Goal: Task Accomplishment & Management: Complete application form

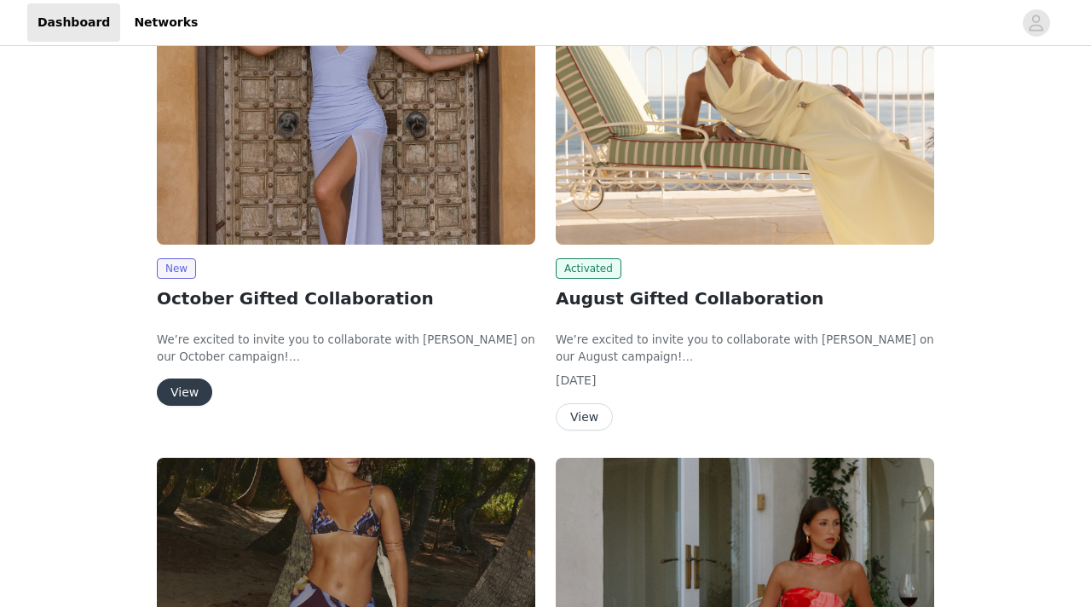
scroll to position [310, 0]
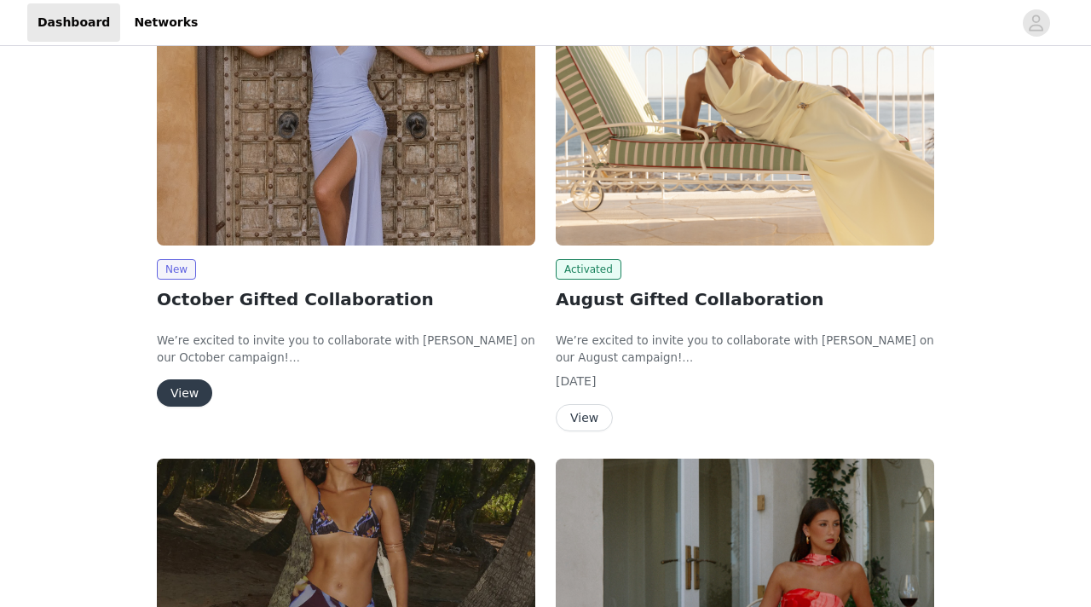
click at [178, 396] on button "View" at bounding box center [184, 392] width 55 height 27
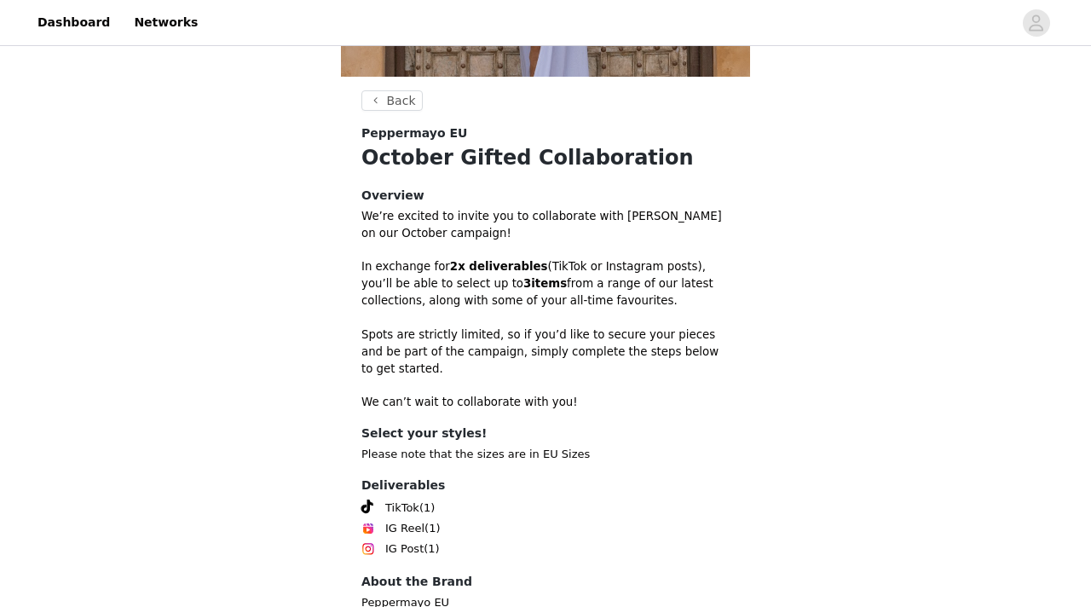
scroll to position [483, 0]
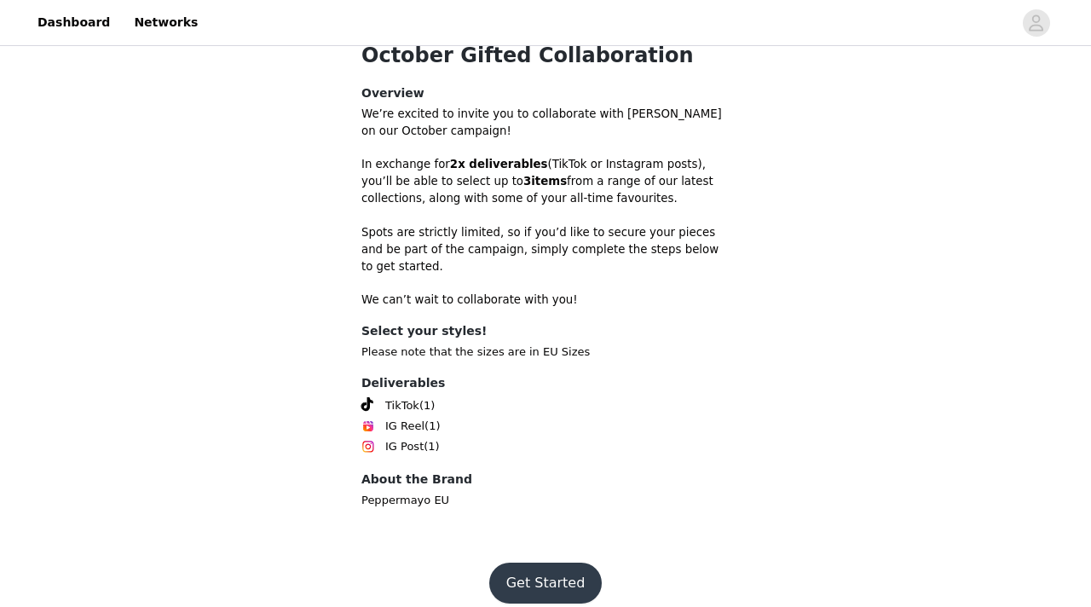
click at [547, 565] on button "Get Started" at bounding box center [545, 583] width 113 height 41
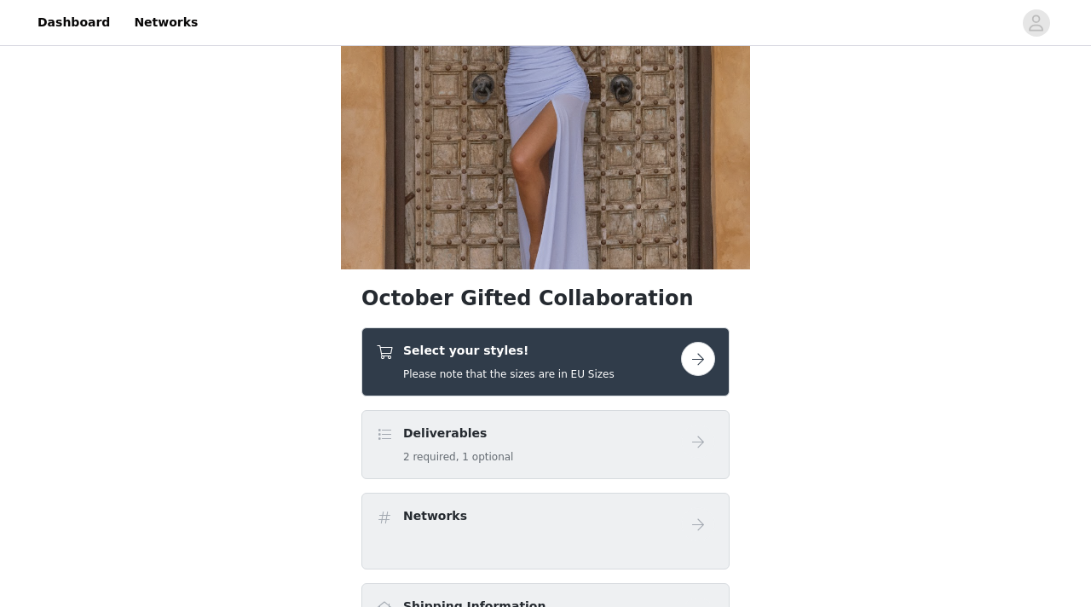
scroll to position [163, 0]
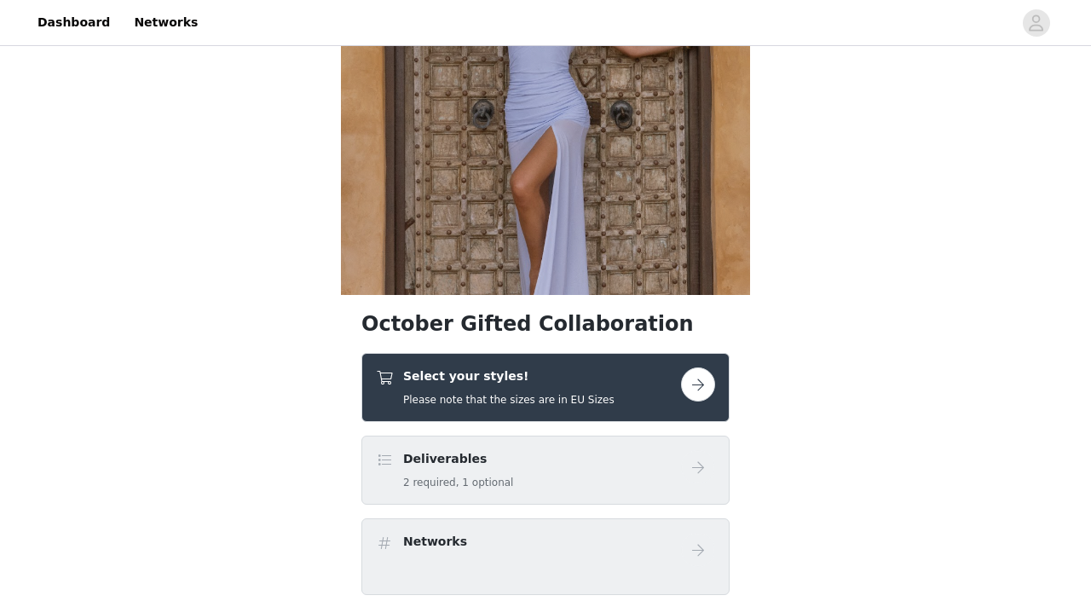
click at [704, 383] on button "button" at bounding box center [698, 384] width 34 height 34
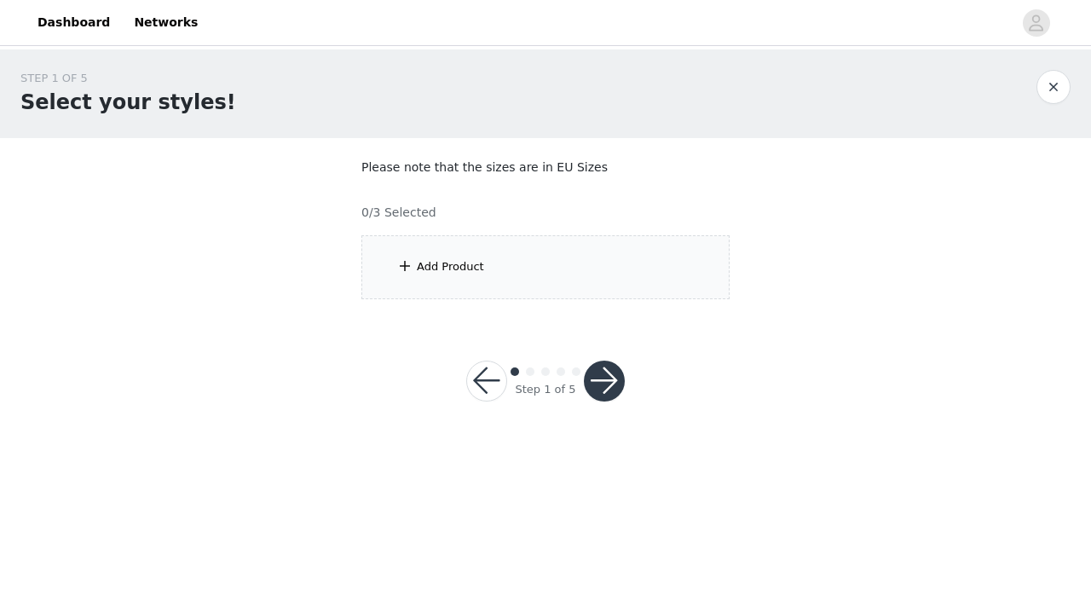
click at [488, 326] on footer "Step 1 of 5" at bounding box center [545, 381] width 240 height 123
click at [488, 286] on div "Add Product" at bounding box center [546, 267] width 368 height 64
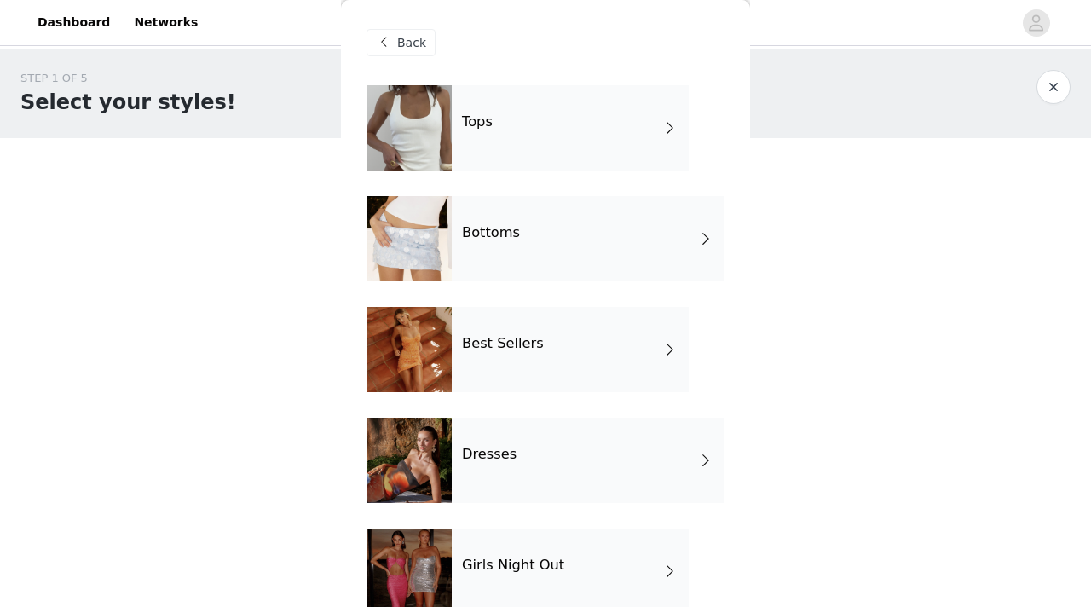
click at [509, 157] on div "Tops" at bounding box center [570, 127] width 237 height 85
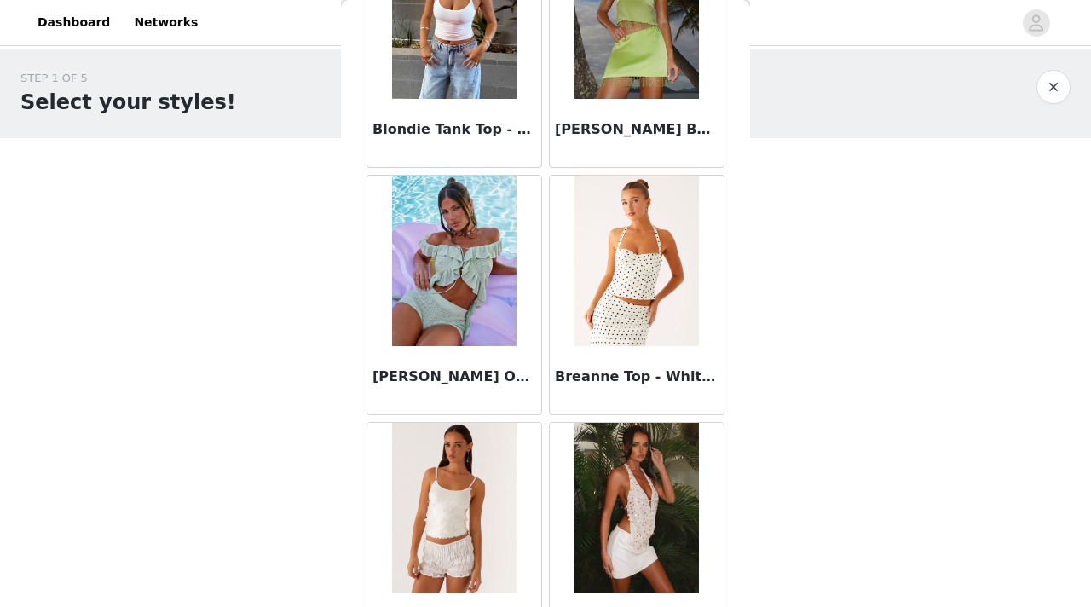
scroll to position [2002, 0]
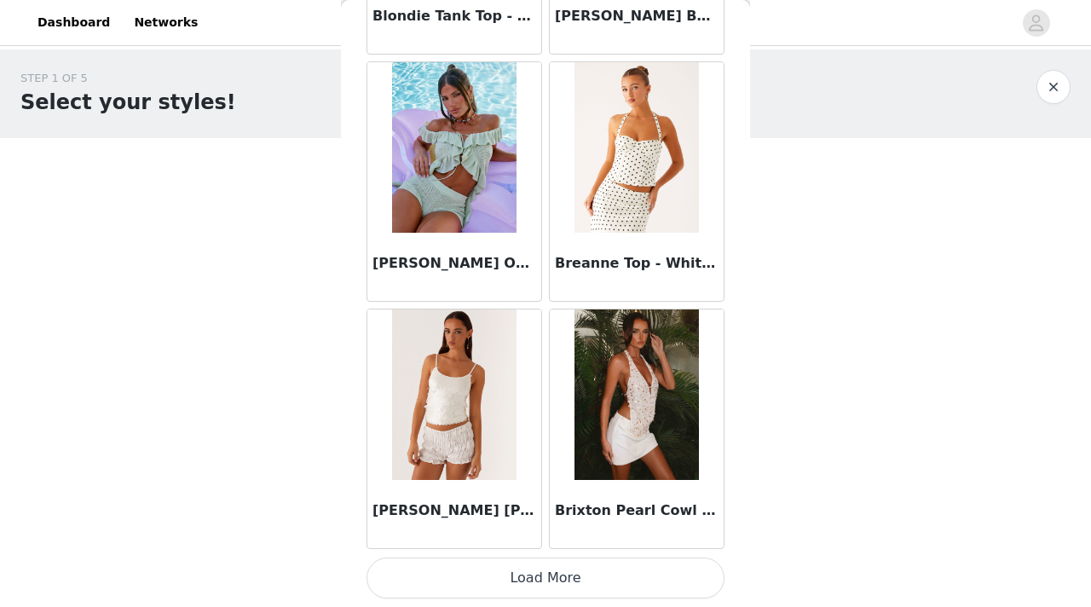
click at [533, 582] on button "Load More" at bounding box center [546, 578] width 358 height 41
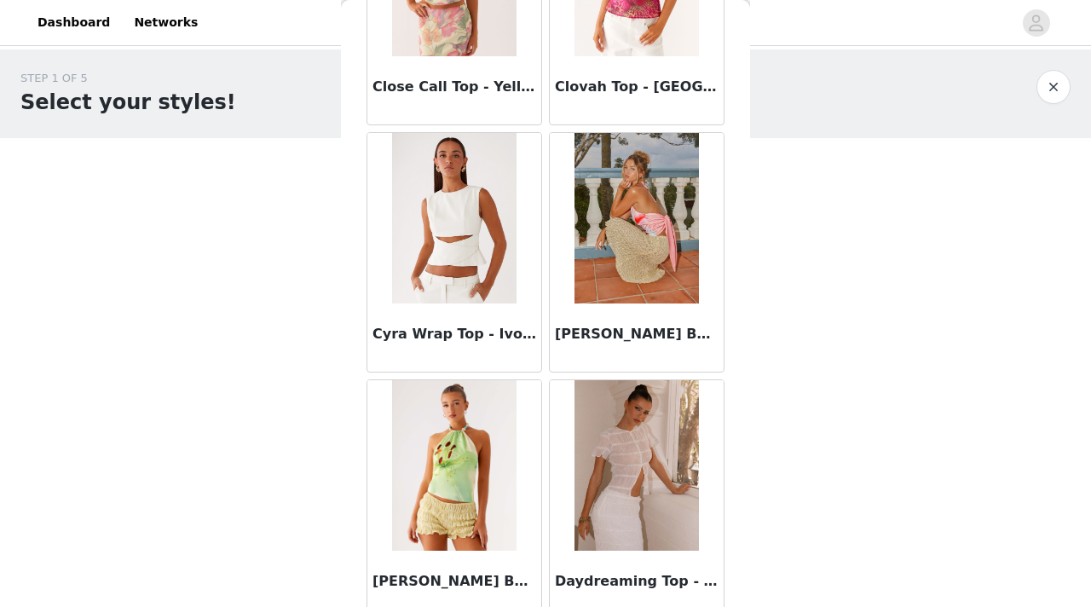
scroll to position [4475, 0]
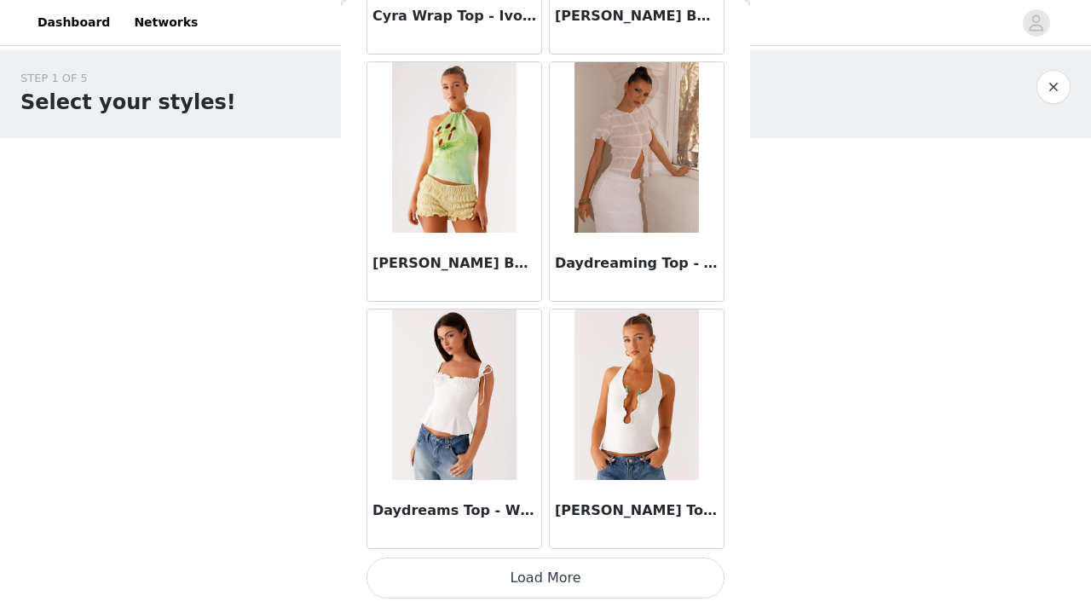
click at [622, 570] on button "Load More" at bounding box center [546, 578] width 358 height 41
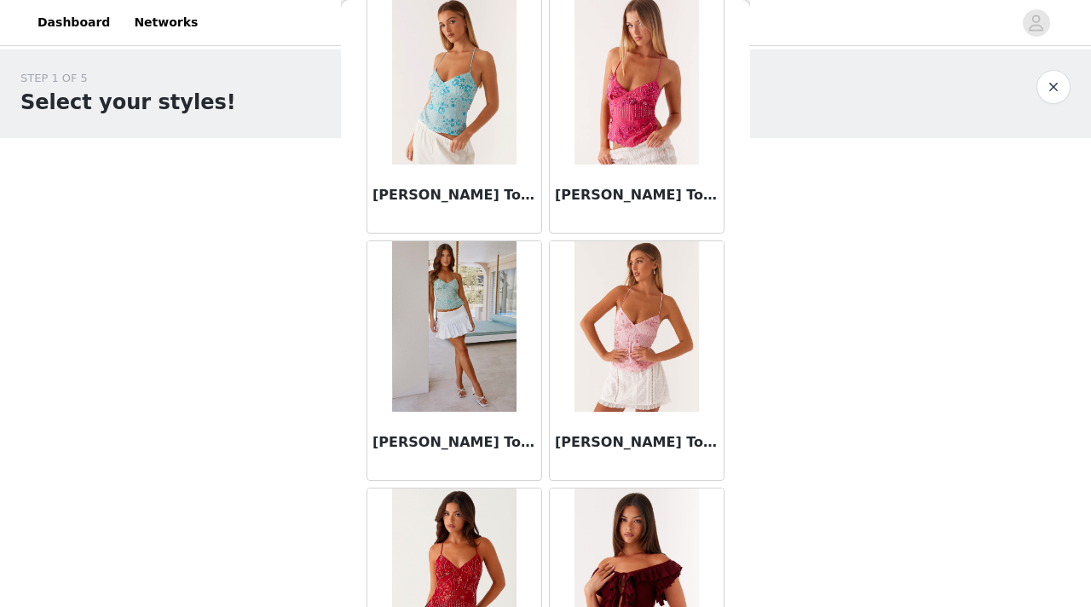
scroll to position [6947, 0]
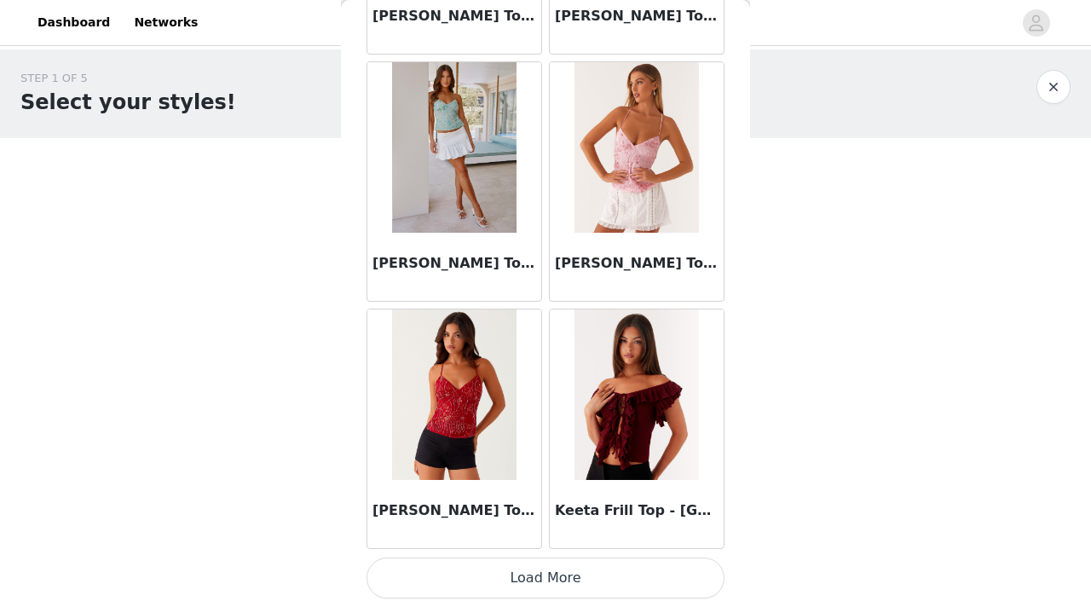
click at [588, 582] on button "Load More" at bounding box center [546, 578] width 358 height 41
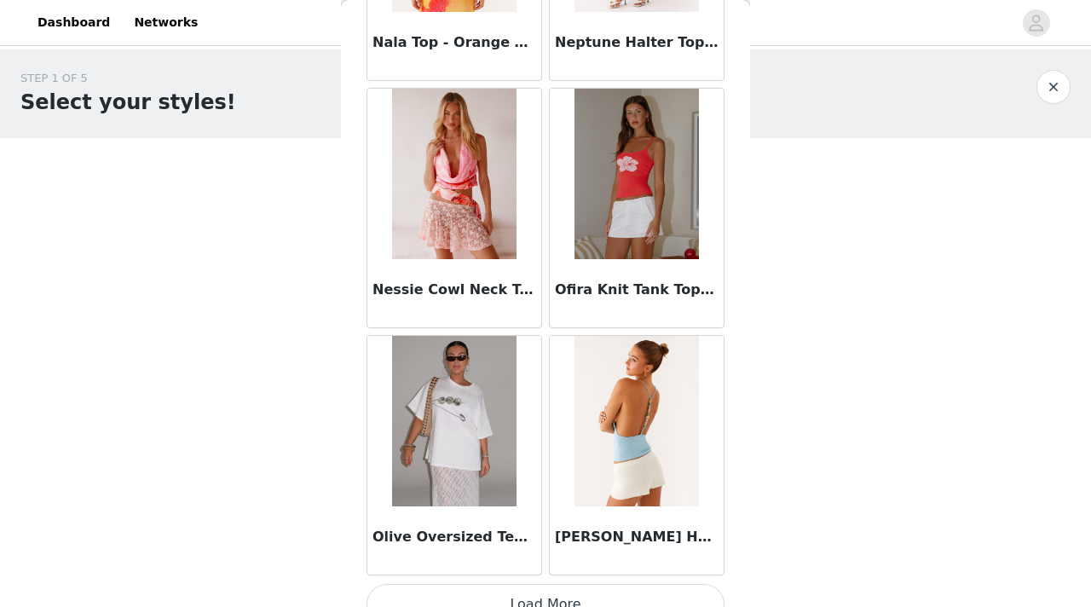
scroll to position [9420, 0]
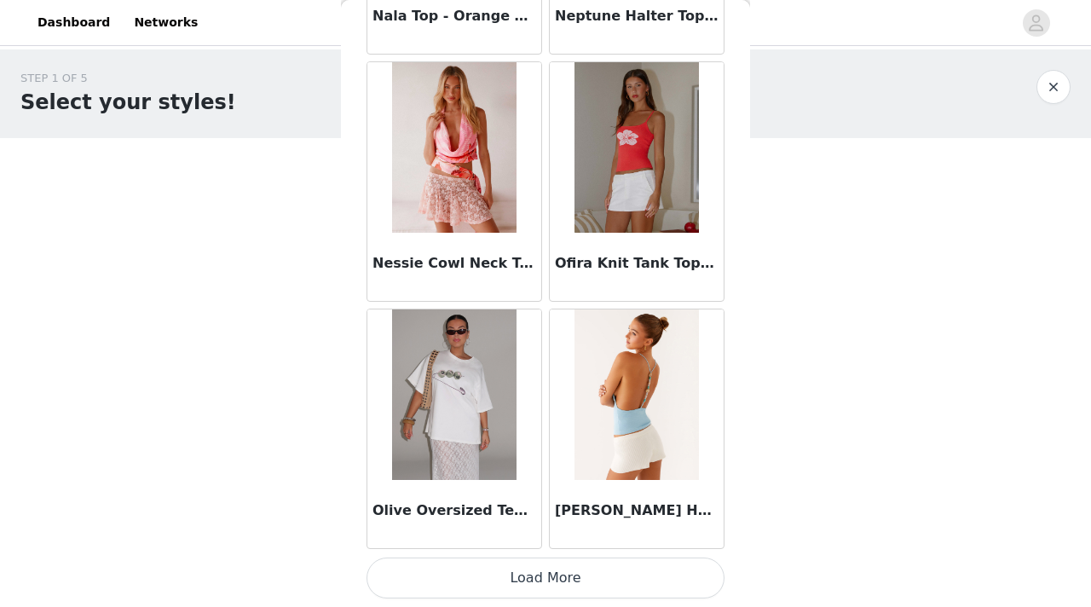
click at [605, 592] on button "Load More" at bounding box center [546, 578] width 358 height 41
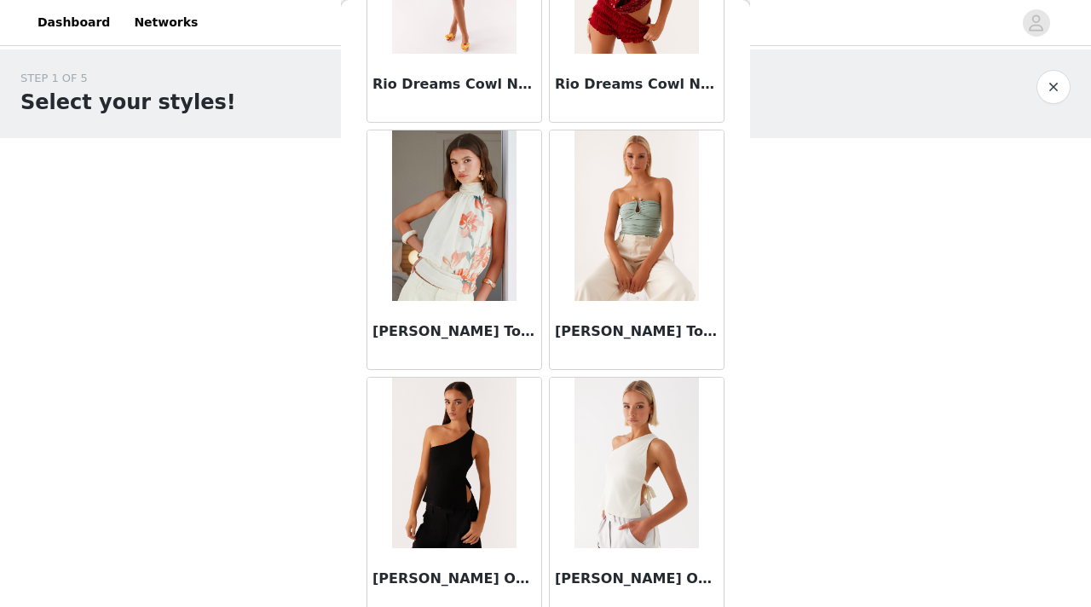
scroll to position [11892, 0]
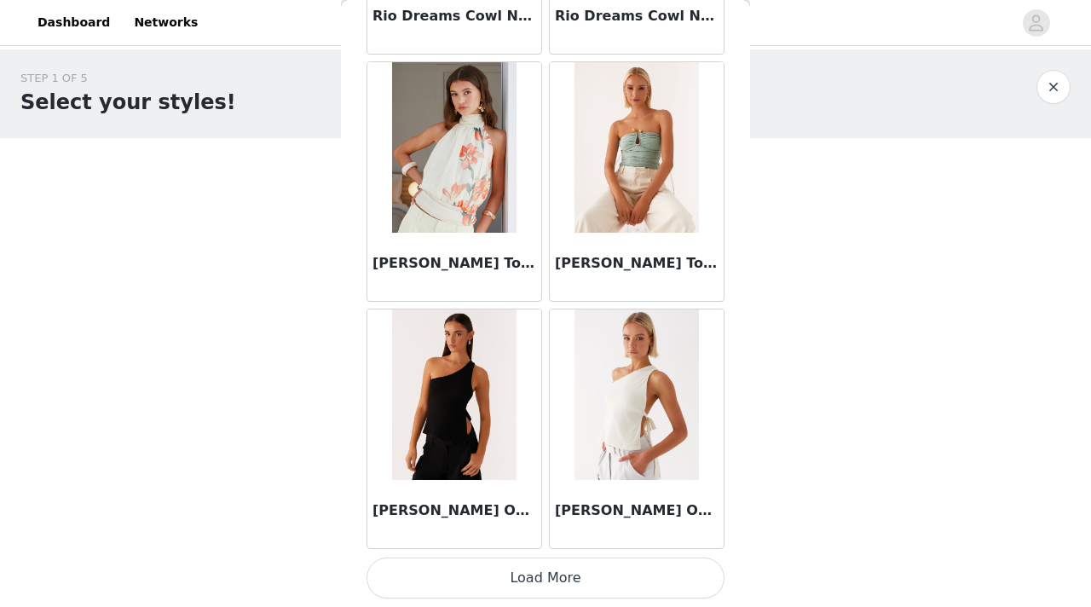
click at [541, 584] on button "Load More" at bounding box center [546, 578] width 358 height 41
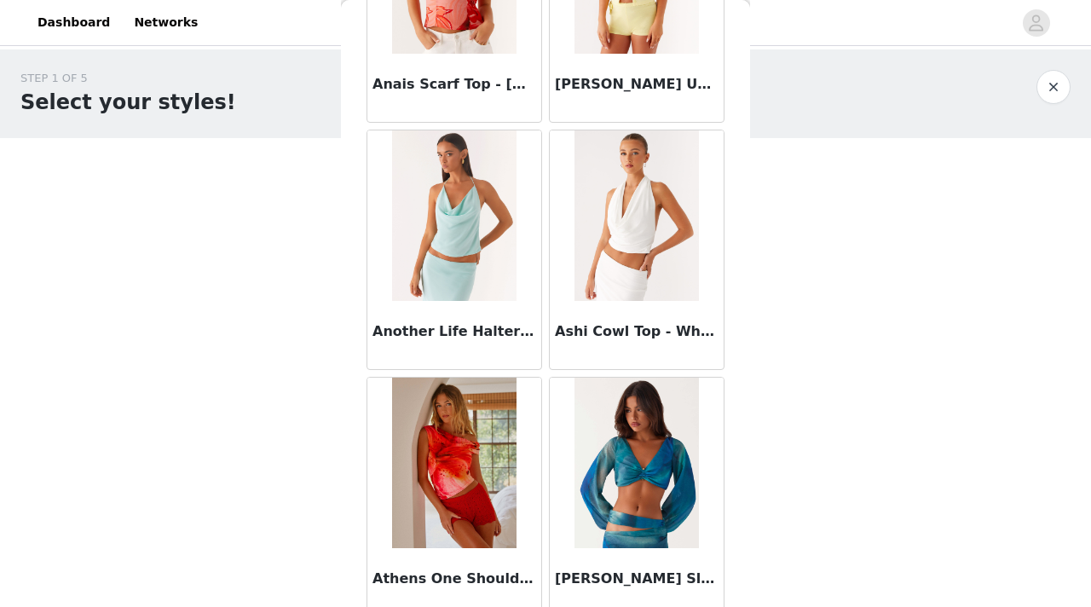
scroll to position [0, 0]
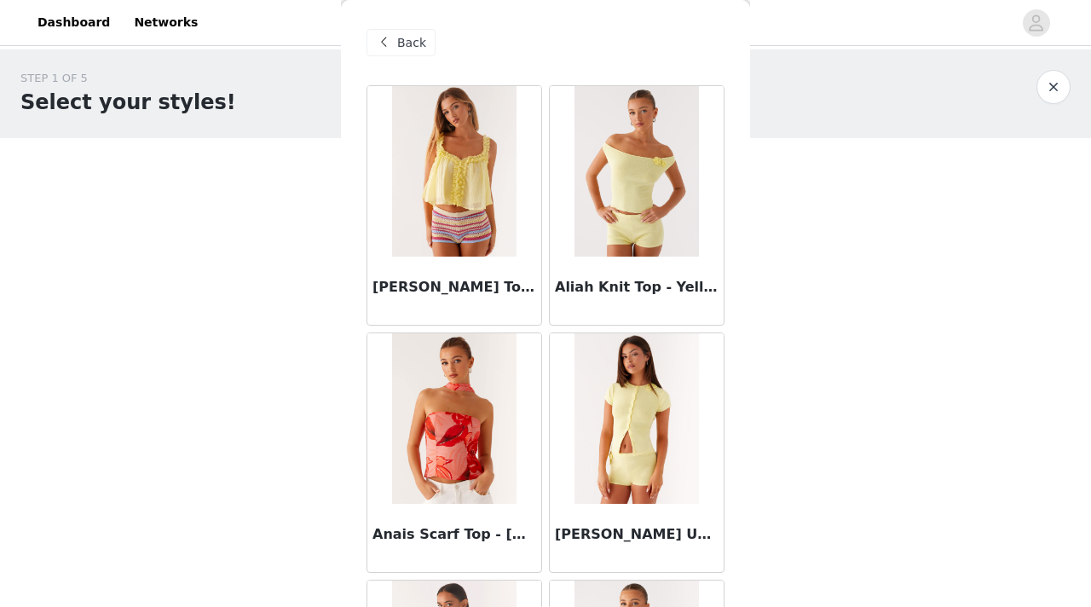
click at [410, 42] on span "Back" at bounding box center [411, 43] width 29 height 18
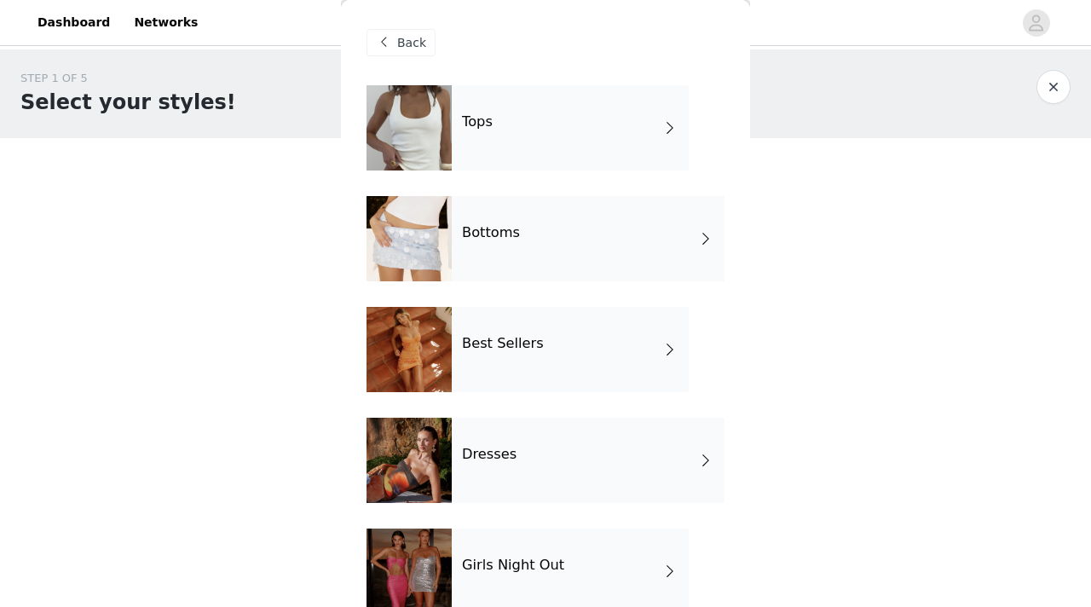
click at [501, 275] on div "Bottoms" at bounding box center [588, 238] width 273 height 85
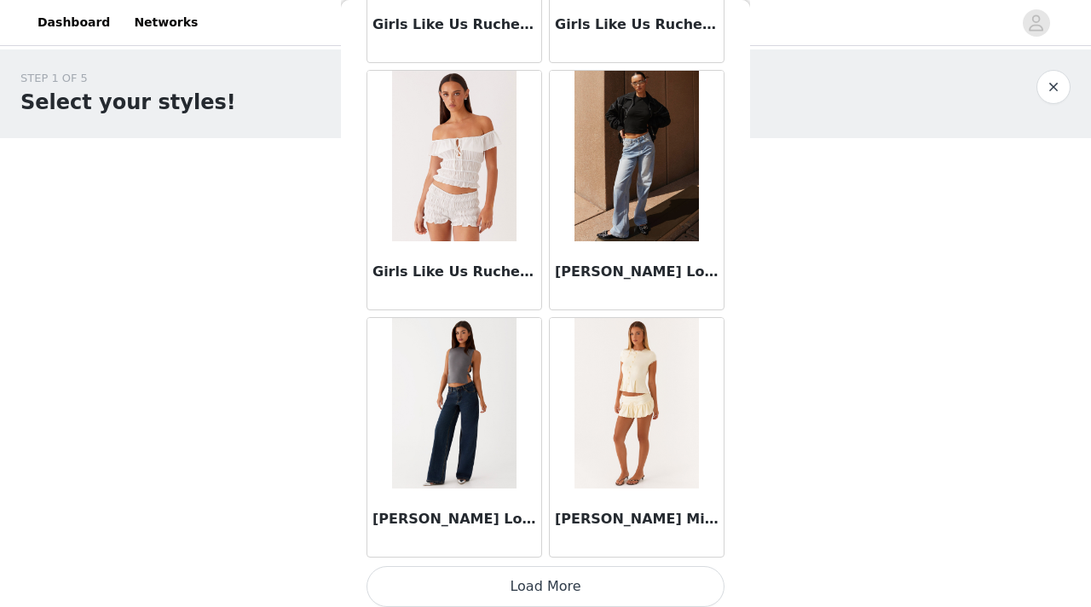
scroll to position [2002, 0]
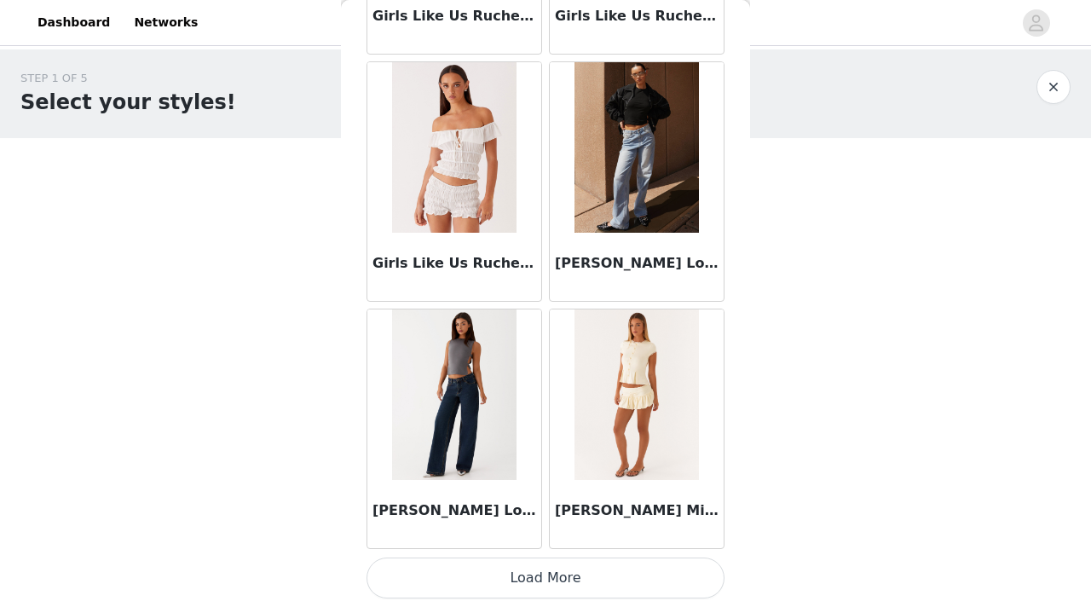
click at [465, 478] on img at bounding box center [454, 395] width 124 height 171
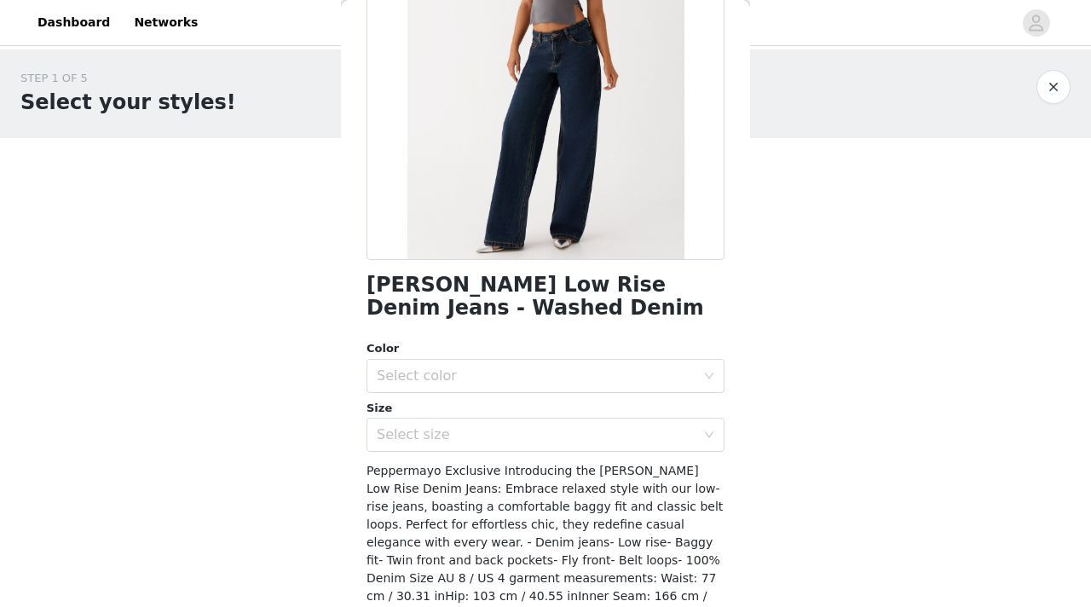
scroll to position [211, 0]
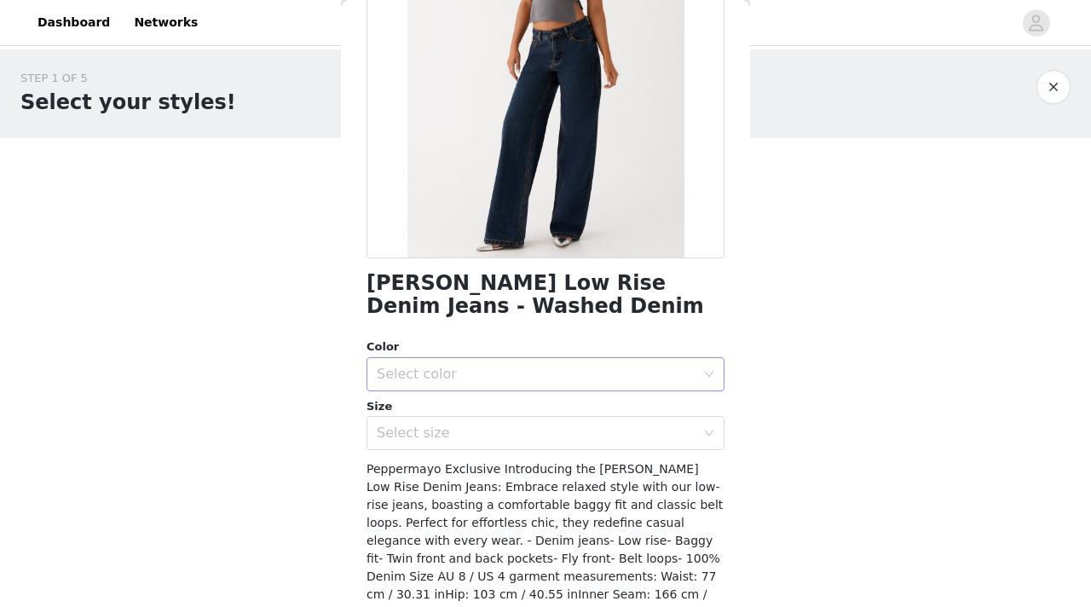
click at [483, 378] on div "Select color" at bounding box center [536, 374] width 319 height 17
click at [487, 401] on li "Washed Denim" at bounding box center [546, 411] width 358 height 27
click at [507, 420] on div "Select size" at bounding box center [540, 433] width 327 height 32
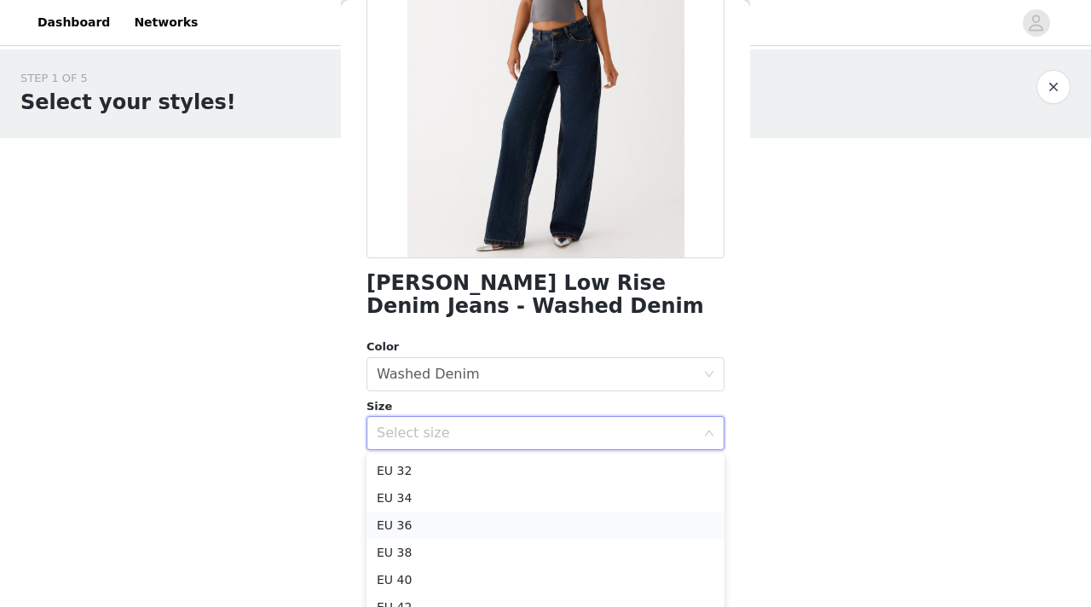
click at [487, 517] on li "EU 36" at bounding box center [546, 525] width 358 height 27
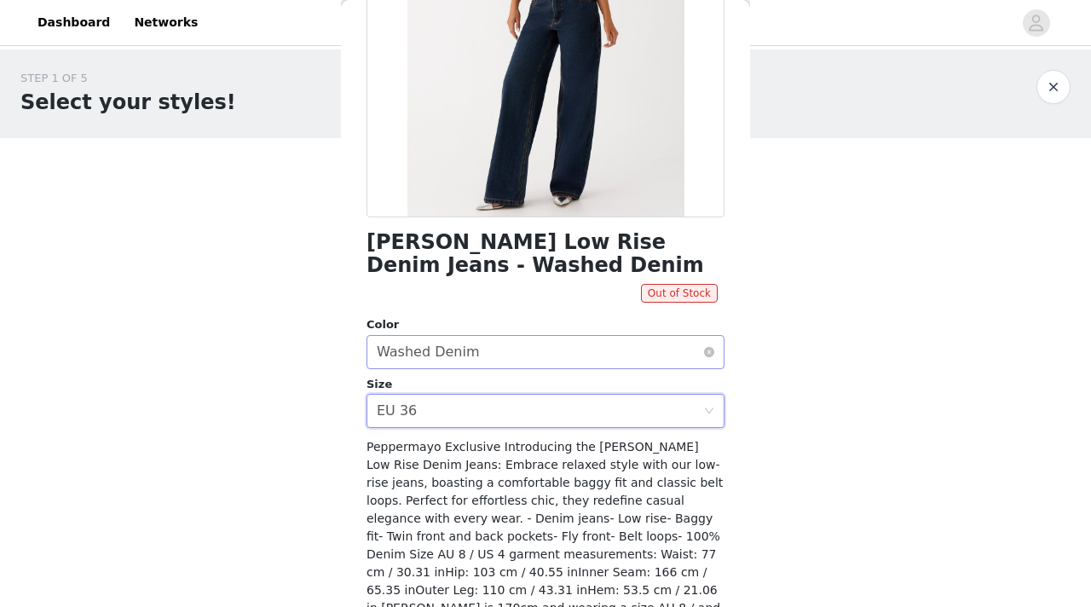
scroll to position [256, 0]
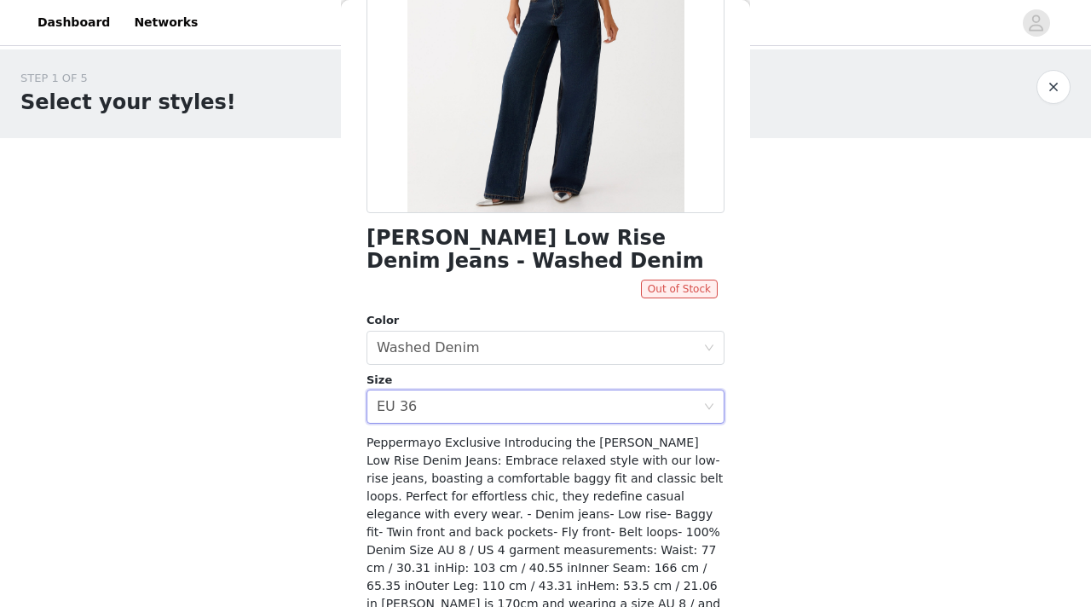
click at [667, 287] on span "Out of Stock" at bounding box center [679, 289] width 77 height 19
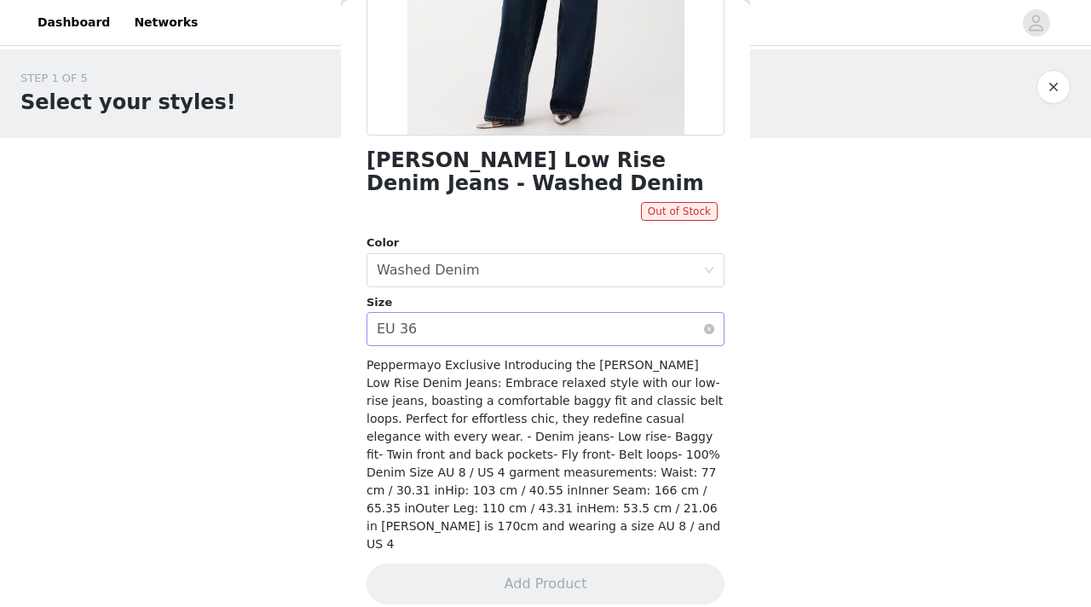
click at [558, 328] on div "Select size EU 36" at bounding box center [540, 329] width 327 height 32
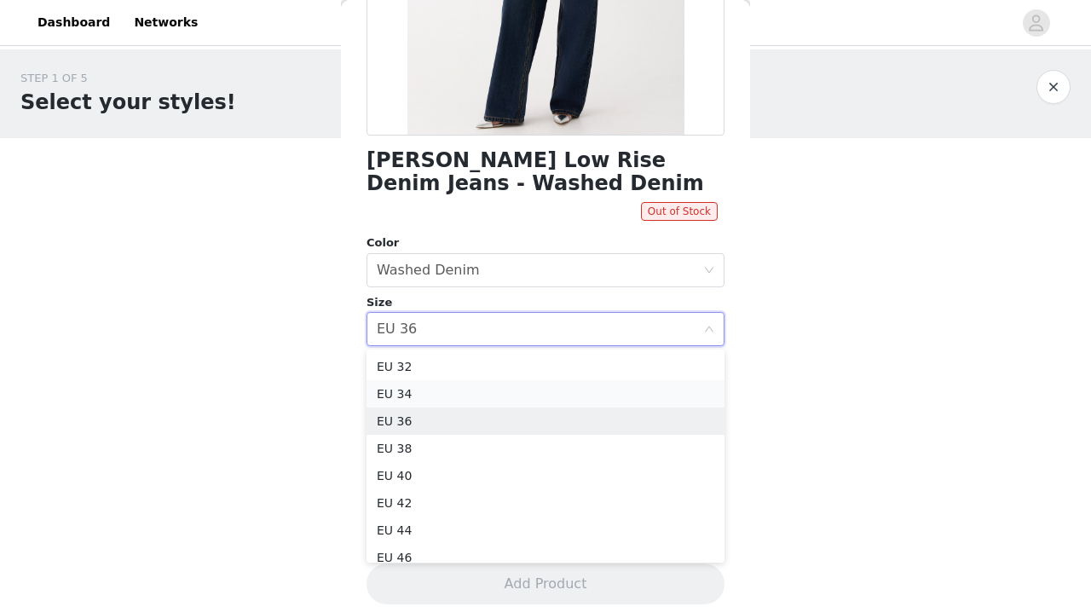
click at [544, 387] on li "EU 34" at bounding box center [546, 393] width 358 height 27
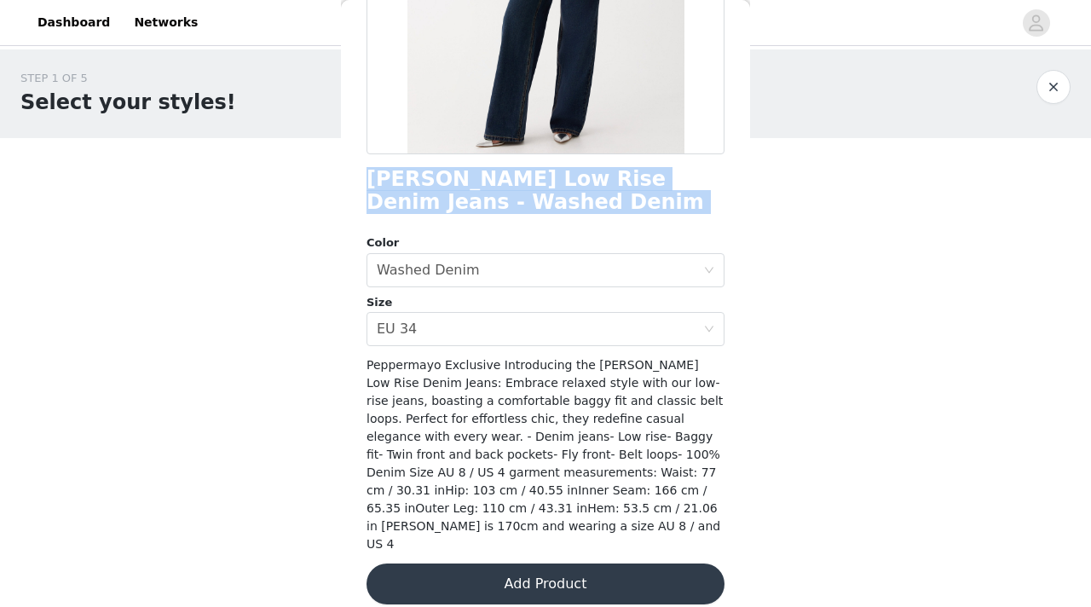
drag, startPoint x: 567, startPoint y: 220, endPoint x: 369, endPoint y: 178, distance: 202.2
click at [369, 178] on div "[PERSON_NAME] Low Rise Denim Jeans - Washed Denim Color Select color Washed Den…" at bounding box center [546, 198] width 358 height 854
copy div "[PERSON_NAME] Low Rise Denim Jeans - Washed Denim"
click at [547, 338] on div "Select size EU 34" at bounding box center [540, 329] width 327 height 32
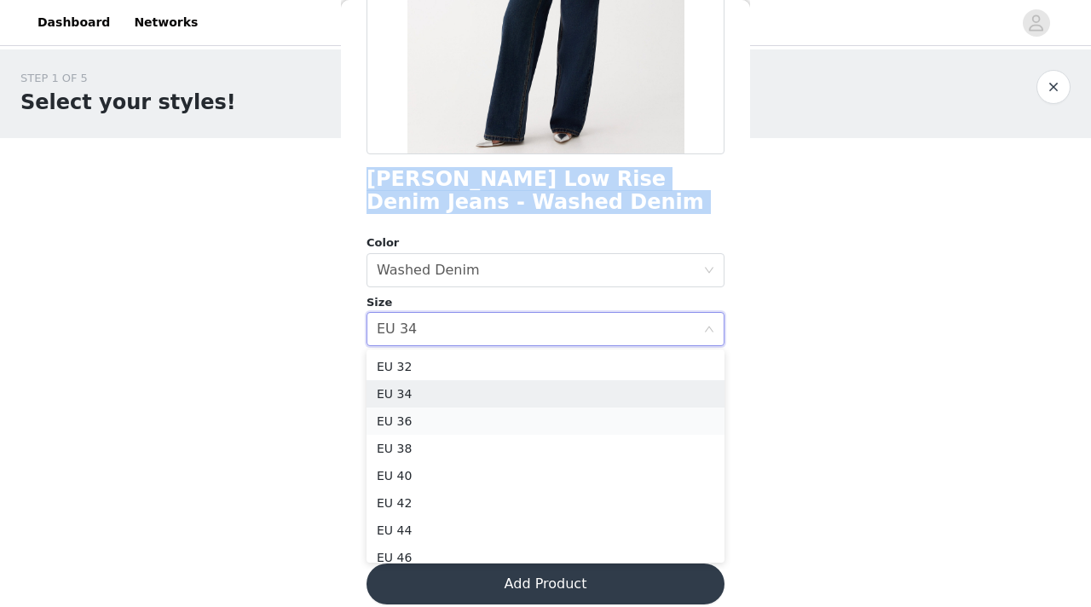
click at [524, 418] on li "EU 36" at bounding box center [546, 421] width 358 height 27
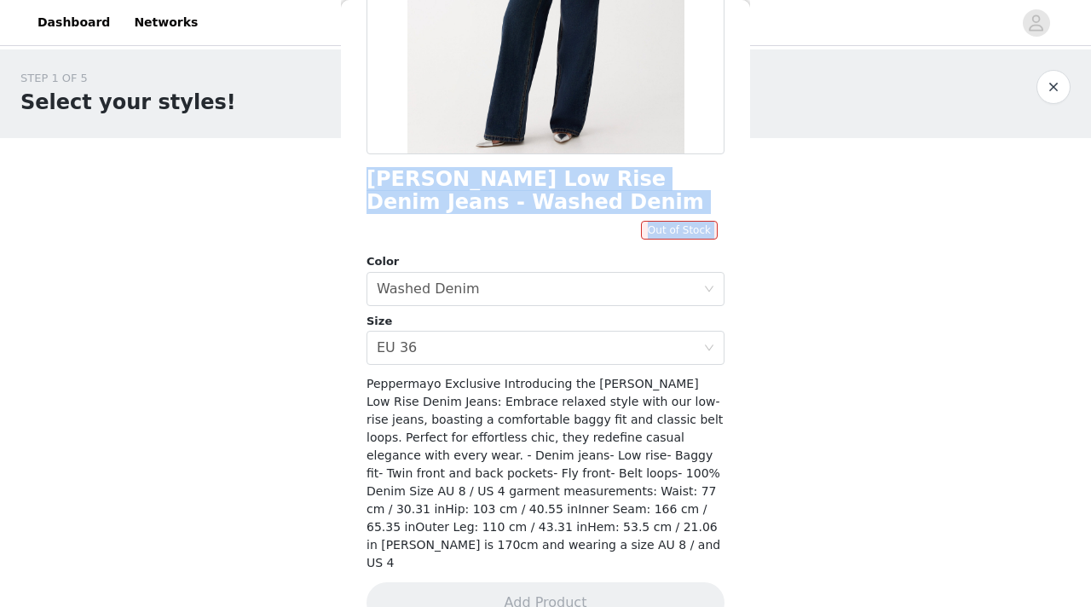
scroll to position [0, 0]
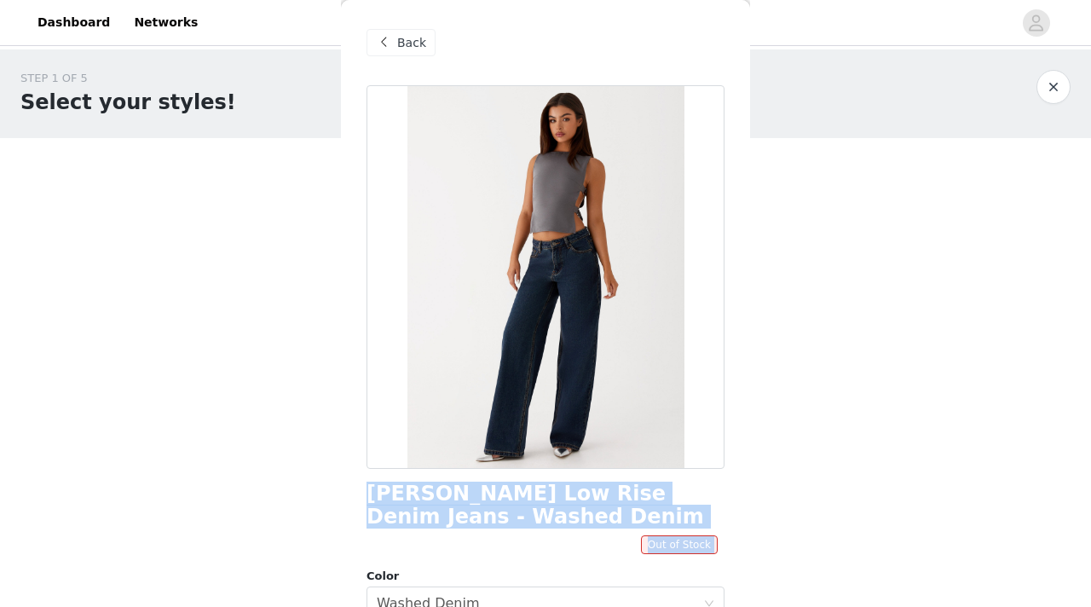
click at [391, 52] on span at bounding box center [383, 42] width 20 height 20
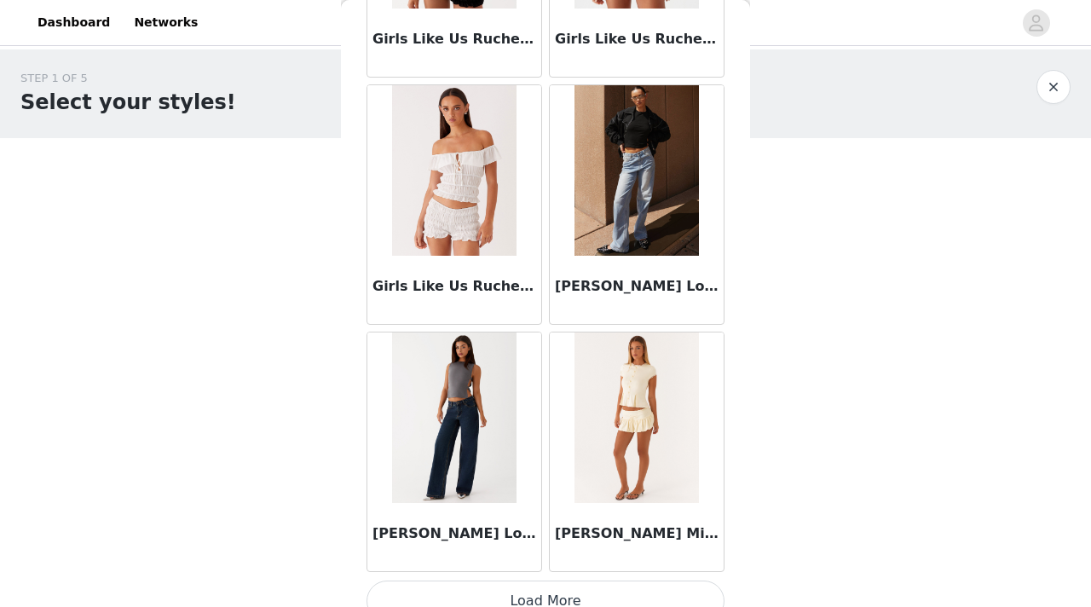
scroll to position [2002, 0]
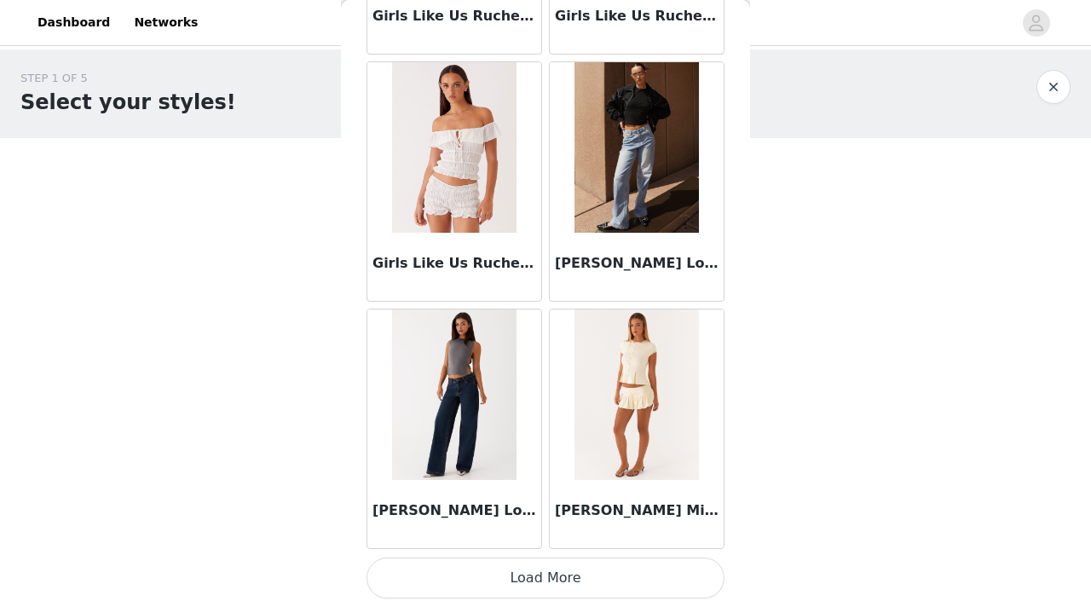
click at [543, 582] on button "Load More" at bounding box center [546, 578] width 358 height 41
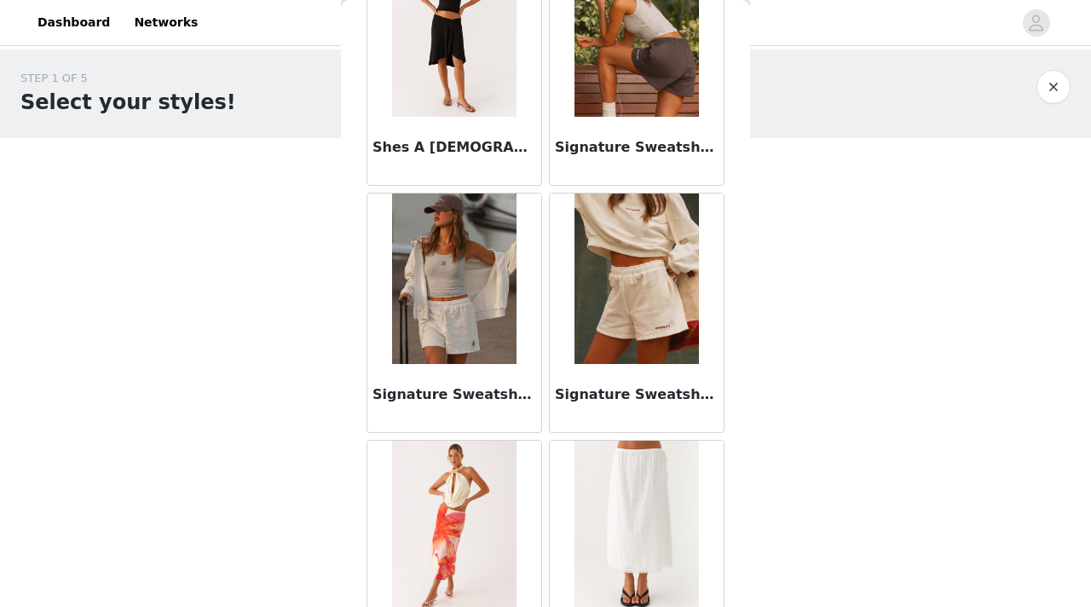
scroll to position [4475, 0]
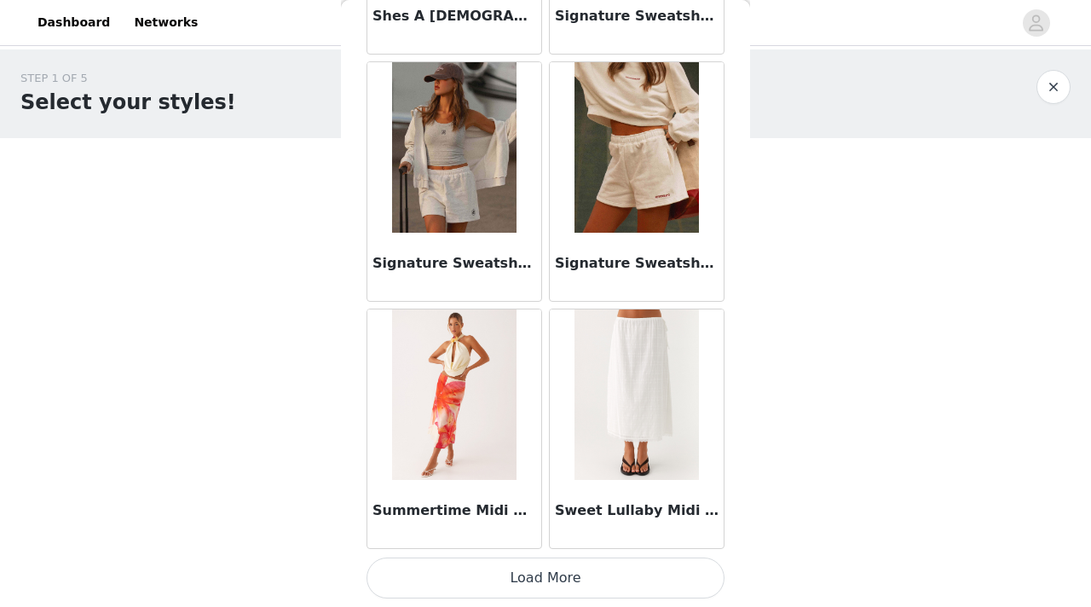
click at [651, 589] on button "Load More" at bounding box center [546, 578] width 358 height 41
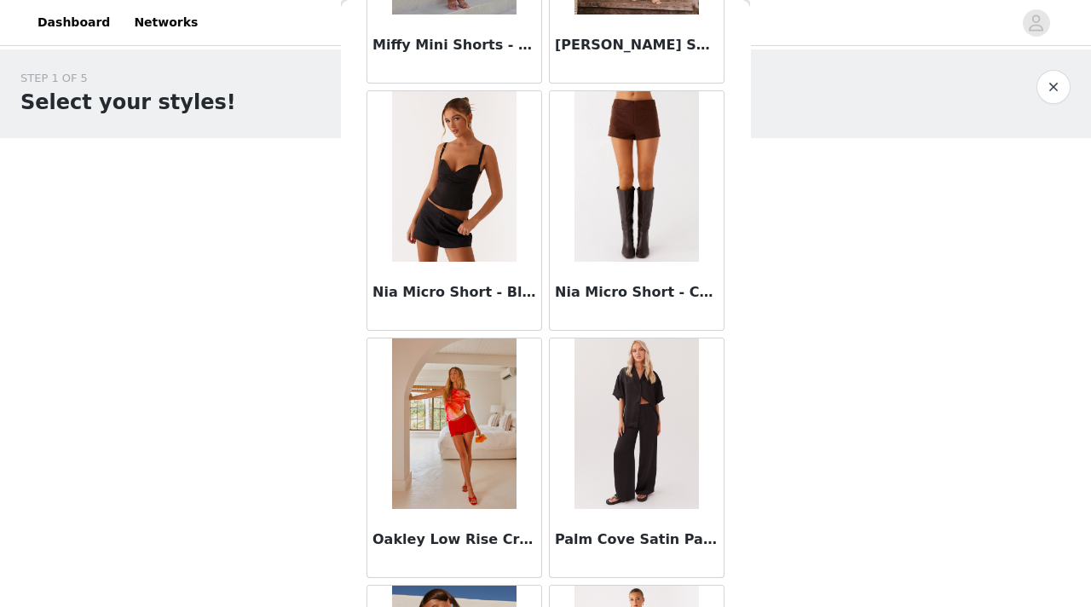
scroll to position [3395, 0]
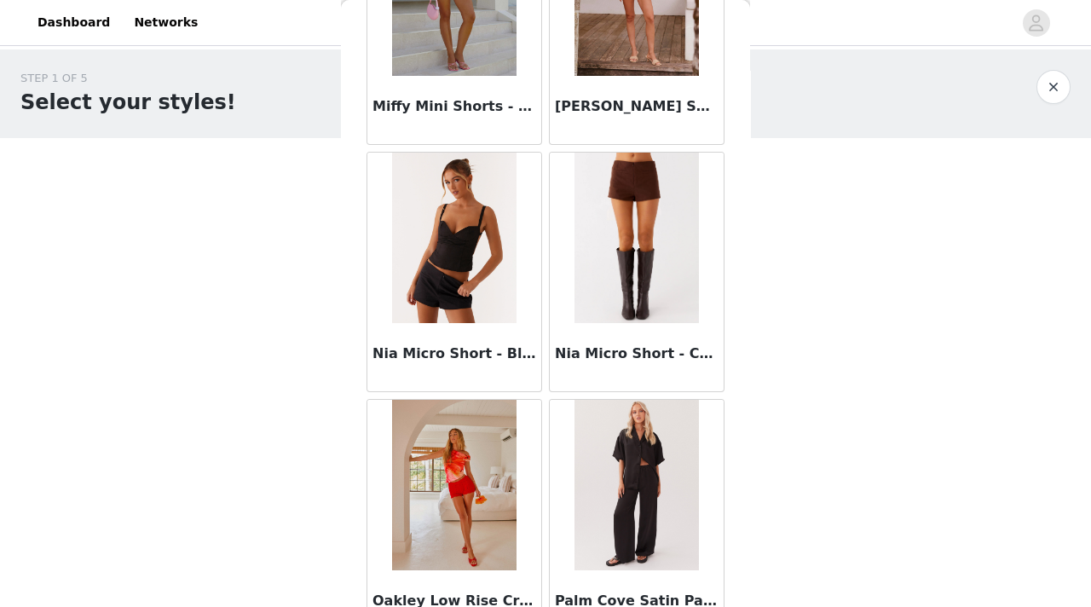
click at [619, 253] on img at bounding box center [637, 238] width 124 height 171
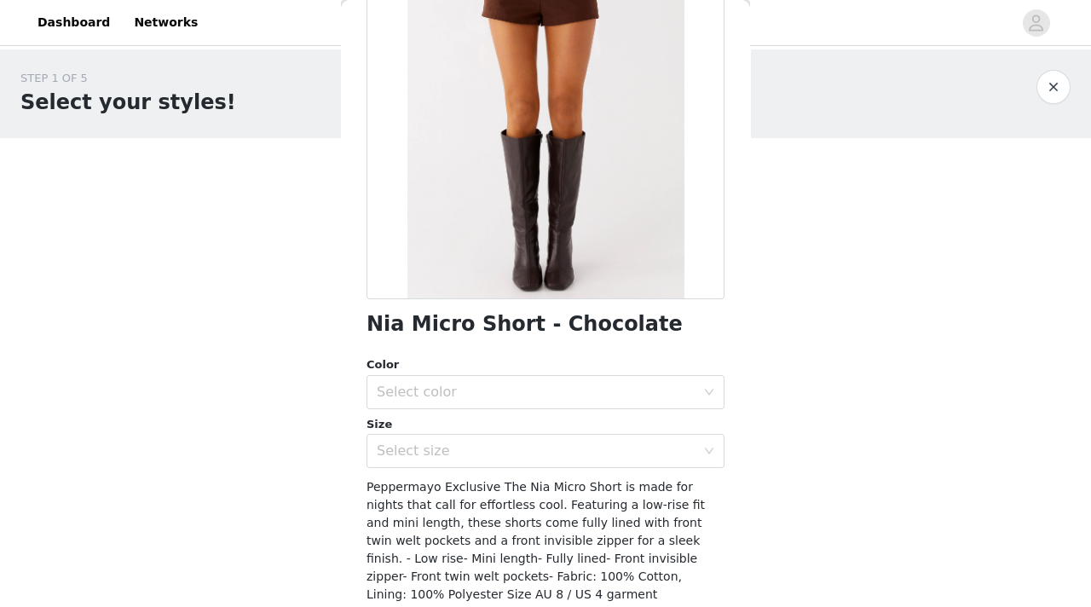
scroll to position [169, 0]
click at [656, 388] on div "Select color" at bounding box center [536, 393] width 319 height 17
click at [638, 429] on li "Chocolate" at bounding box center [546, 430] width 358 height 27
click at [641, 472] on div "Nia Micro Short - Chocolate Color Select color Chocolate Size Select size Peppe…" at bounding box center [546, 322] width 358 height 813
click at [643, 456] on div "Select size" at bounding box center [536, 451] width 319 height 17
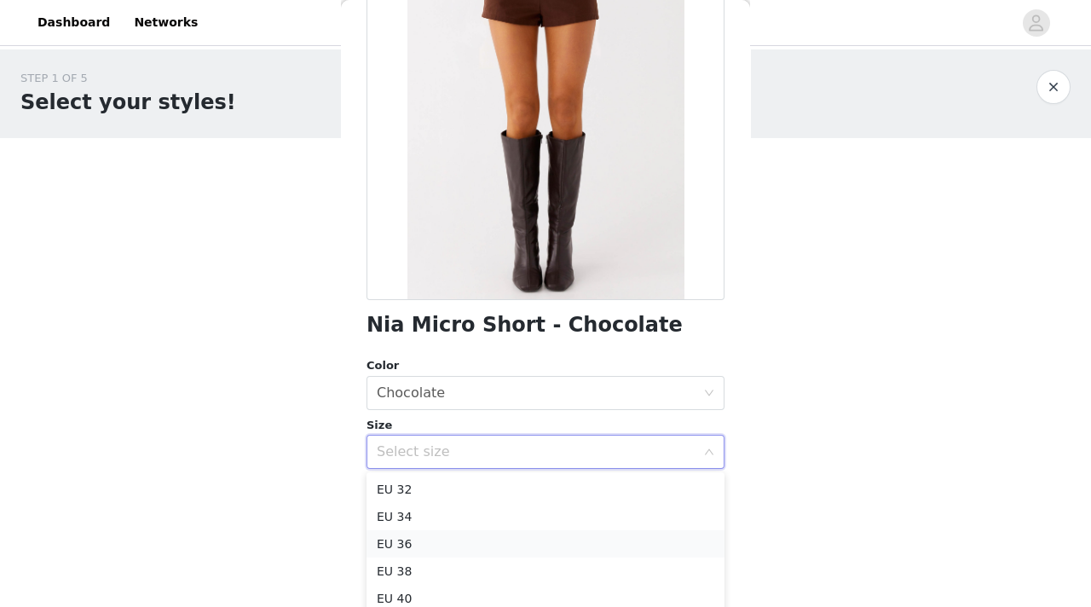
click at [590, 540] on li "EU 36" at bounding box center [546, 543] width 358 height 27
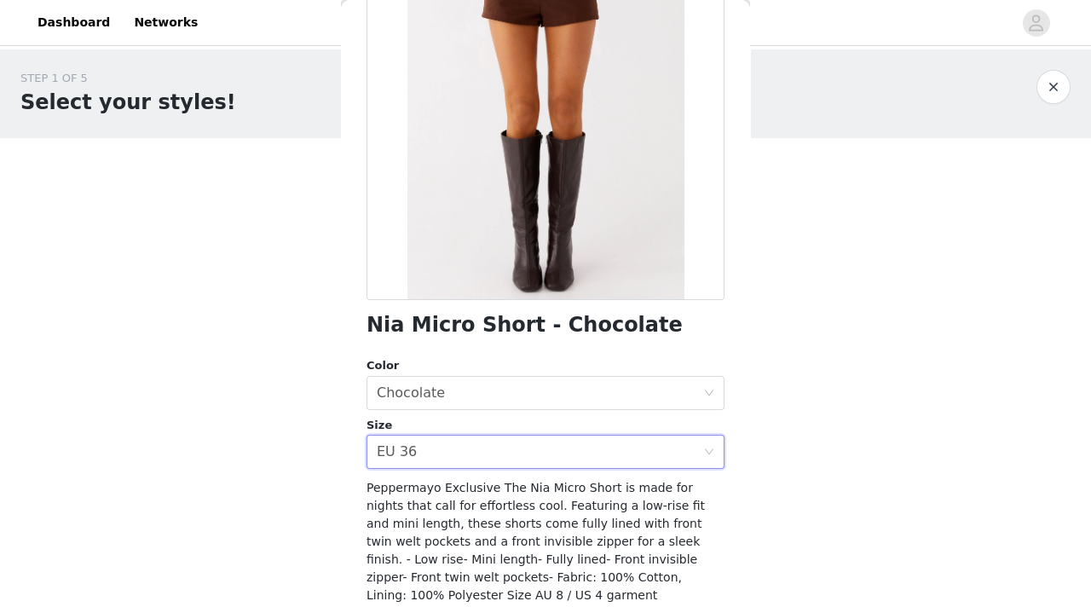
scroll to position [274, 0]
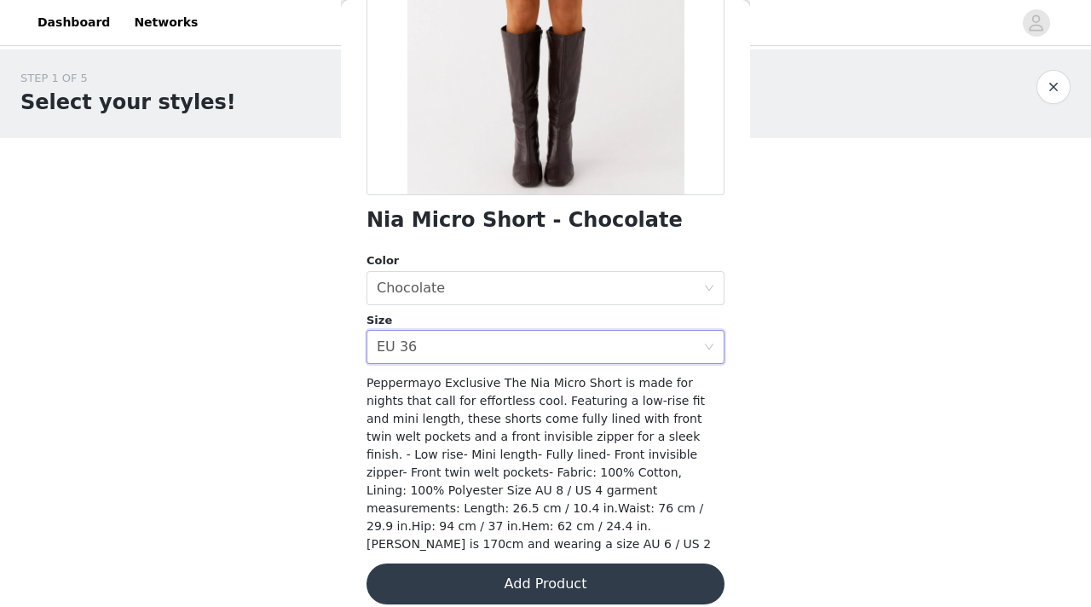
click at [585, 564] on button "Add Product" at bounding box center [546, 584] width 358 height 41
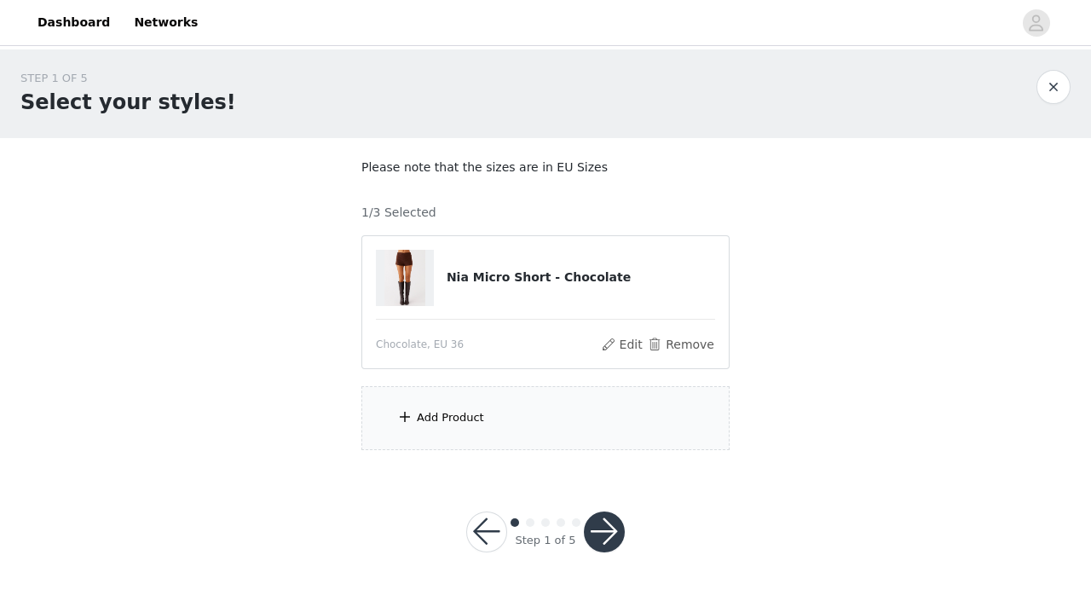
click at [443, 424] on div "Add Product" at bounding box center [450, 417] width 67 height 17
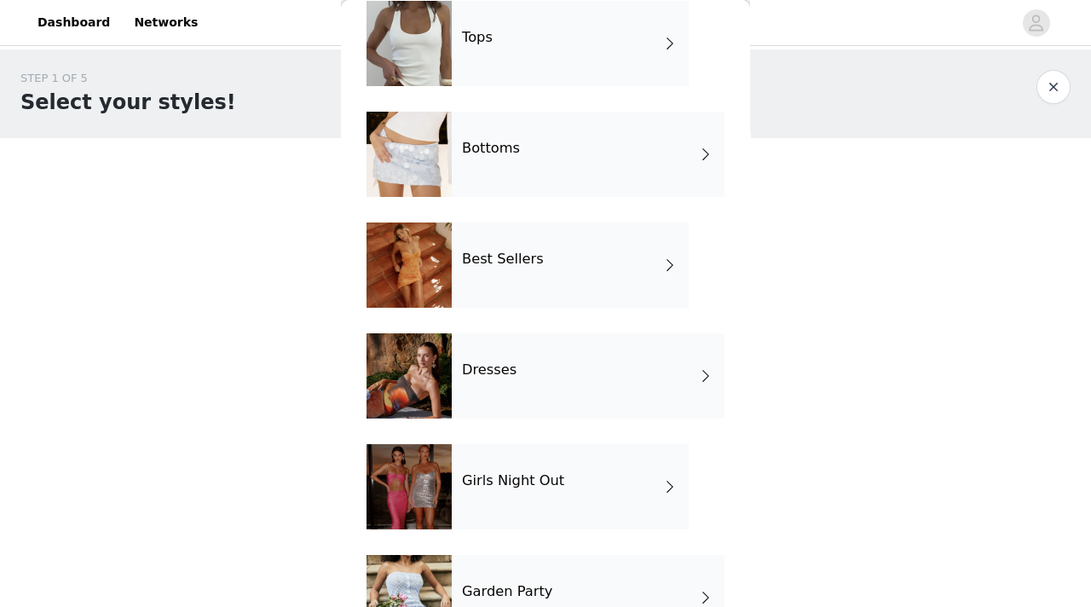
scroll to position [85, 0]
click at [502, 575] on div "Garden Party" at bounding box center [588, 596] width 273 height 85
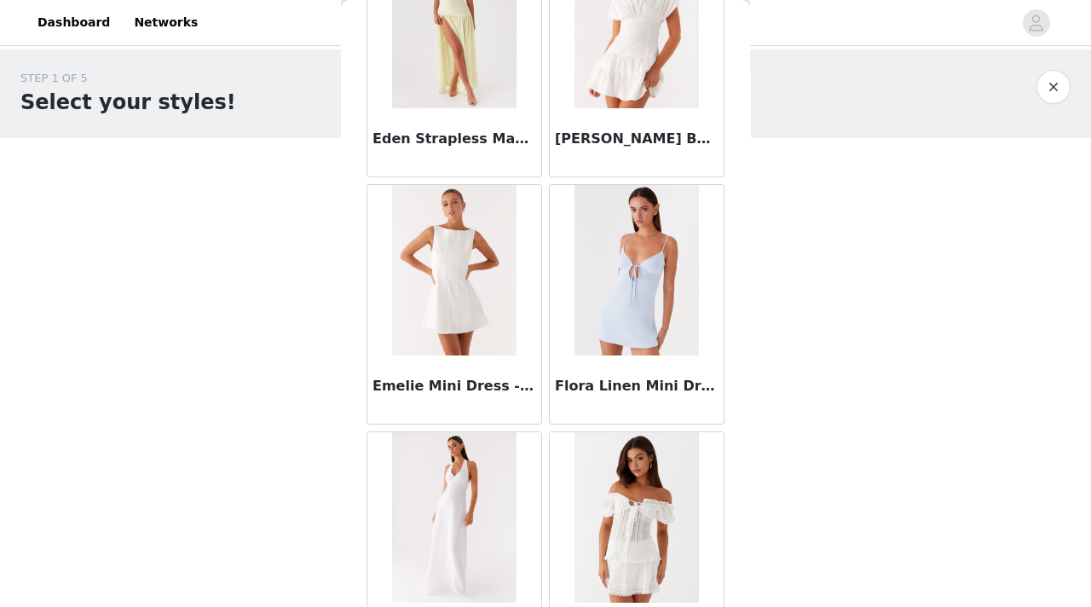
scroll to position [2002, 0]
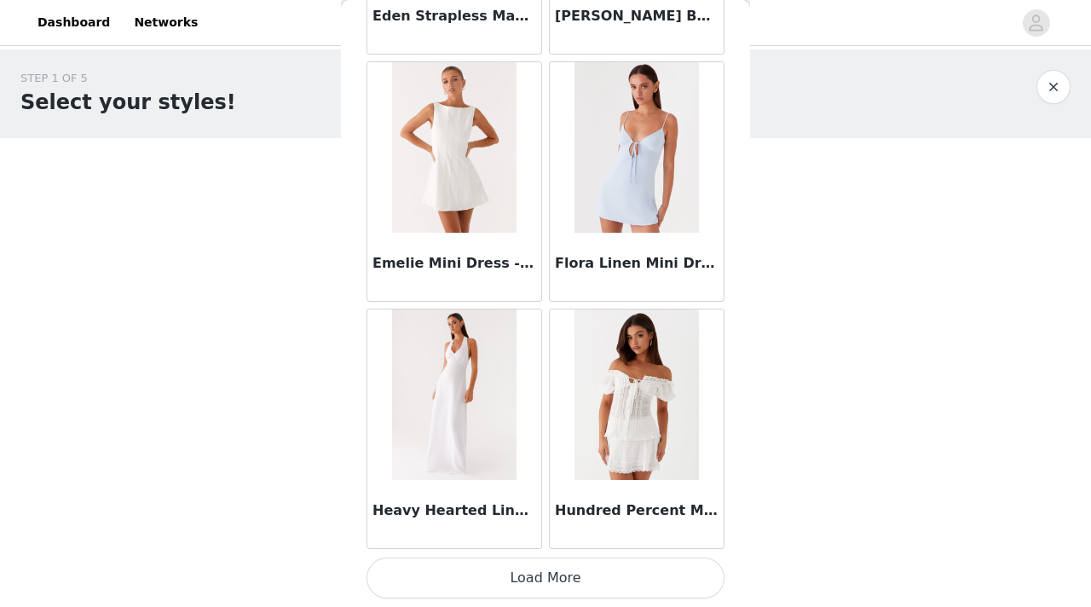
click at [484, 591] on button "Load More" at bounding box center [546, 578] width 358 height 41
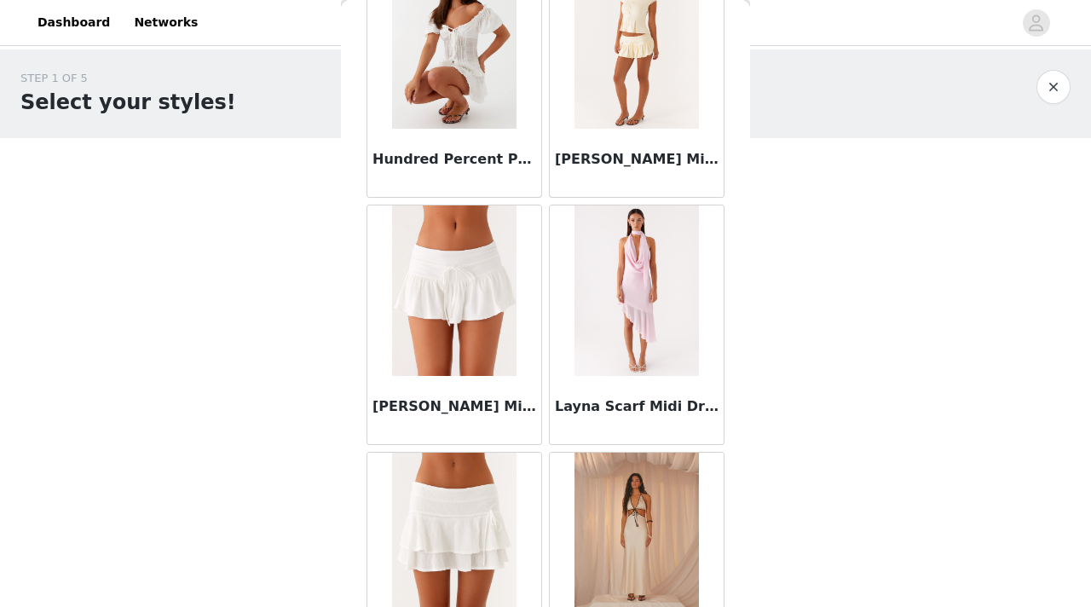
scroll to position [2640, 0]
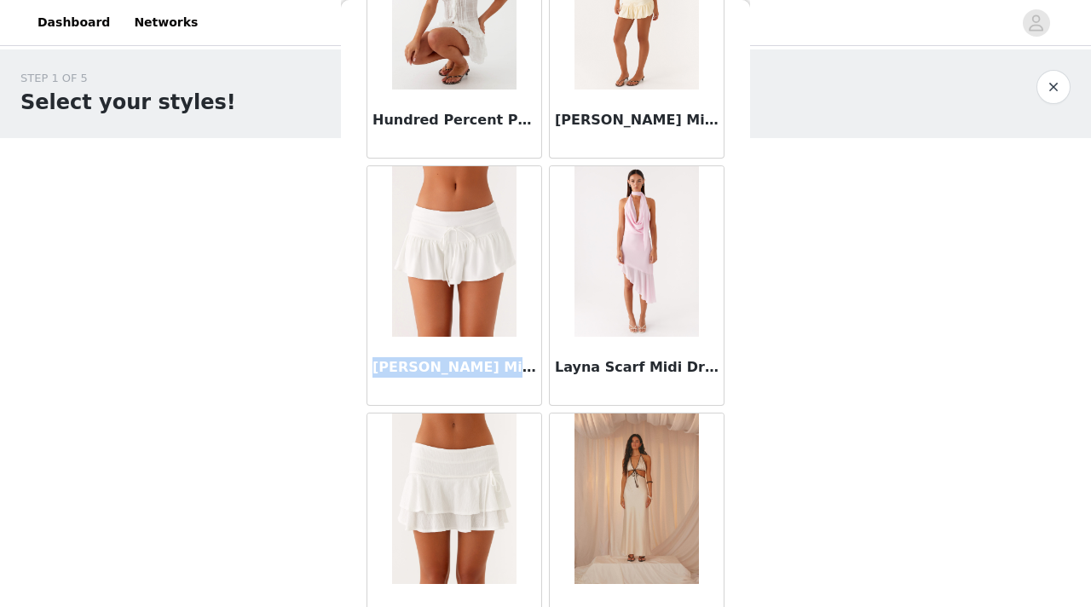
drag, startPoint x: 374, startPoint y: 370, endPoint x: 531, endPoint y: 372, distance: 156.9
click at [531, 372] on h3 "[PERSON_NAME] Mini Skort - White" at bounding box center [455, 367] width 164 height 20
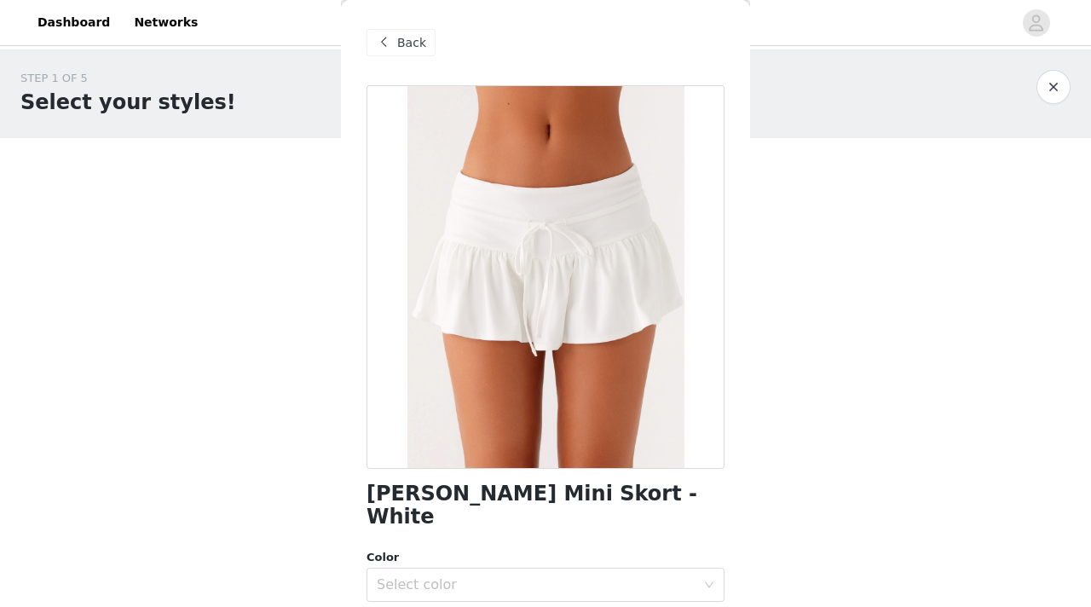
scroll to position [47, 0]
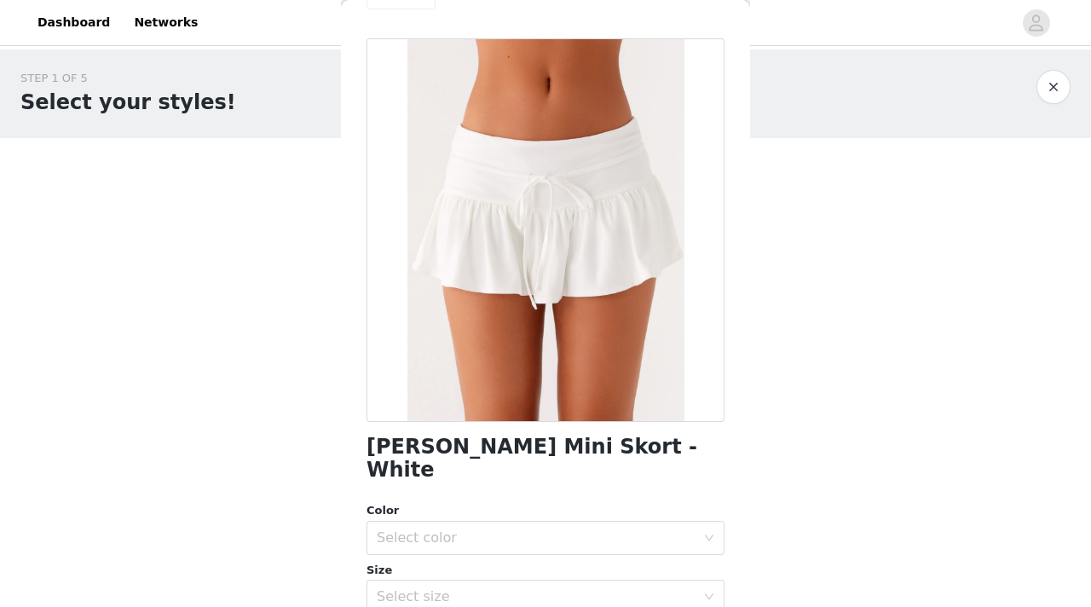
drag, startPoint x: 591, startPoint y: 462, endPoint x: 356, endPoint y: 459, distance: 234.5
click at [356, 459] on div "Back [PERSON_NAME] Mini Skort - White Color Select color Size Select size Peppe…" at bounding box center [545, 303] width 409 height 607
click at [618, 502] on div "Color" at bounding box center [546, 510] width 358 height 17
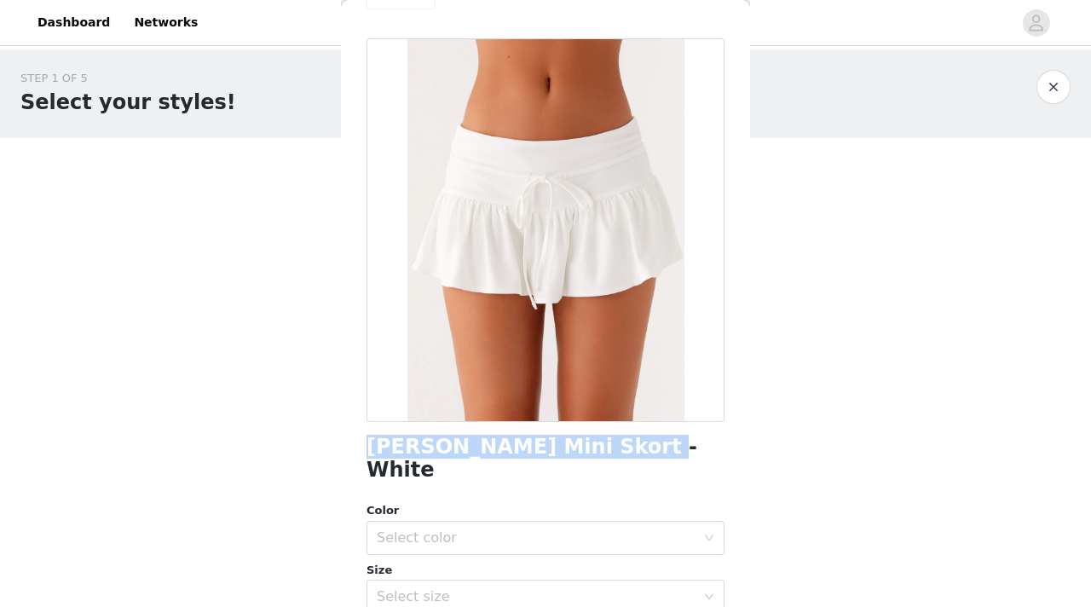
drag, startPoint x: 614, startPoint y: 445, endPoint x: 365, endPoint y: 443, distance: 249.0
click at [365, 443] on div "Back [PERSON_NAME] Mini Skort - White Color Select color Size Select size Peppe…" at bounding box center [545, 303] width 409 height 607
copy h1 "[PERSON_NAME] Mini Skort - White"
click at [1049, 85] on button "button" at bounding box center [1054, 87] width 34 height 34
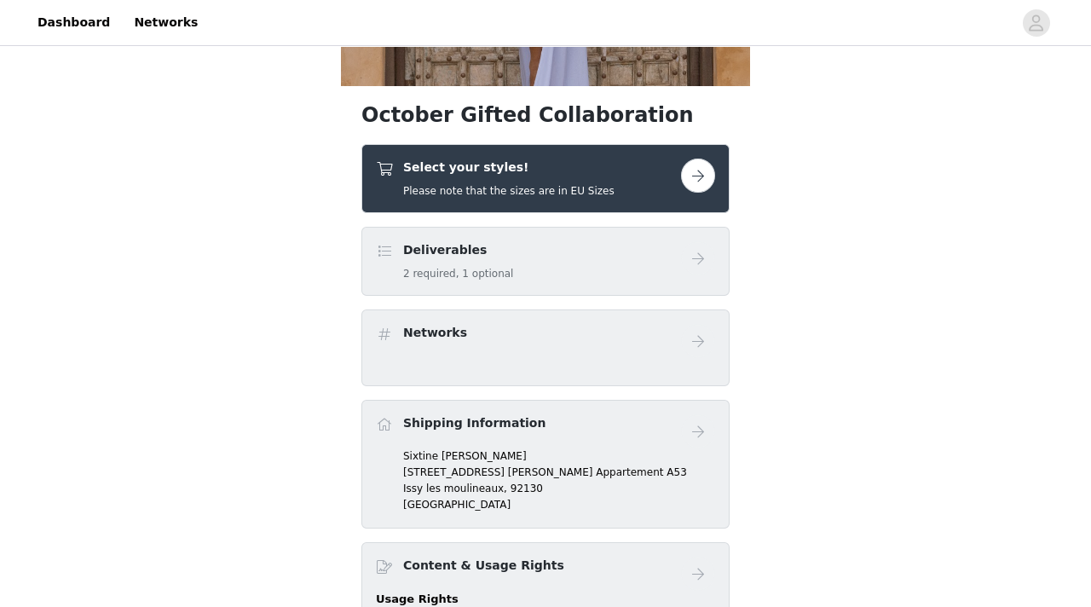
scroll to position [394, 0]
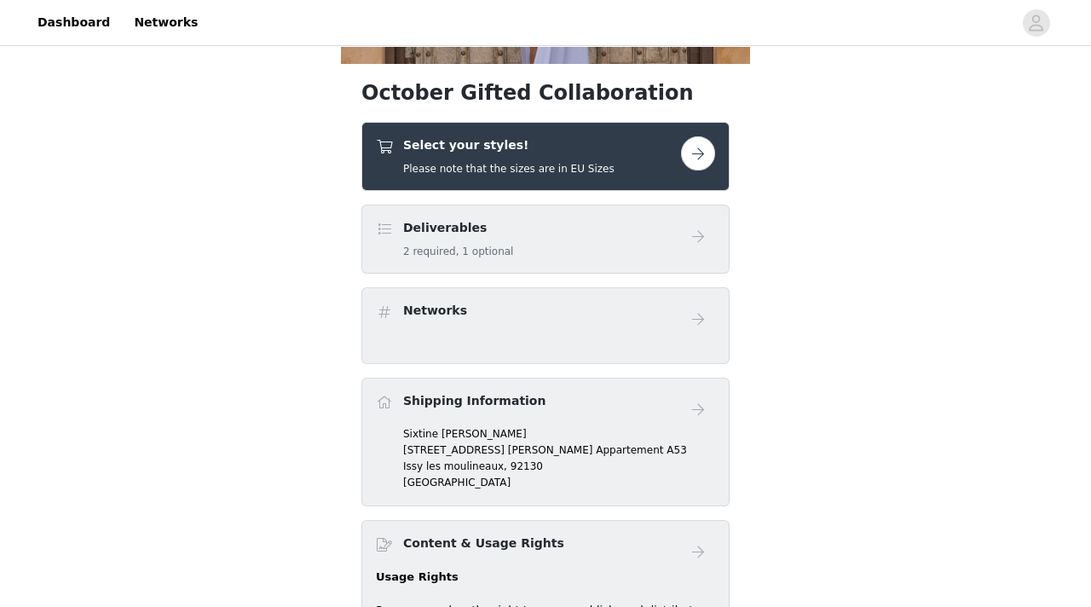
click at [696, 159] on button "button" at bounding box center [698, 153] width 34 height 34
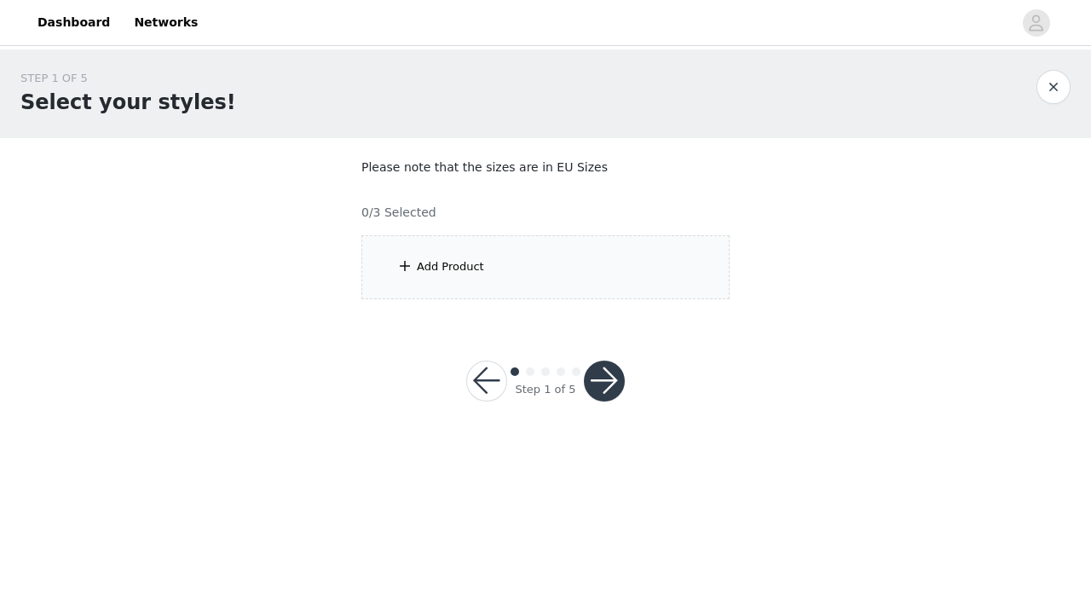
click at [460, 259] on div "Add Product" at bounding box center [450, 266] width 67 height 17
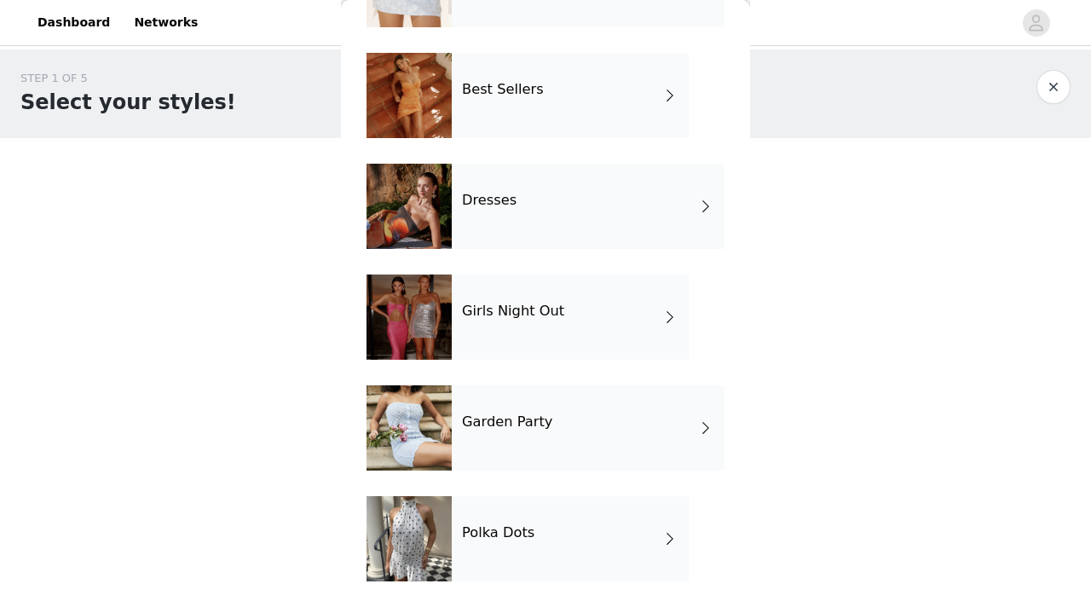
scroll to position [253, 0]
click at [534, 419] on h4 "Garden Party" at bounding box center [507, 422] width 90 height 15
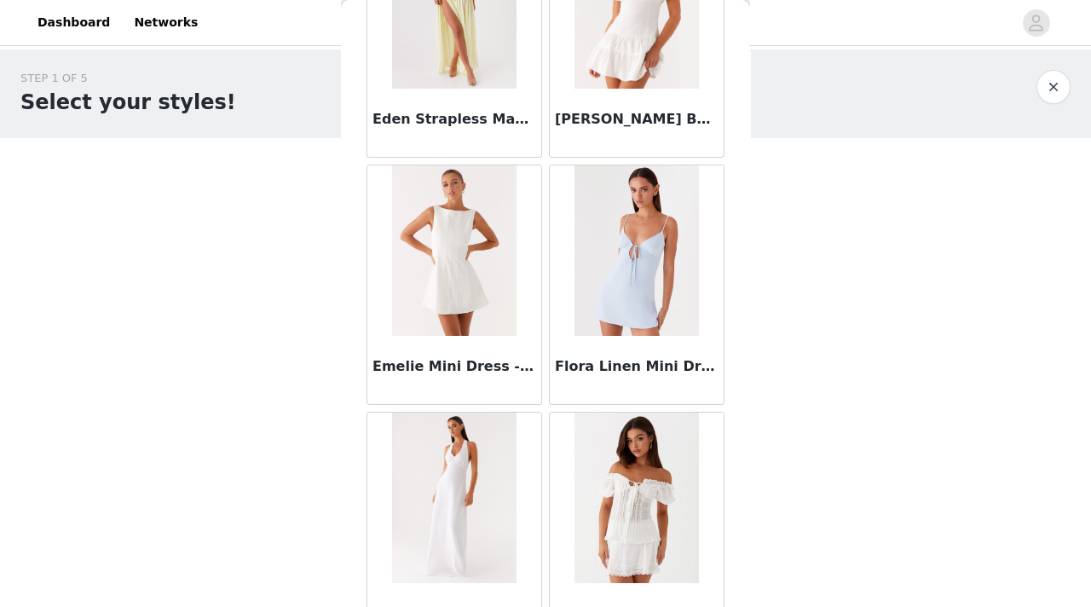
scroll to position [2002, 0]
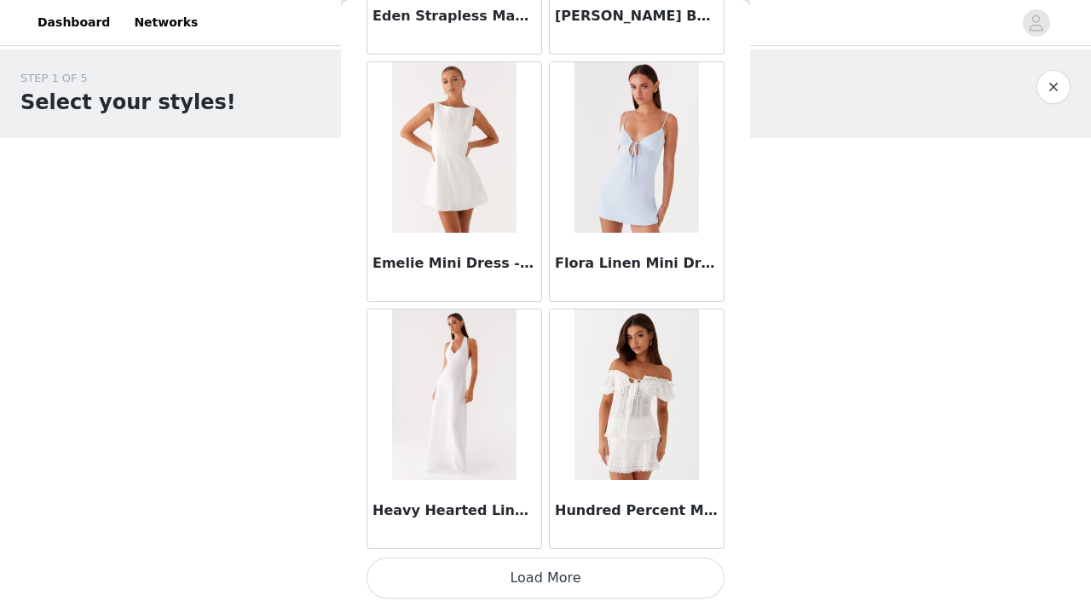
click at [588, 581] on button "Load More" at bounding box center [546, 578] width 358 height 41
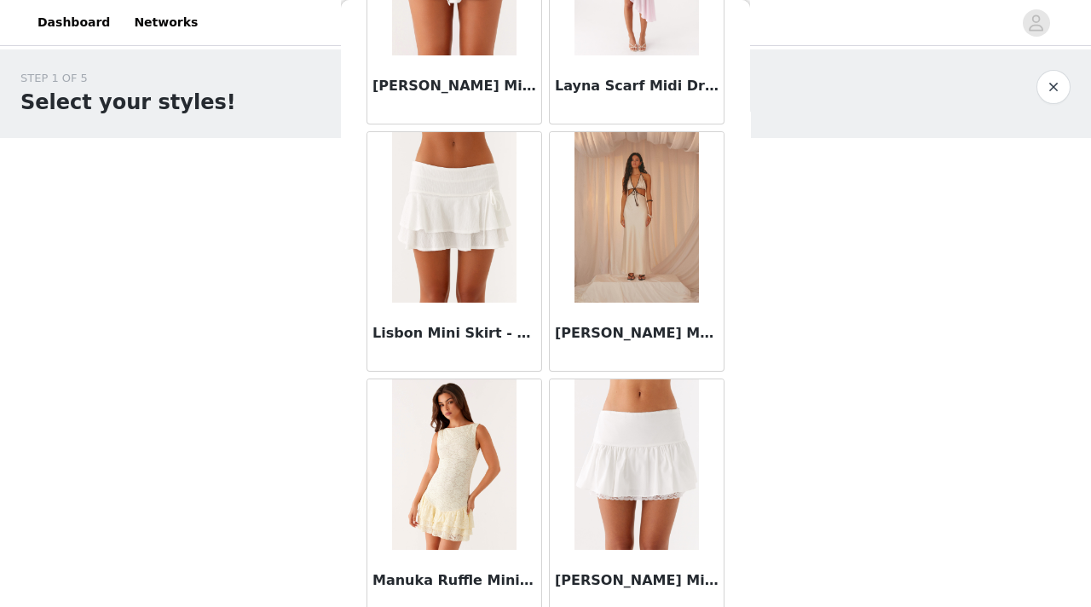
scroll to position [3005, 0]
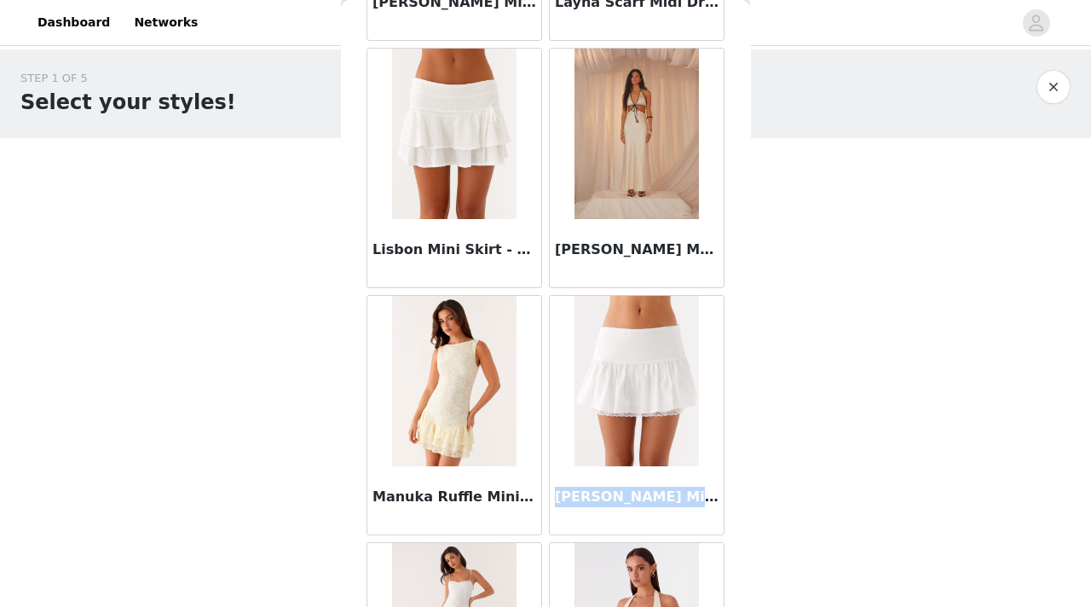
drag, startPoint x: 712, startPoint y: 500, endPoint x: 559, endPoint y: 498, distance: 152.6
click at [559, 498] on h3 "[PERSON_NAME] Mini Skirt - White" at bounding box center [637, 497] width 164 height 20
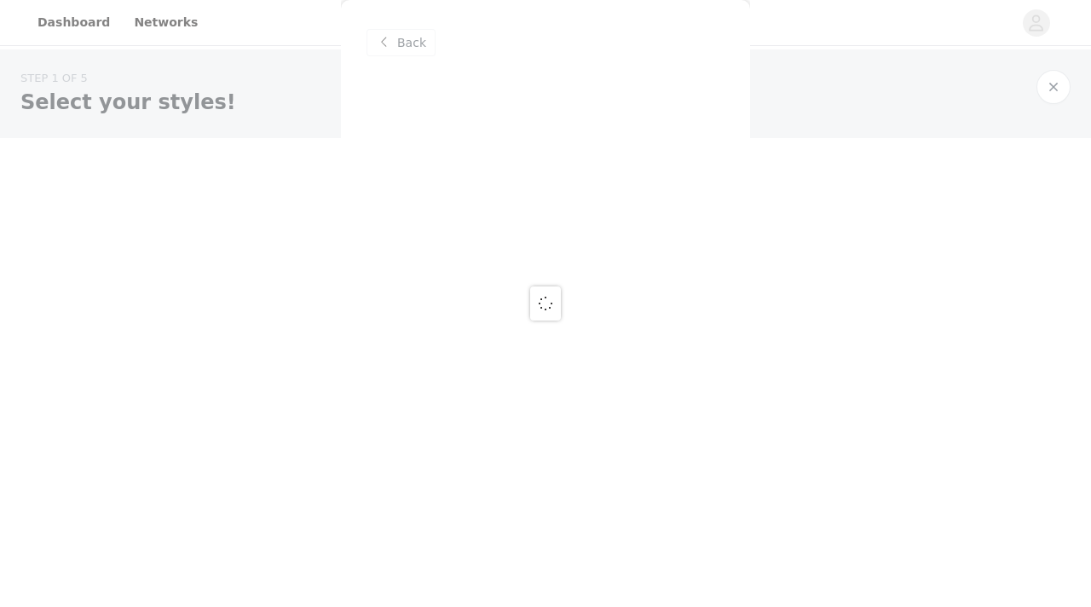
scroll to position [0, 0]
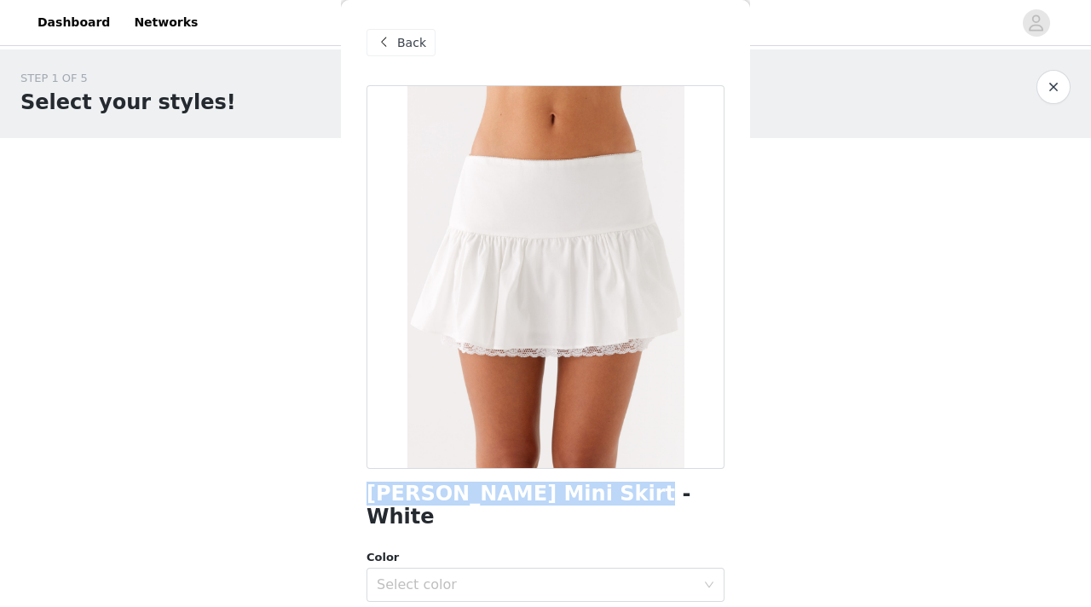
drag, startPoint x: 617, startPoint y: 487, endPoint x: 414, endPoint y: 473, distance: 204.2
click at [414, 473] on div "[PERSON_NAME] Mini Skirt - White Color Select color Size Select size Peppermayo…" at bounding box center [546, 503] width 358 height 836
copy h1 "[PERSON_NAME] Mini Skirt - White"
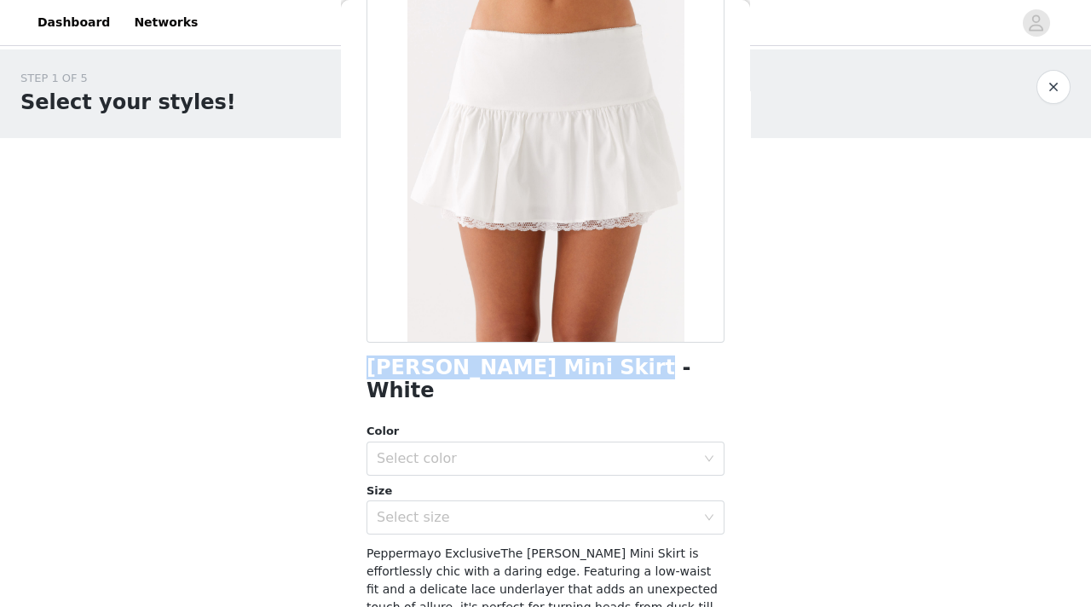
scroll to position [132, 0]
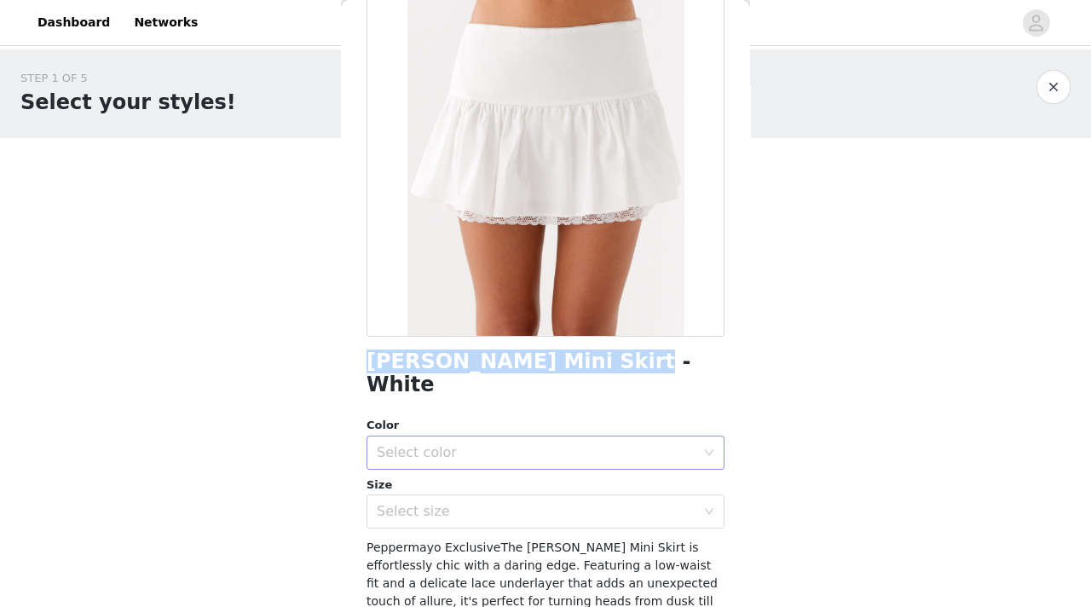
click at [634, 444] on div "Select color" at bounding box center [536, 452] width 319 height 17
click at [635, 503] on div "Select size" at bounding box center [536, 511] width 319 height 17
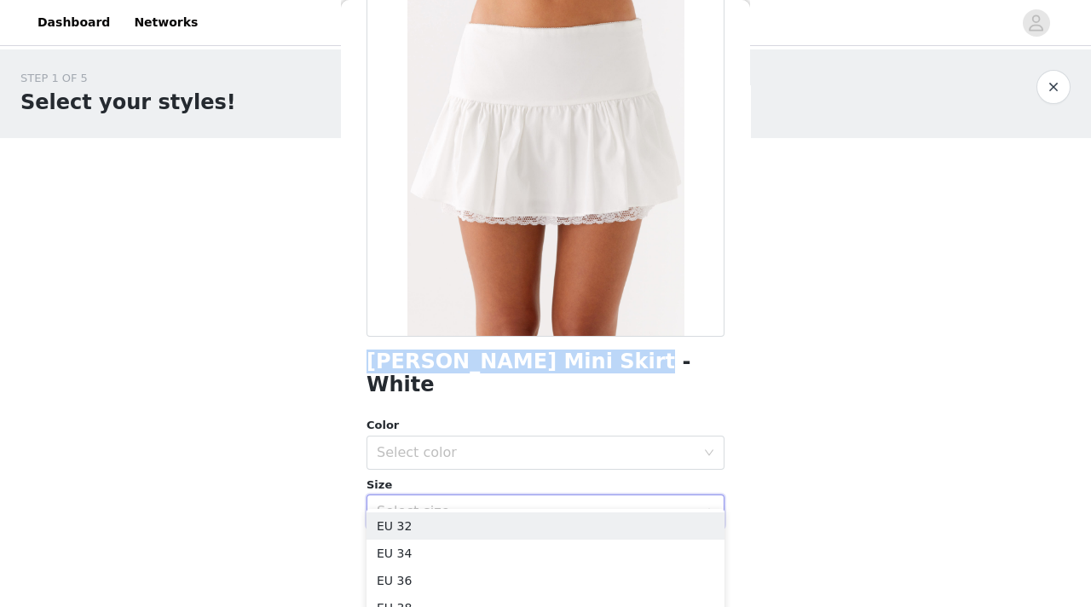
click at [634, 503] on div "Select size" at bounding box center [536, 511] width 319 height 17
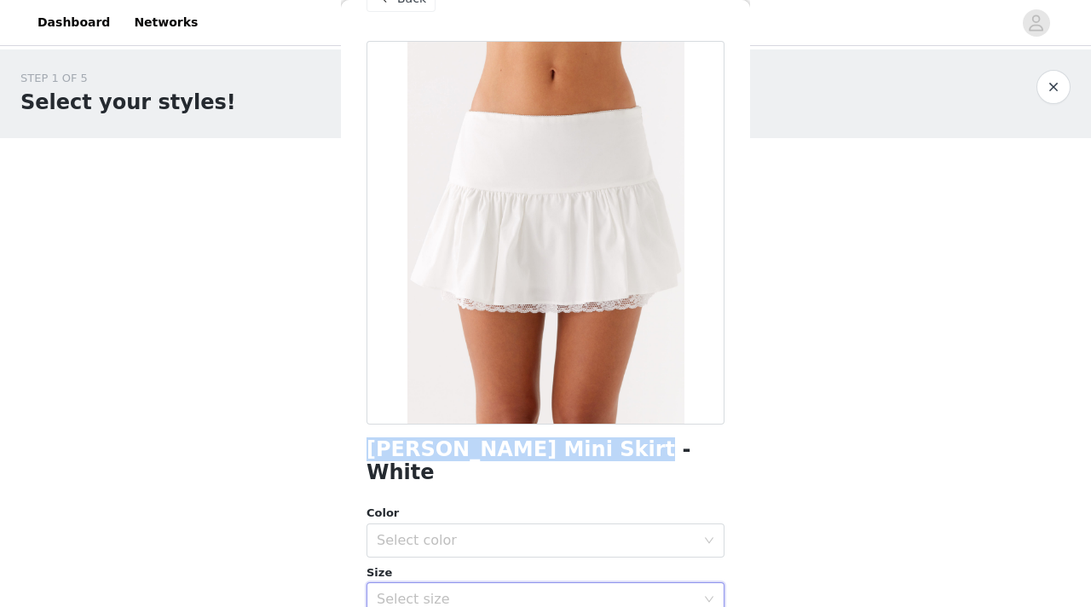
scroll to position [0, 0]
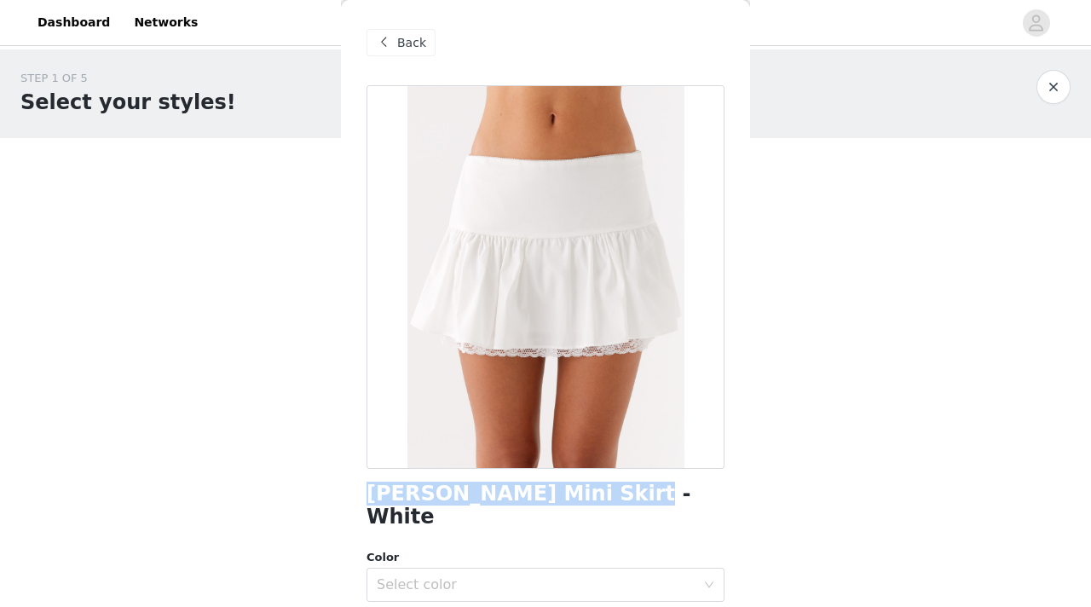
click at [402, 43] on span "Back" at bounding box center [411, 43] width 29 height 18
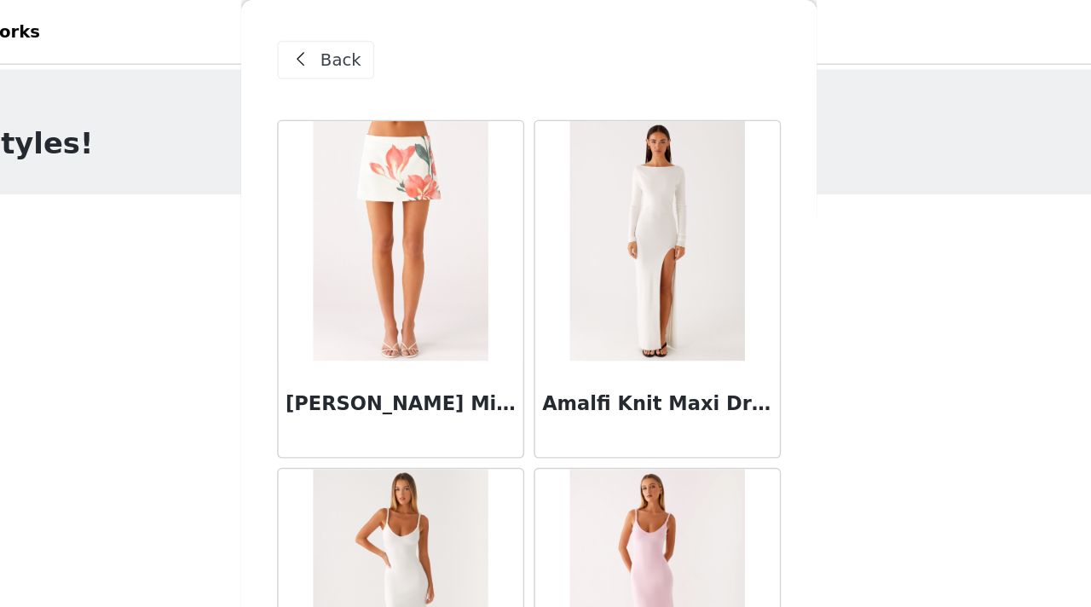
click at [395, 37] on div "Back" at bounding box center [401, 42] width 69 height 27
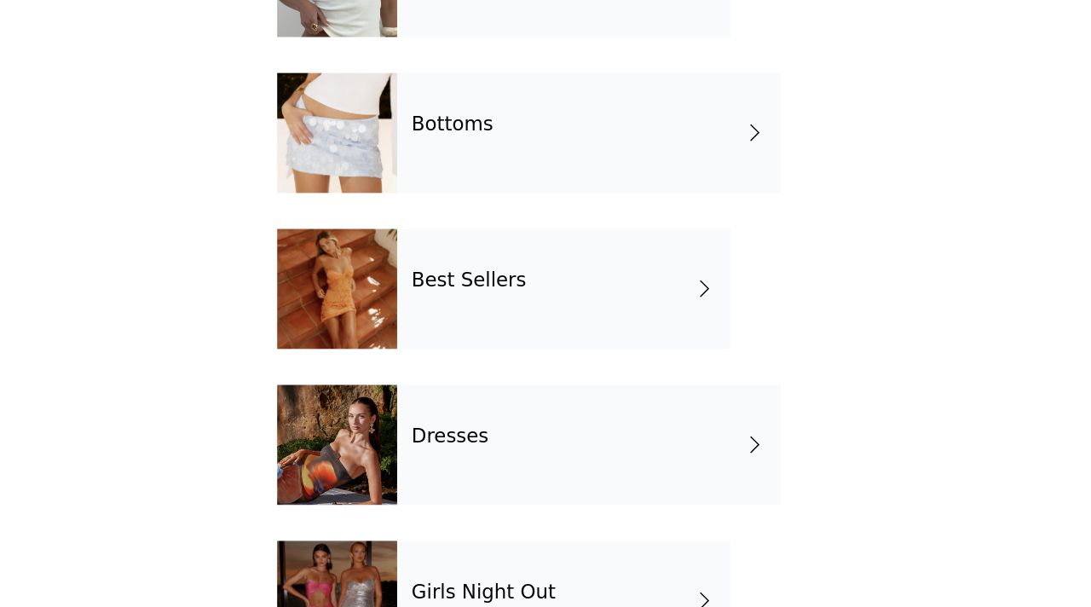
click at [542, 367] on div "Best Sellers" at bounding box center [570, 349] width 237 height 85
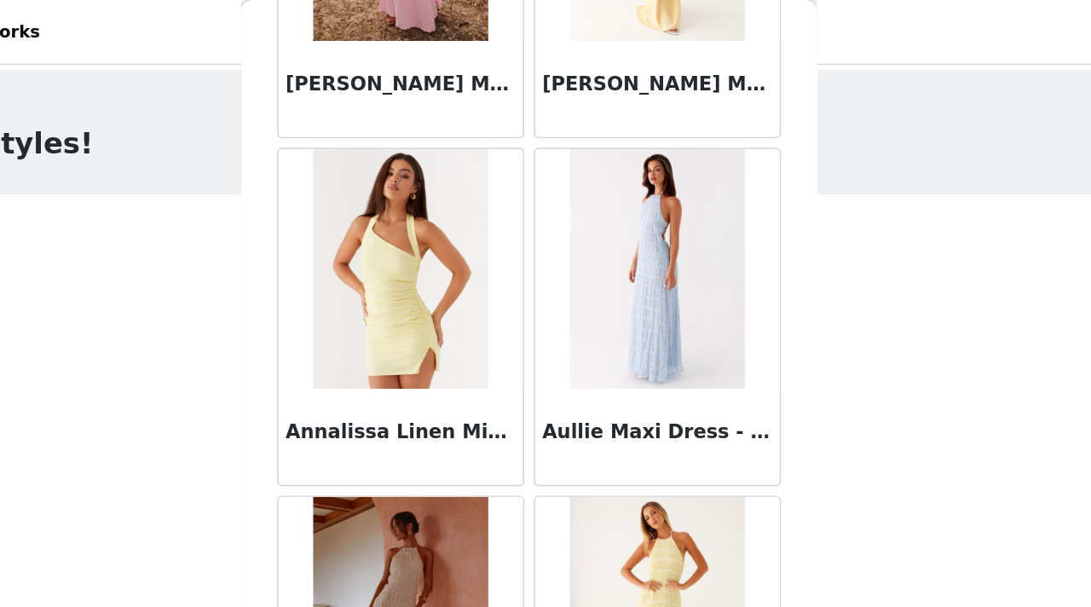
scroll to position [2002, 0]
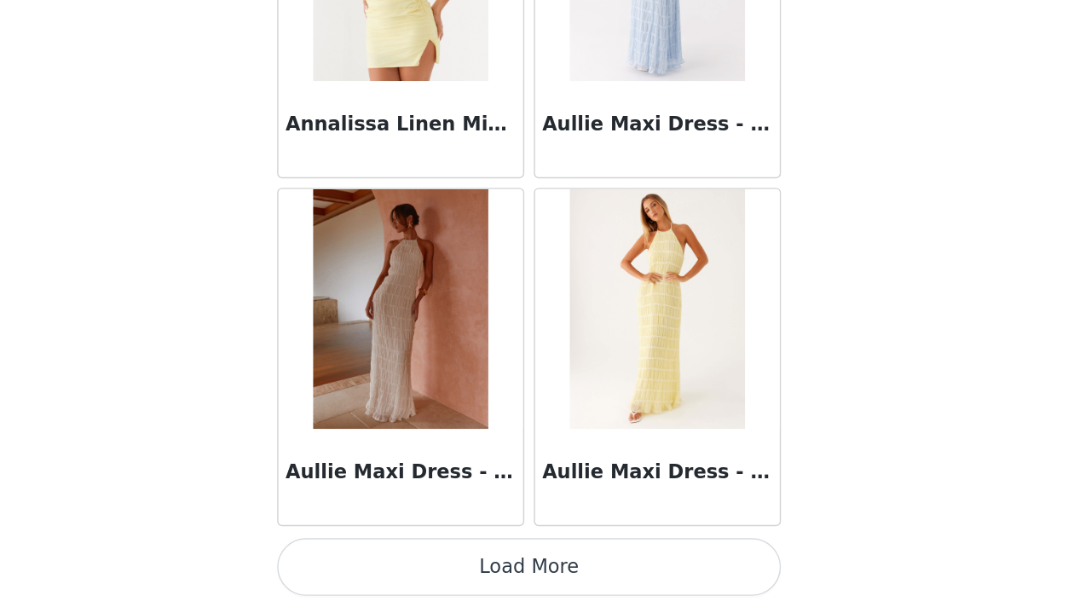
click at [576, 580] on button "Load More" at bounding box center [546, 578] width 358 height 41
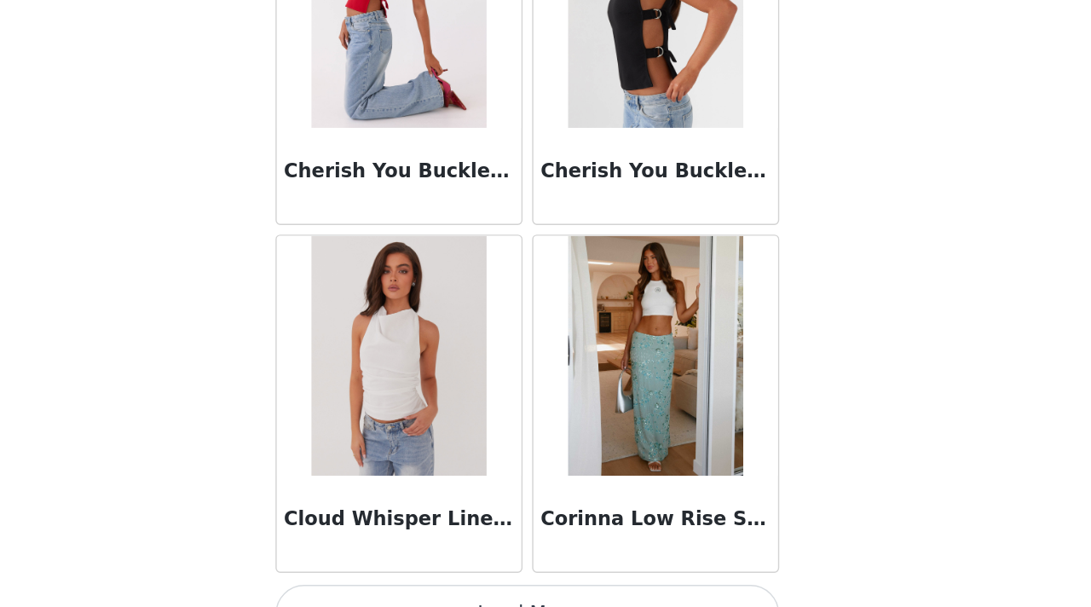
scroll to position [4475, 0]
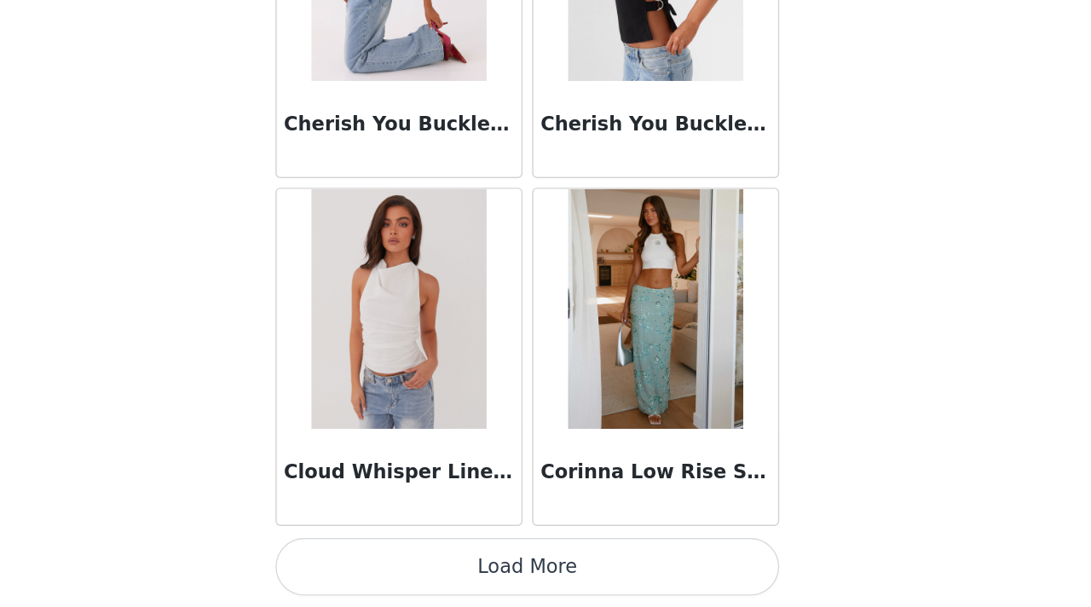
click at [595, 575] on button "Load More" at bounding box center [546, 578] width 358 height 41
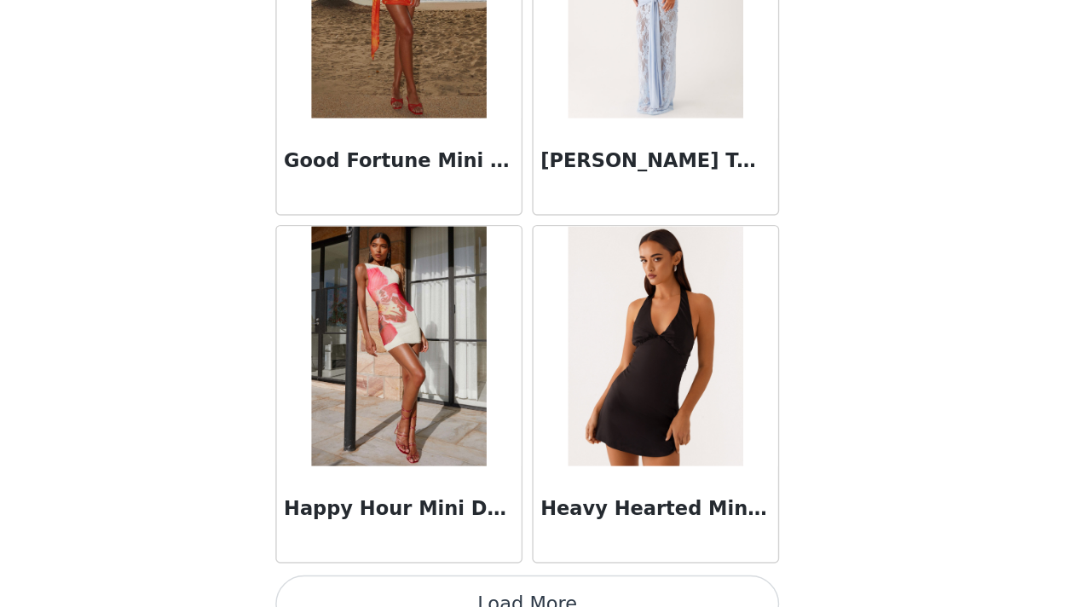
scroll to position [6947, 0]
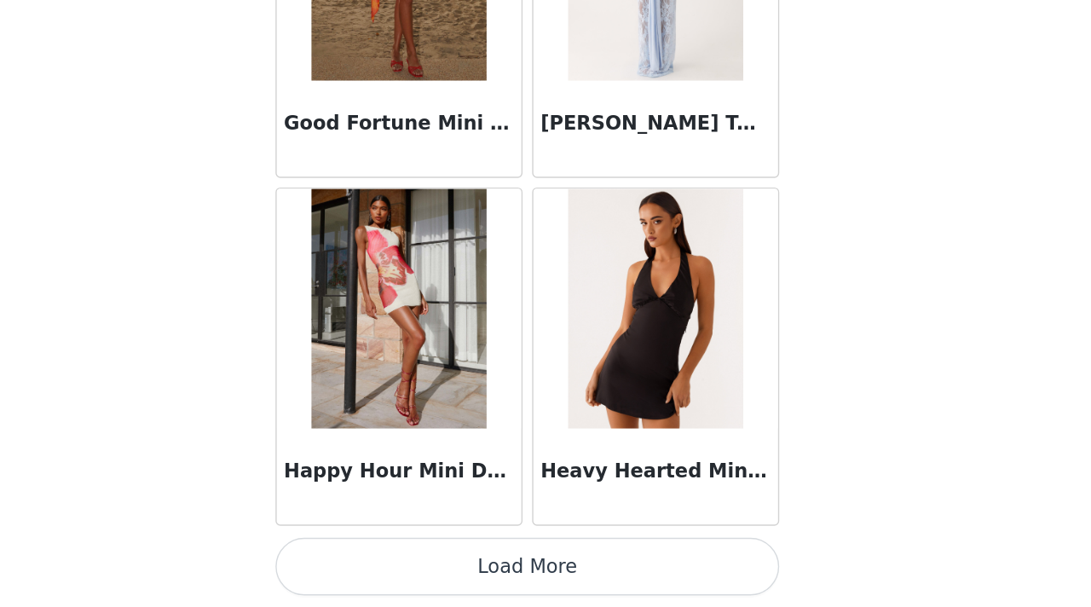
click at [587, 585] on button "Load More" at bounding box center [546, 578] width 358 height 41
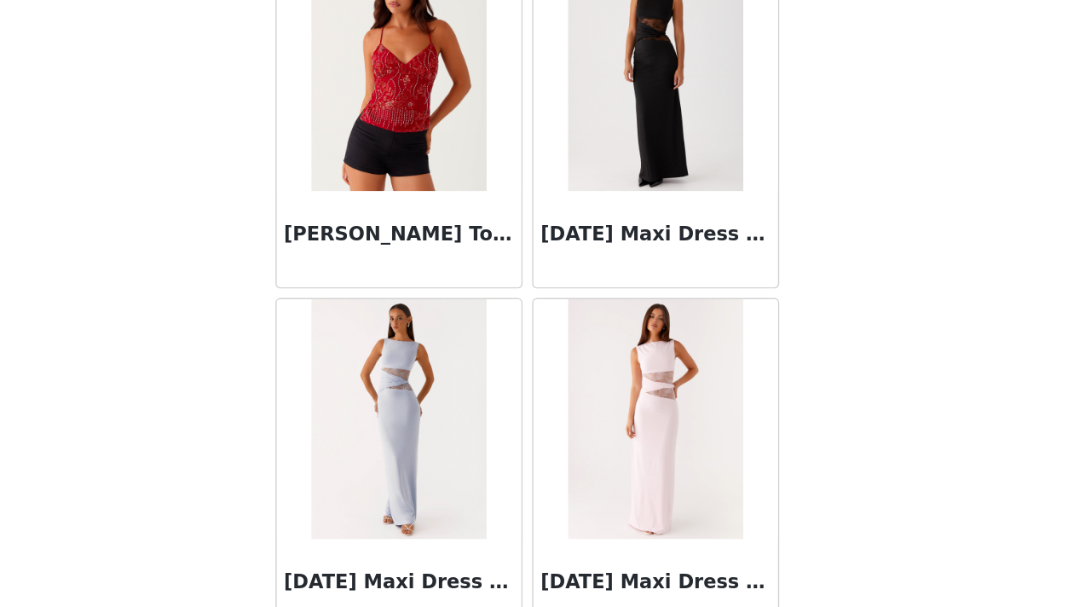
scroll to position [8849, 0]
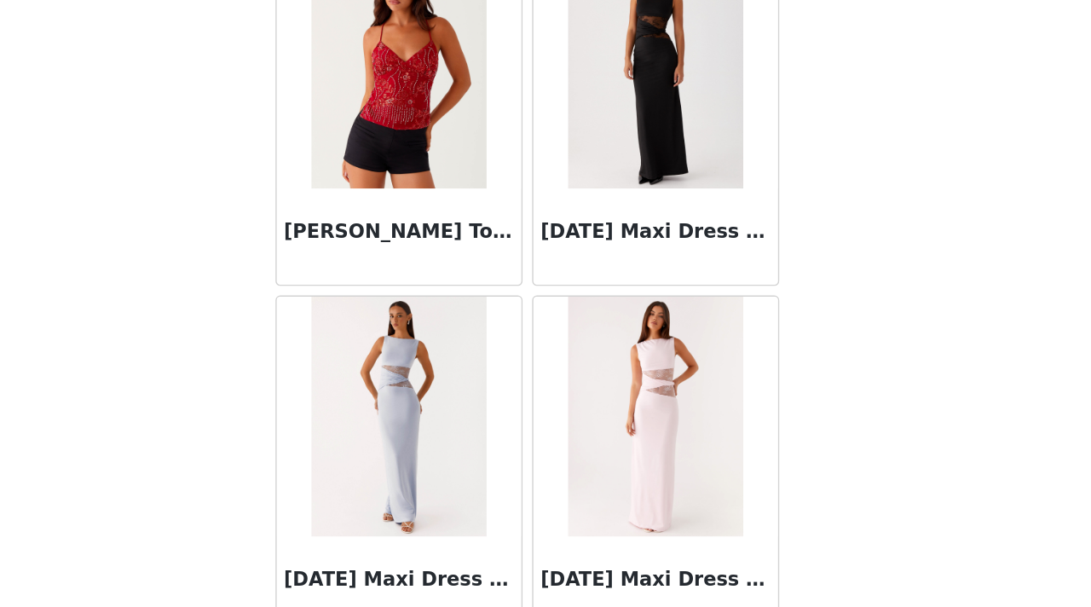
click at [631, 289] on img at bounding box center [637, 224] width 124 height 171
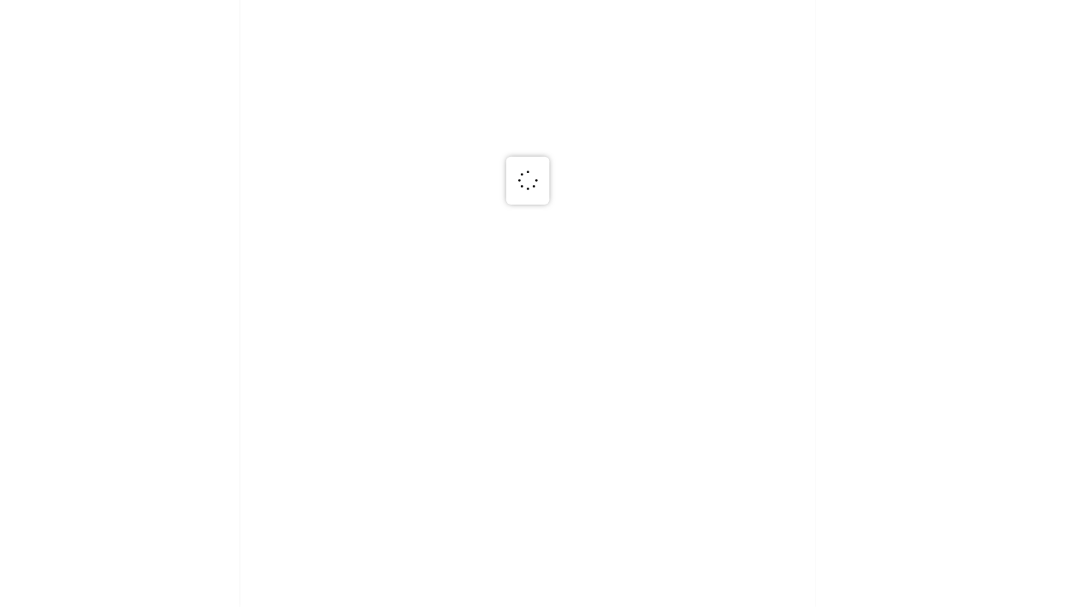
scroll to position [0, 0]
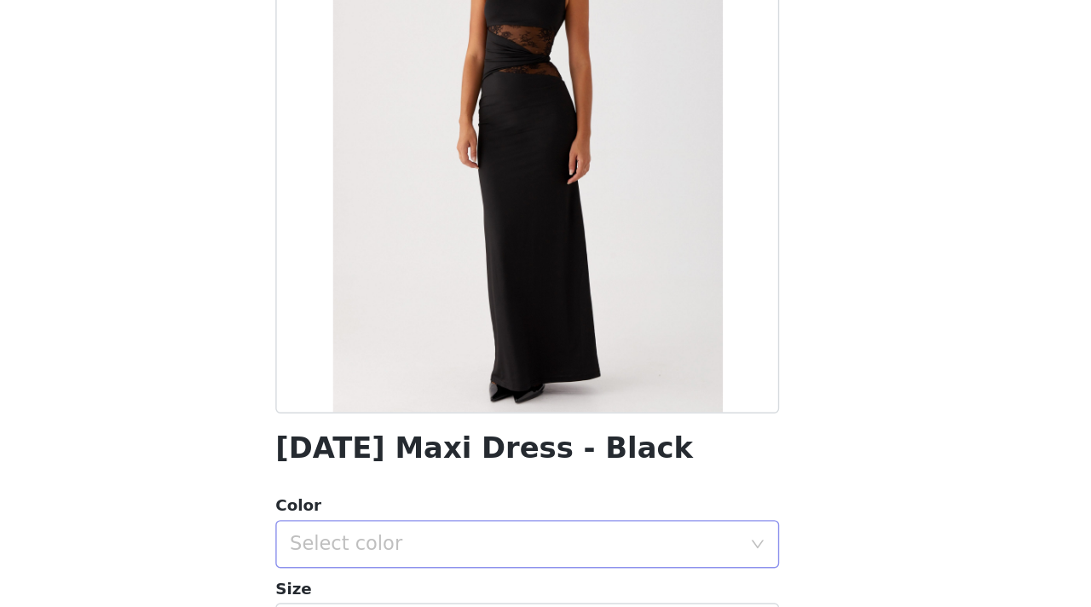
click at [623, 564] on div "Select color" at bounding box center [536, 561] width 319 height 17
click at [625, 594] on li "Black" at bounding box center [546, 599] width 358 height 27
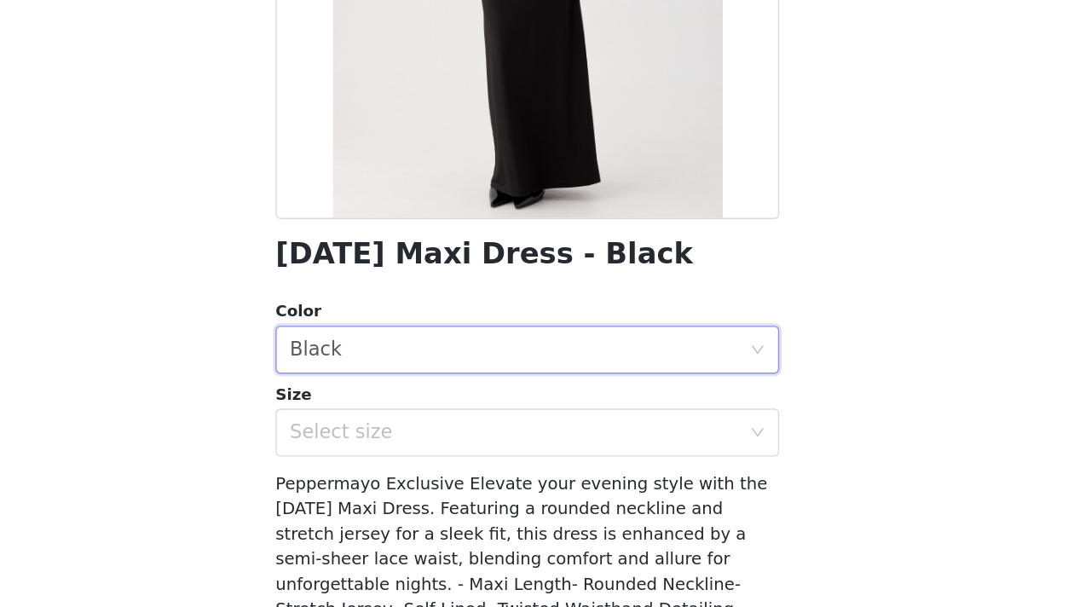
scroll to position [200, 0]
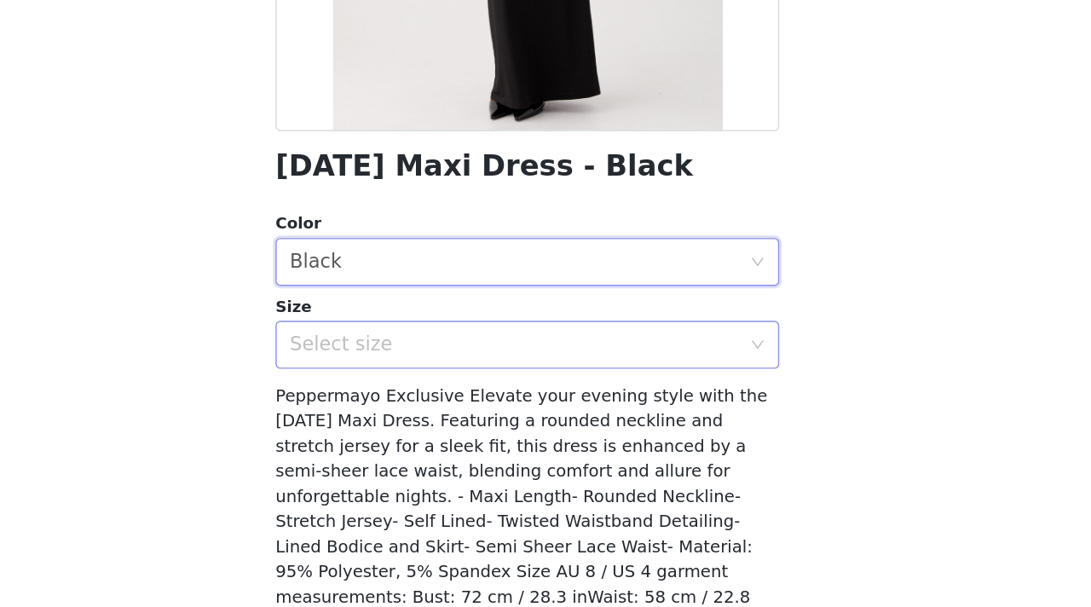
click at [592, 412] on div "Select size" at bounding box center [536, 420] width 319 height 17
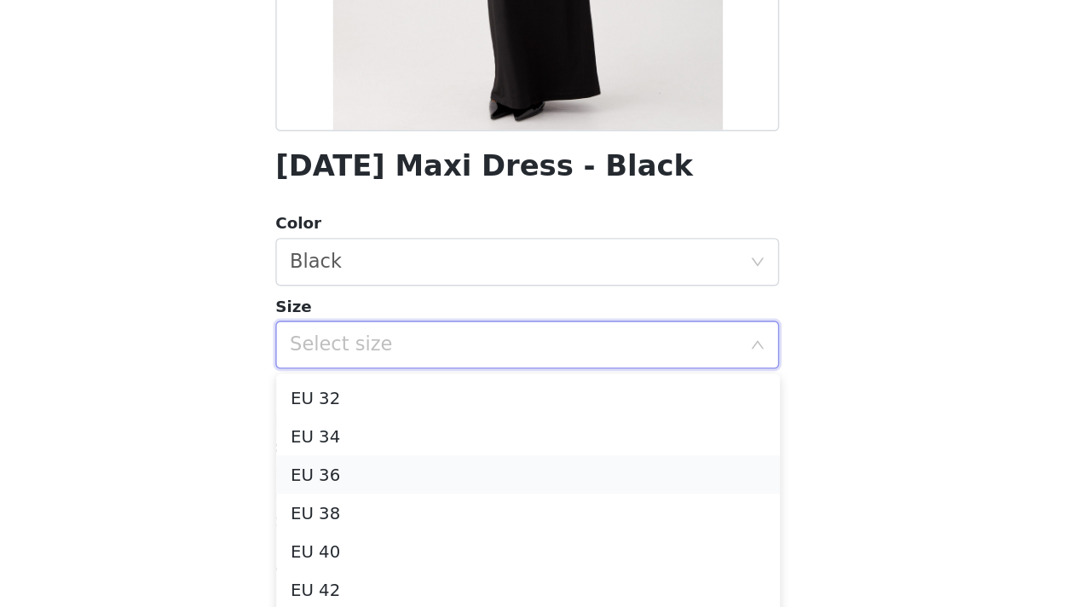
click at [560, 510] on li "EU 36" at bounding box center [546, 512] width 358 height 27
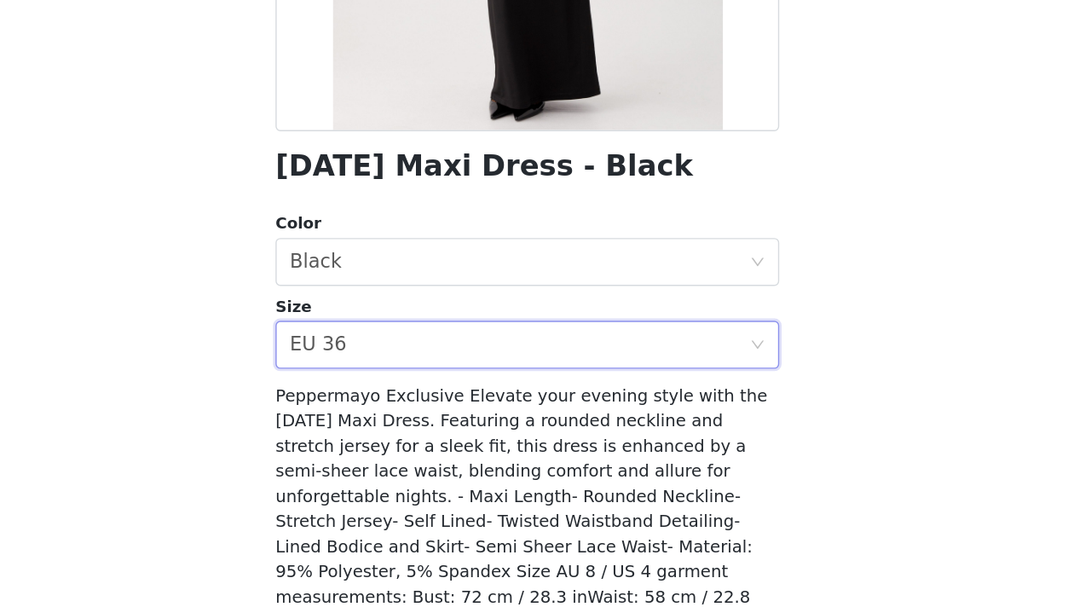
scroll to position [292, 0]
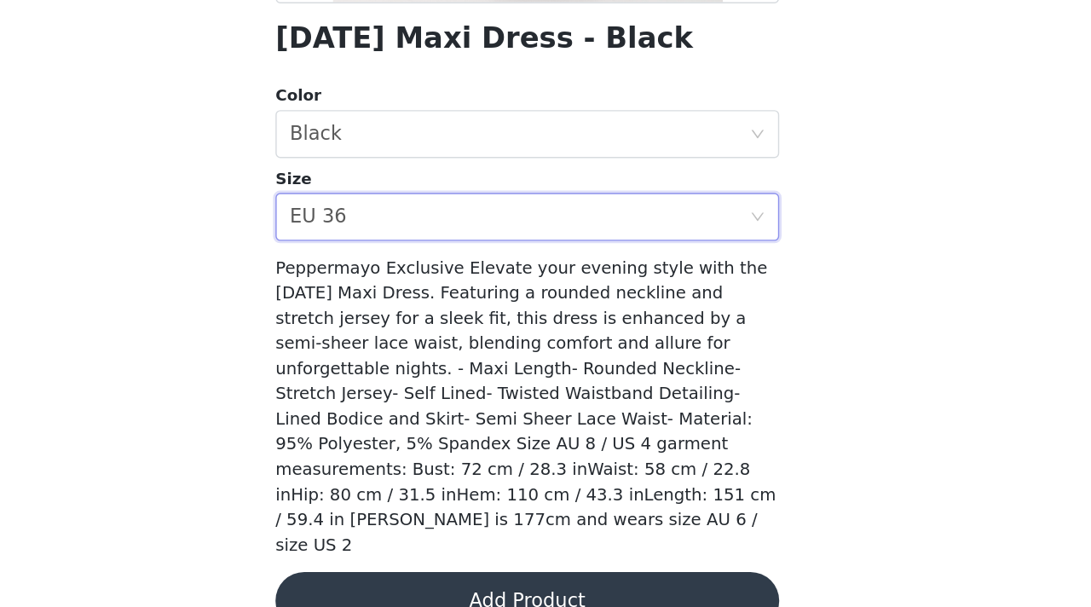
click at [573, 581] on button "Add Product" at bounding box center [546, 601] width 358 height 41
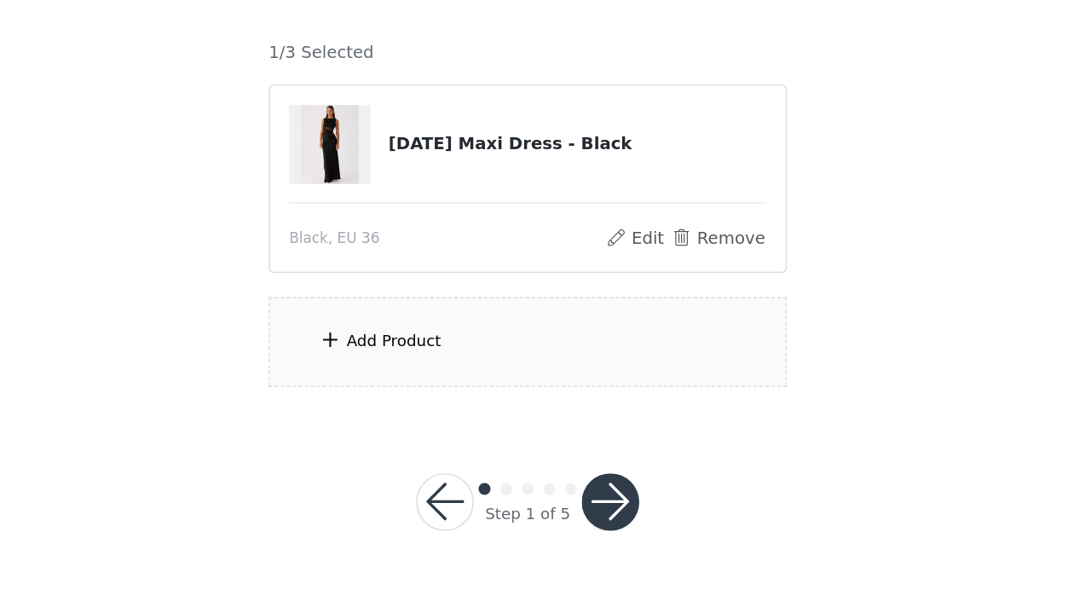
click at [565, 418] on div "Add Product" at bounding box center [546, 418] width 368 height 64
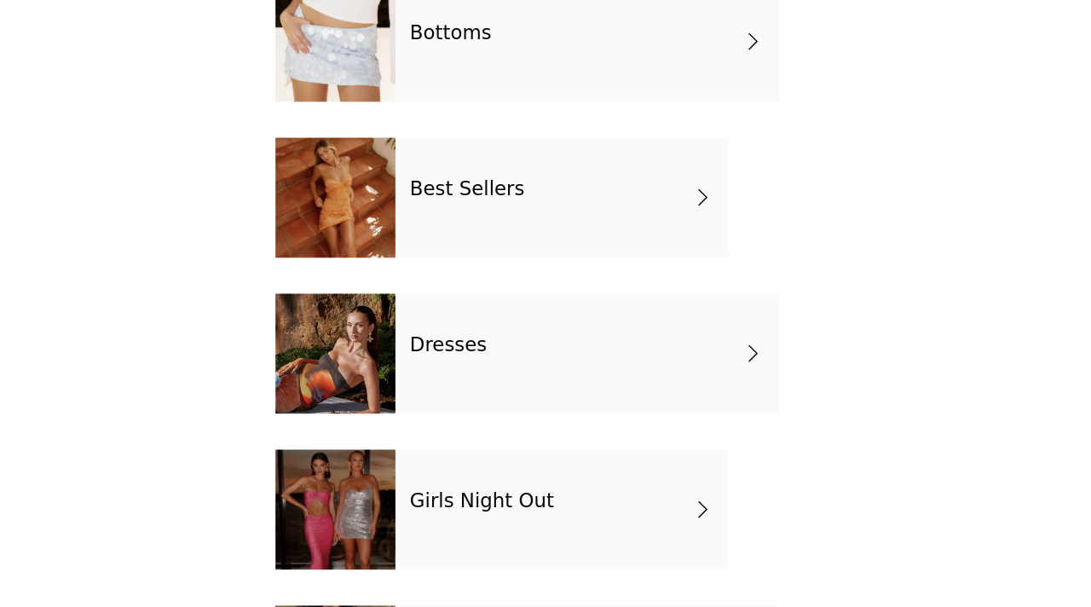
scroll to position [0, 0]
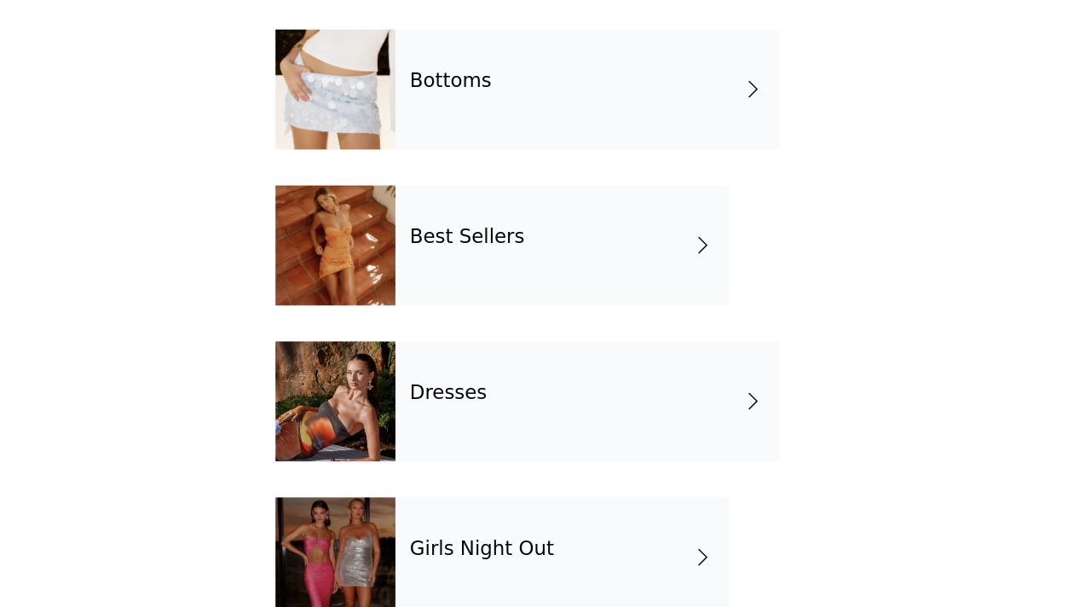
click at [605, 260] on div "Bottoms" at bounding box center [588, 238] width 273 height 85
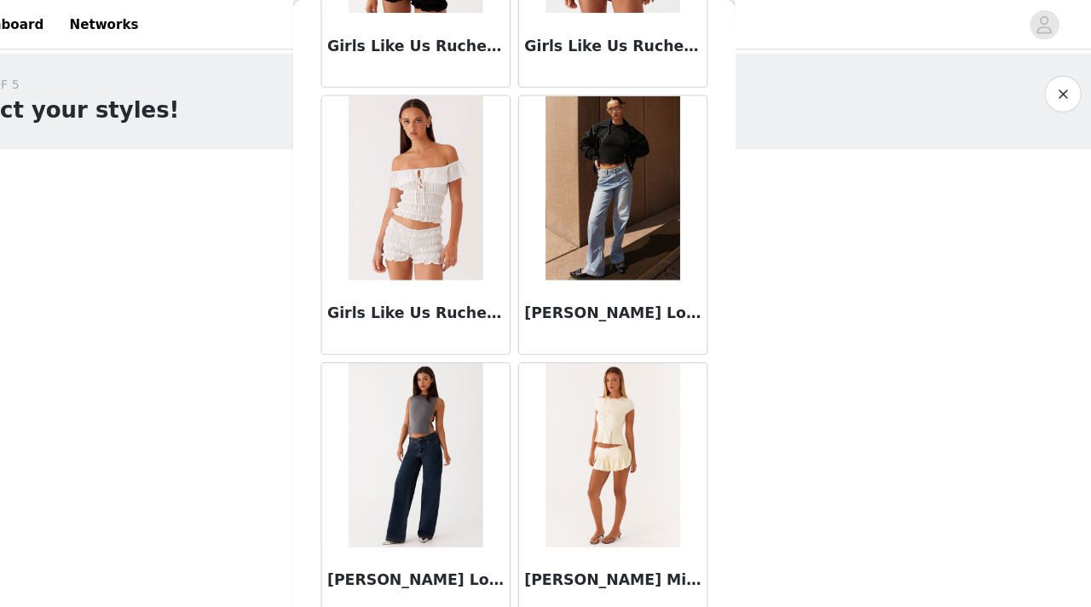
scroll to position [2002, 0]
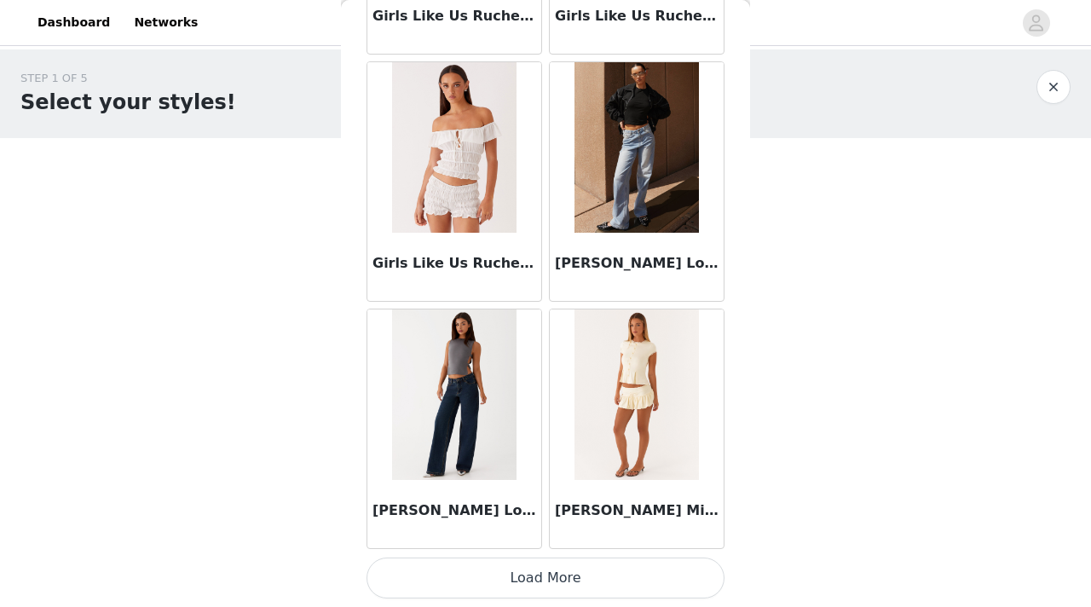
click at [634, 570] on button "Load More" at bounding box center [546, 578] width 358 height 41
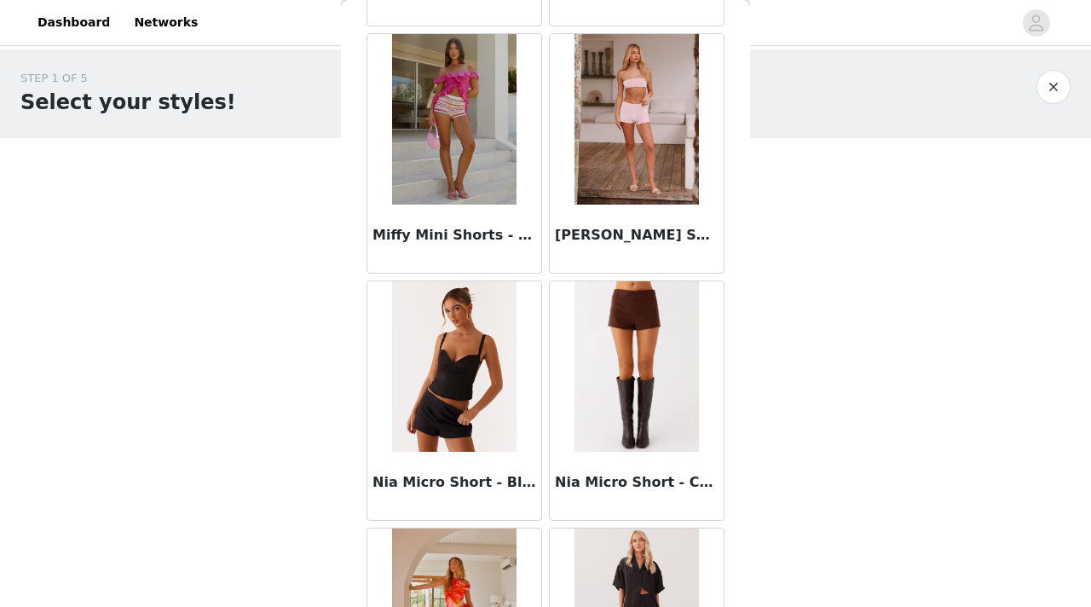
scroll to position [3447, 0]
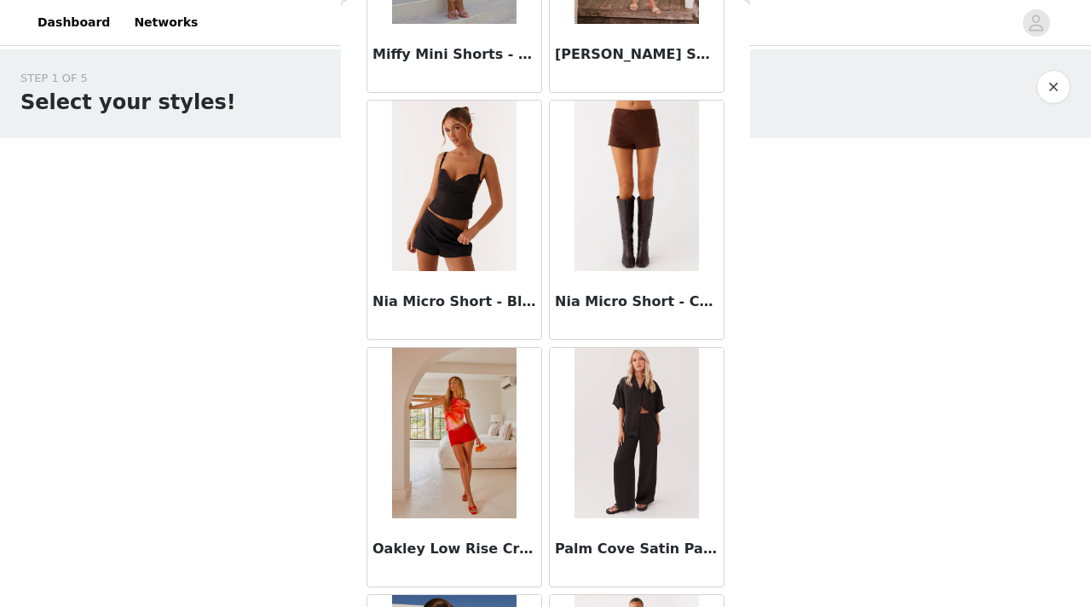
click at [622, 187] on img at bounding box center [637, 186] width 124 height 171
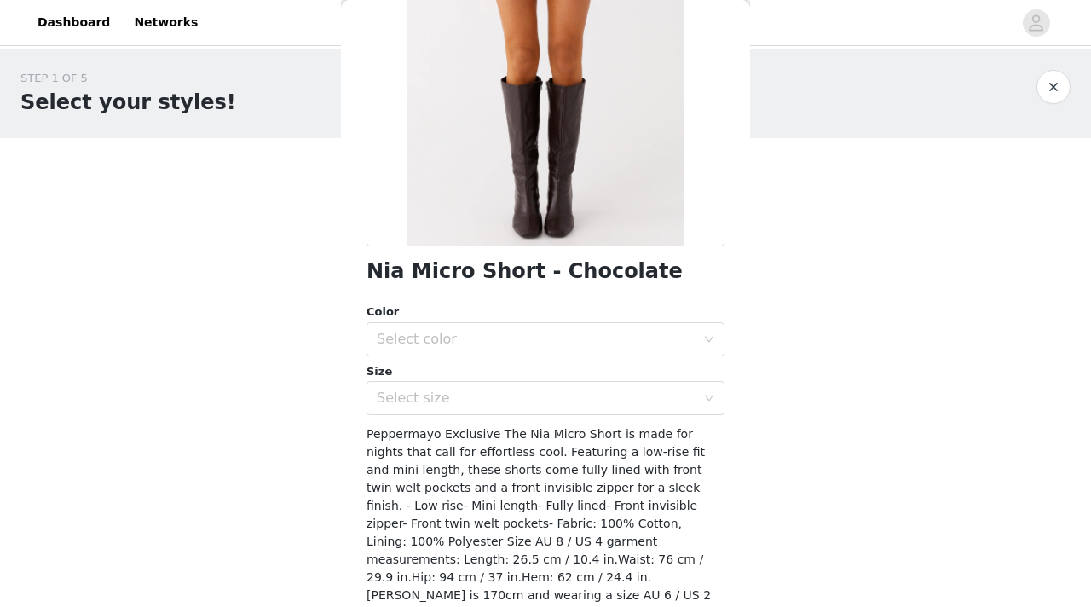
scroll to position [226, 0]
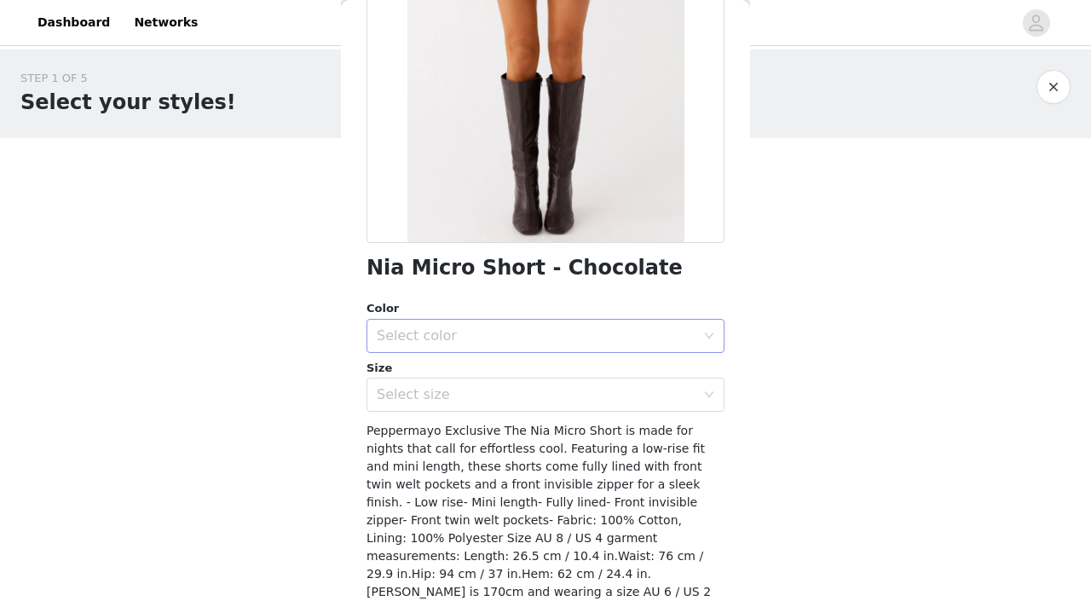
click at [586, 328] on div "Select color" at bounding box center [536, 335] width 319 height 17
click at [584, 368] on li "Chocolate" at bounding box center [546, 373] width 358 height 27
click at [591, 403] on div "Select size" at bounding box center [540, 395] width 327 height 32
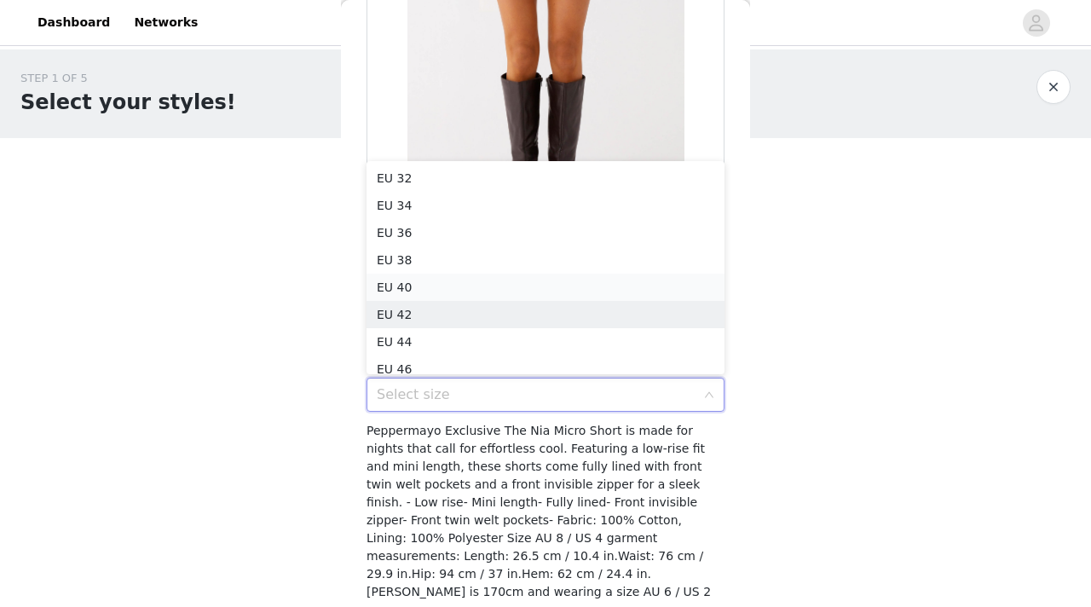
scroll to position [9, 0]
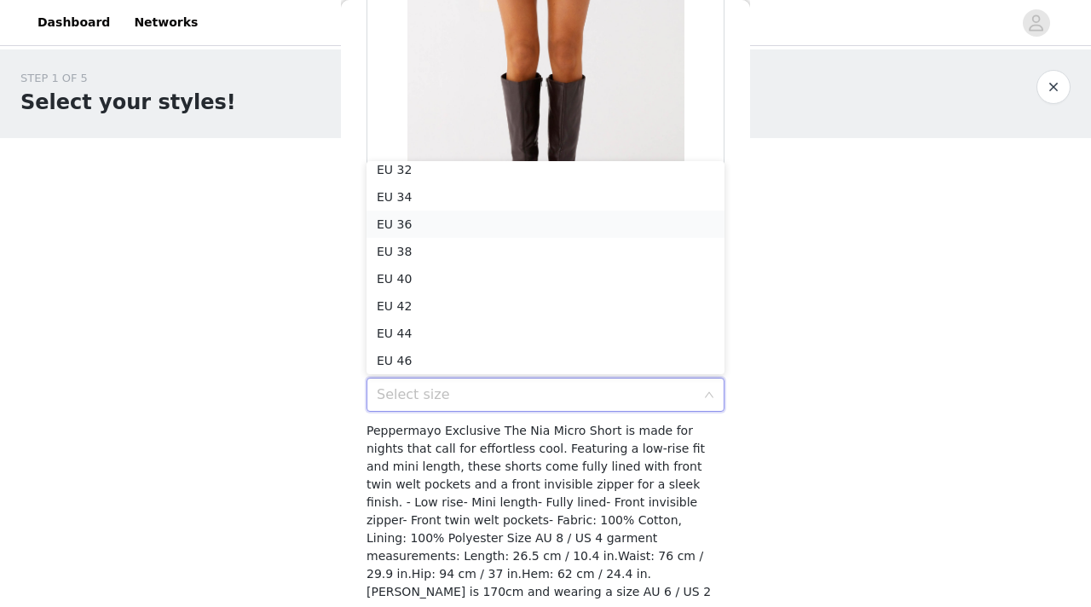
click at [477, 234] on li "EU 36" at bounding box center [546, 224] width 358 height 27
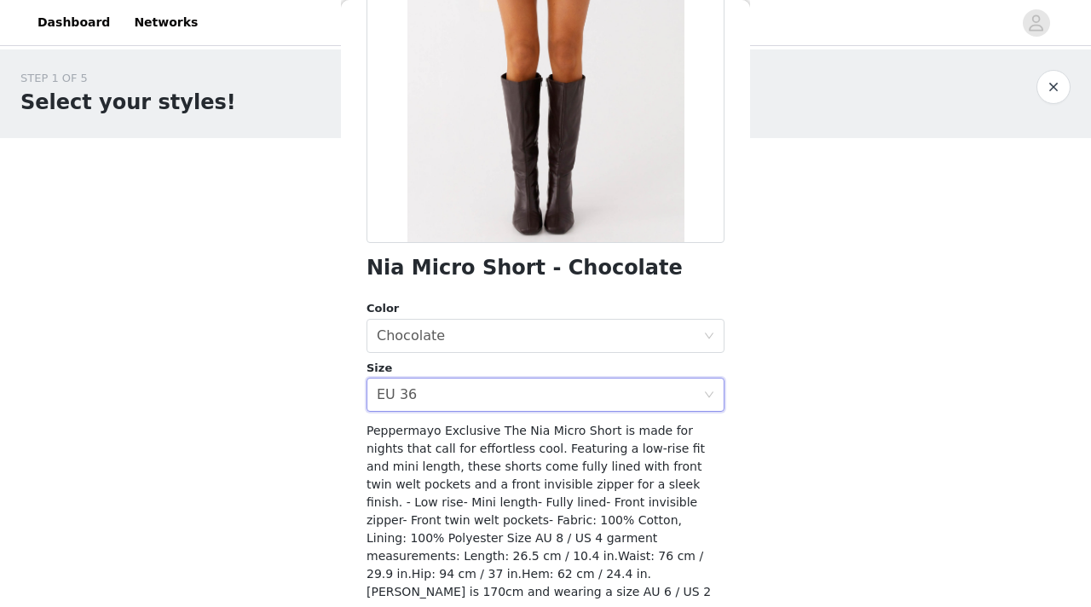
scroll to position [274, 0]
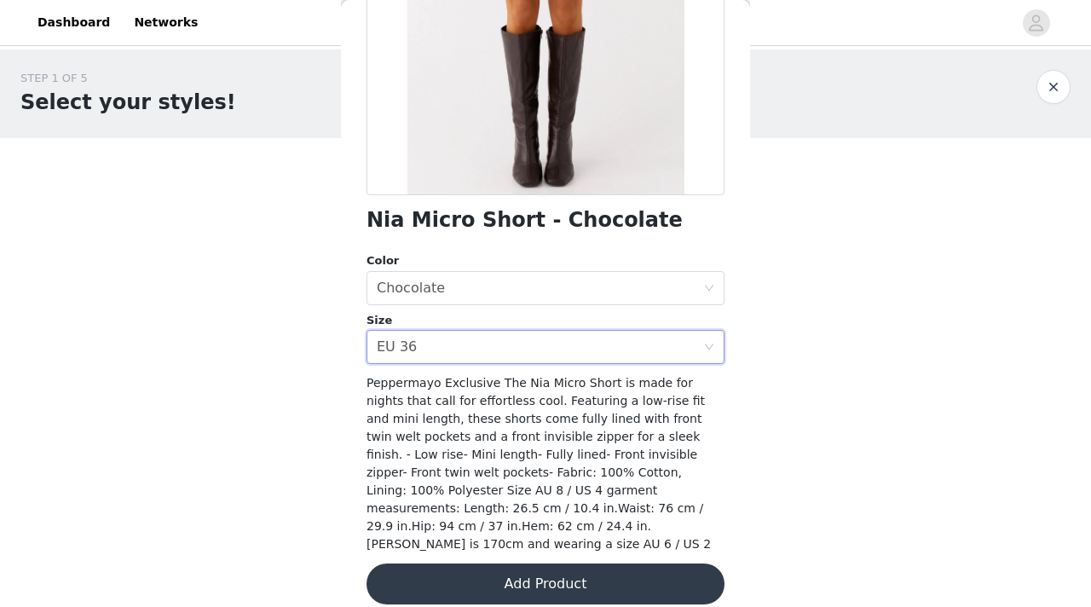
click at [562, 583] on button "Add Product" at bounding box center [546, 584] width 358 height 41
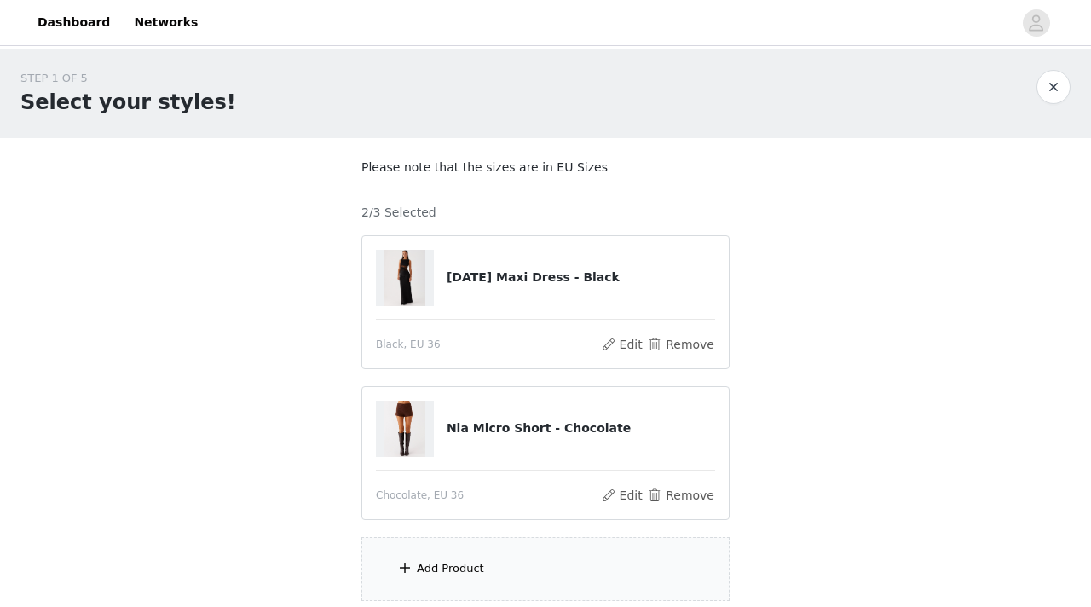
click at [565, 571] on div "Add Product" at bounding box center [546, 569] width 368 height 64
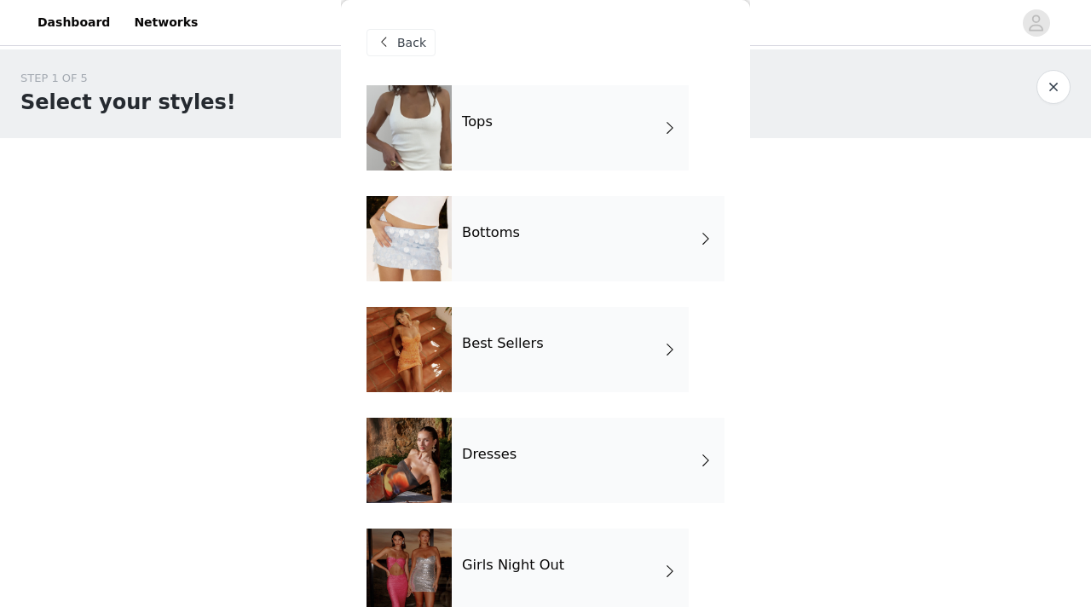
click at [582, 247] on div "Bottoms" at bounding box center [588, 238] width 273 height 85
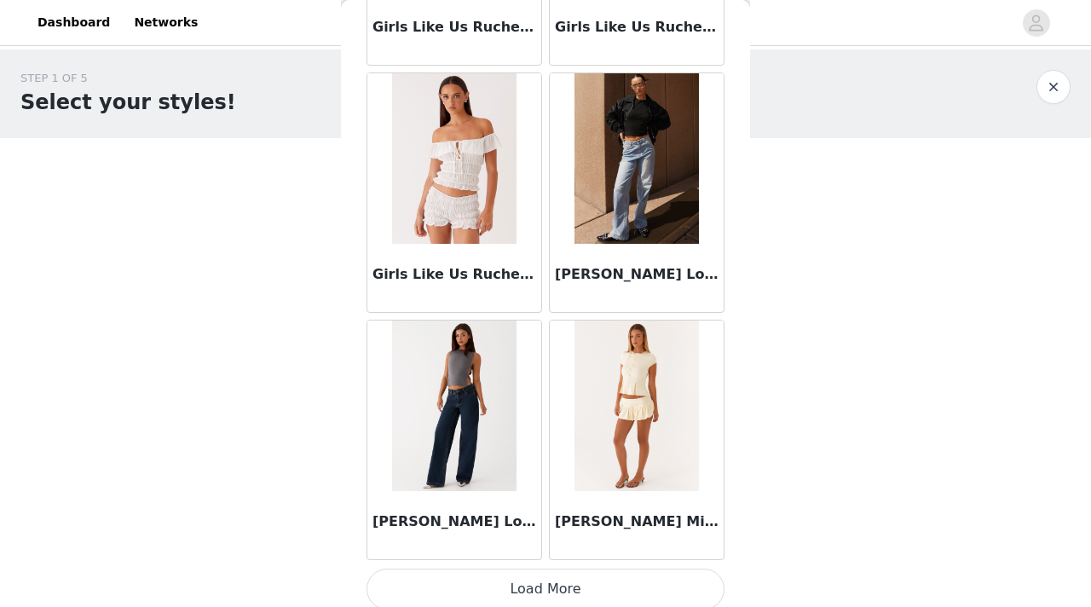
scroll to position [1989, 0]
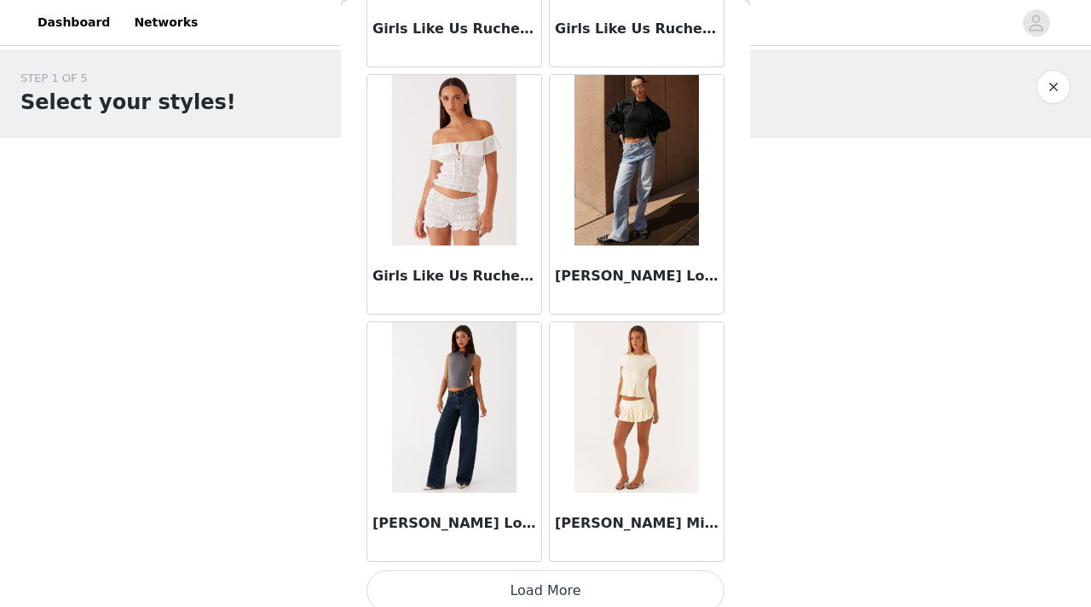
click at [453, 484] on img at bounding box center [454, 407] width 124 height 171
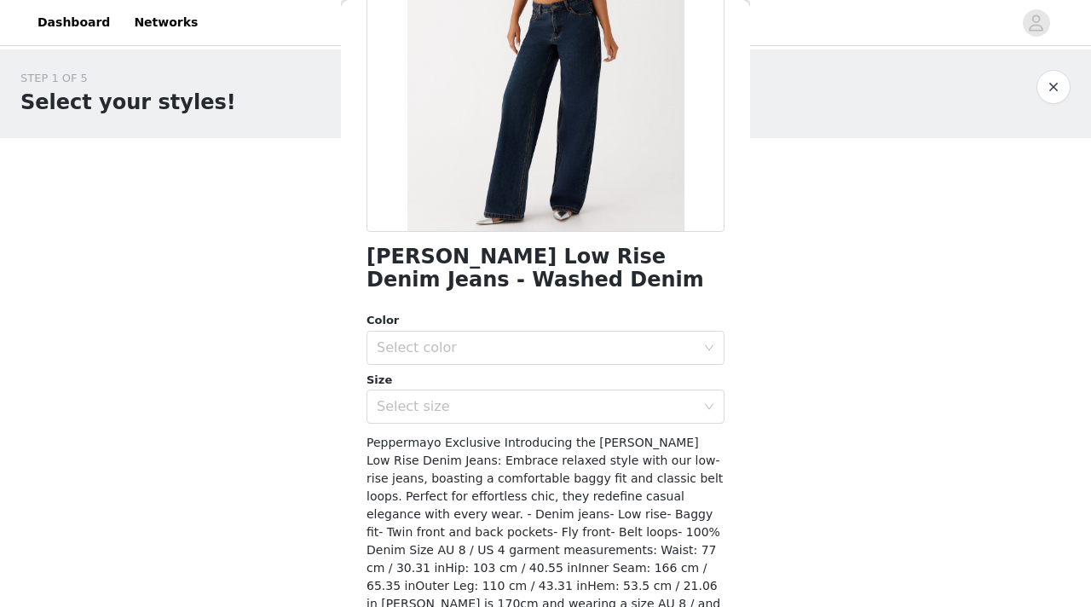
scroll to position [238, 0]
click at [441, 392] on div "Select size" at bounding box center [540, 406] width 327 height 32
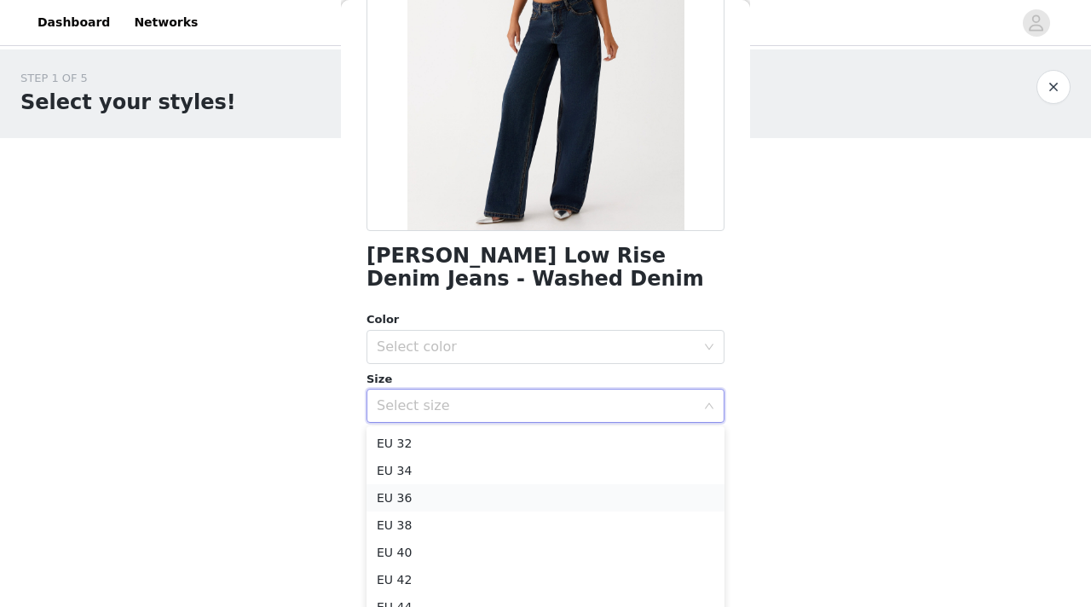
click at [439, 494] on li "EU 36" at bounding box center [546, 497] width 358 height 27
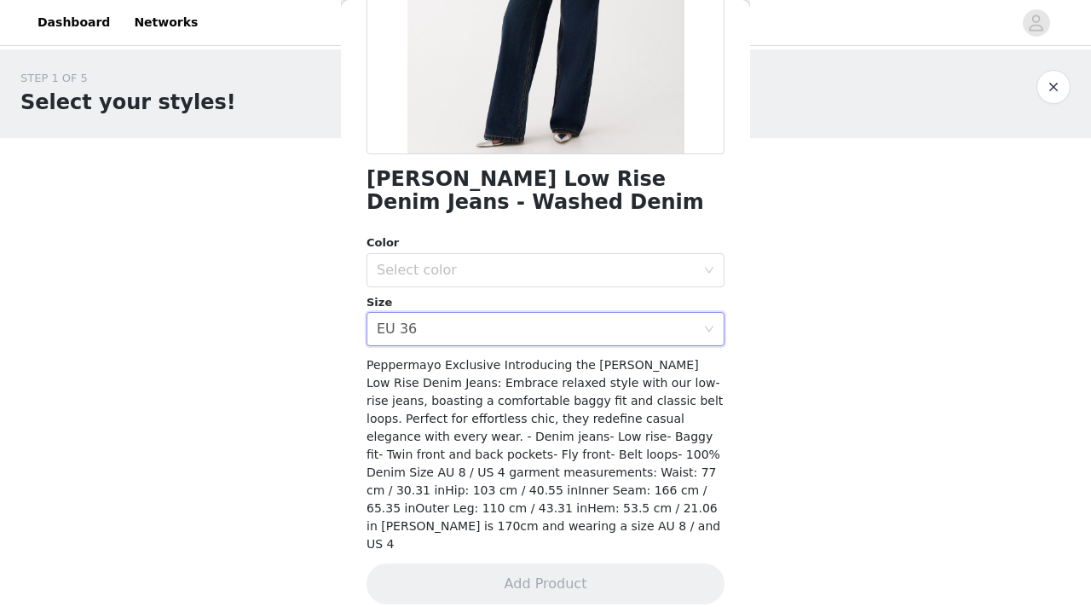
scroll to position [313, 0]
click at [443, 270] on div "Select color" at bounding box center [536, 271] width 319 height 17
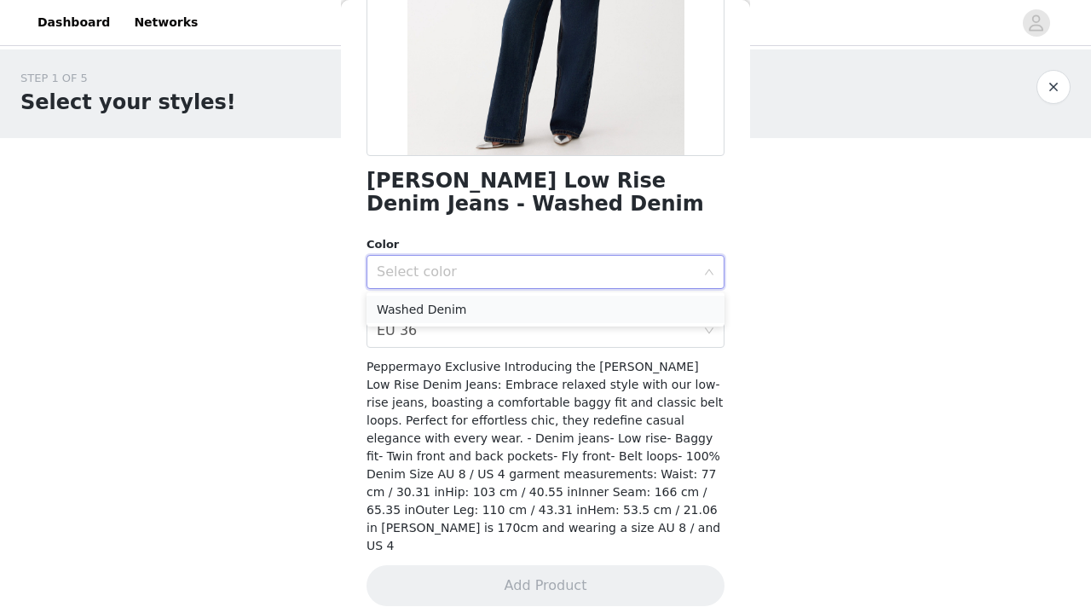
click at [440, 317] on li "Washed Denim" at bounding box center [546, 309] width 358 height 27
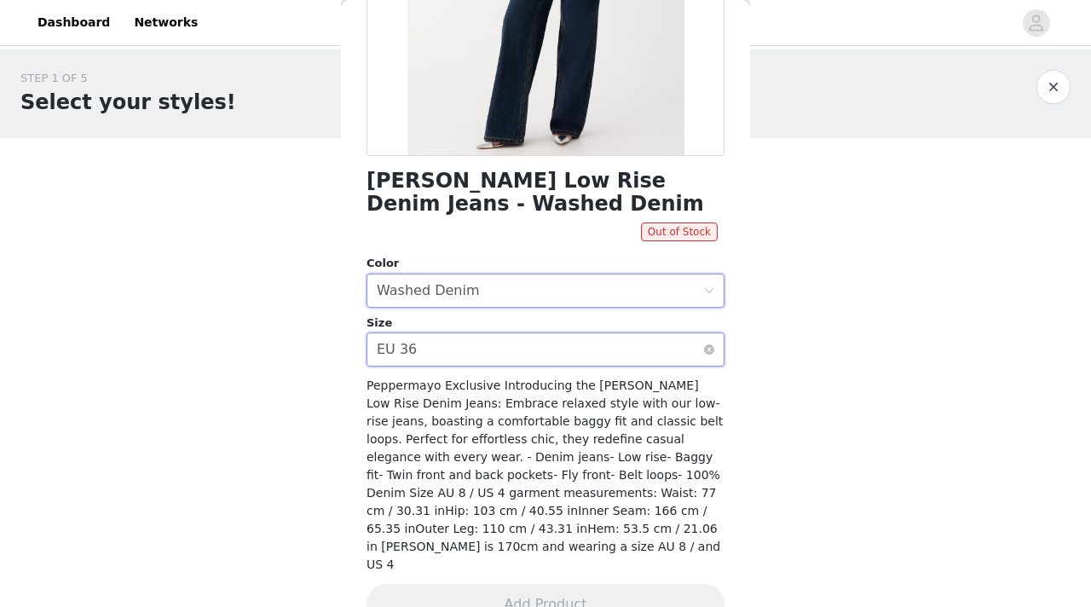
click at [454, 353] on div "Select size EU 36" at bounding box center [540, 349] width 327 height 32
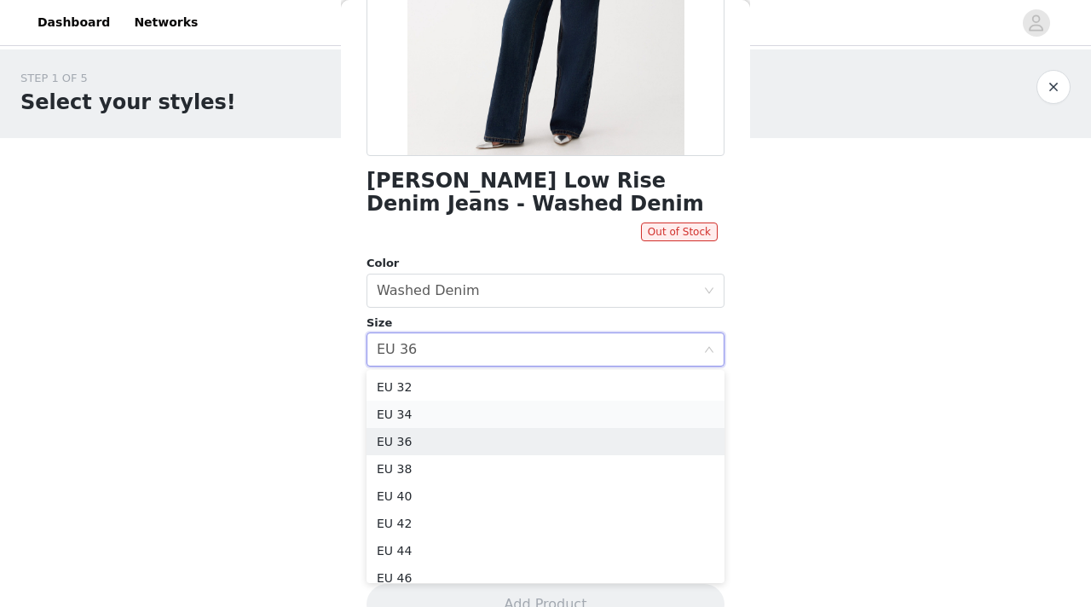
click at [466, 408] on li "EU 34" at bounding box center [546, 414] width 358 height 27
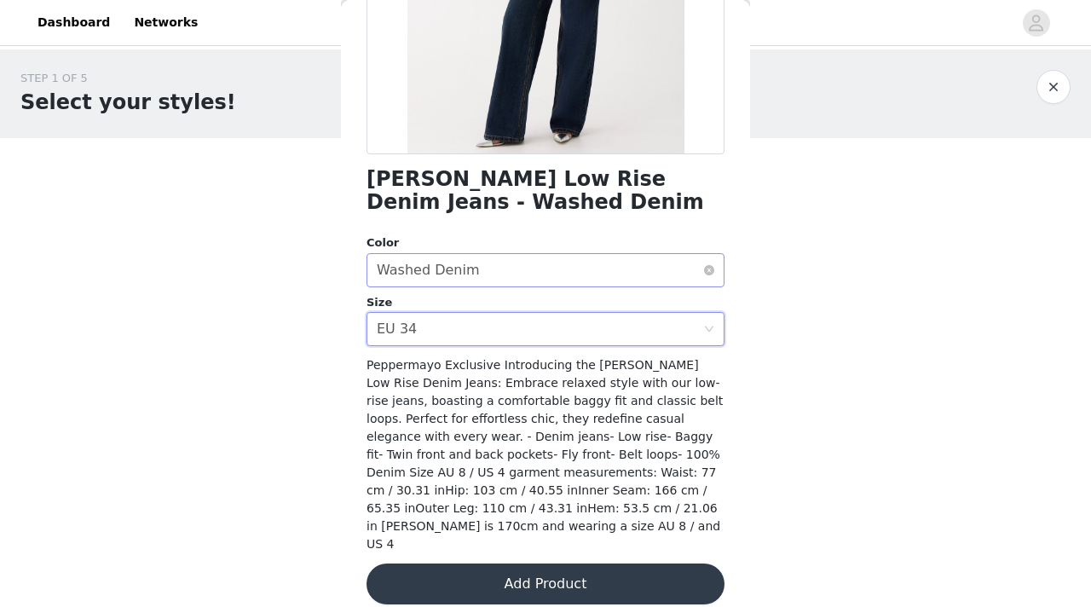
scroll to position [0, 0]
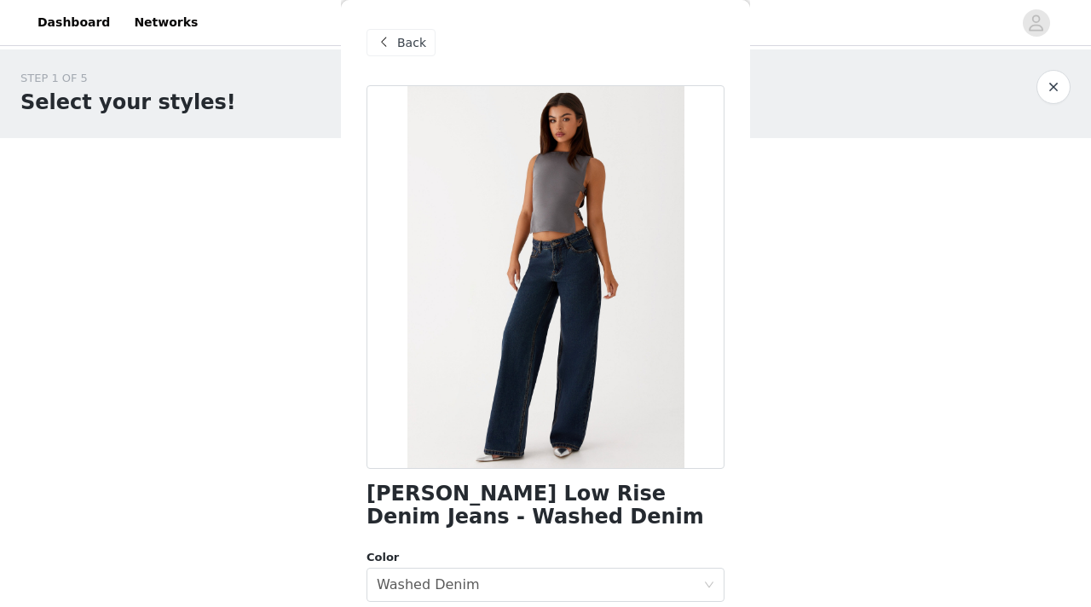
click at [408, 48] on span "Back" at bounding box center [411, 43] width 29 height 18
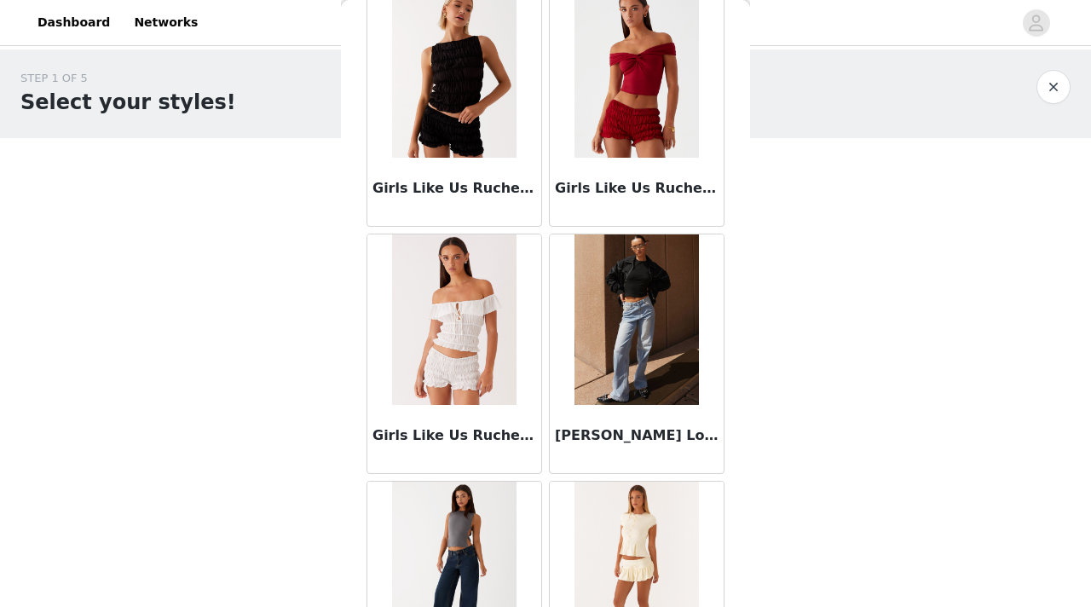
scroll to position [2002, 0]
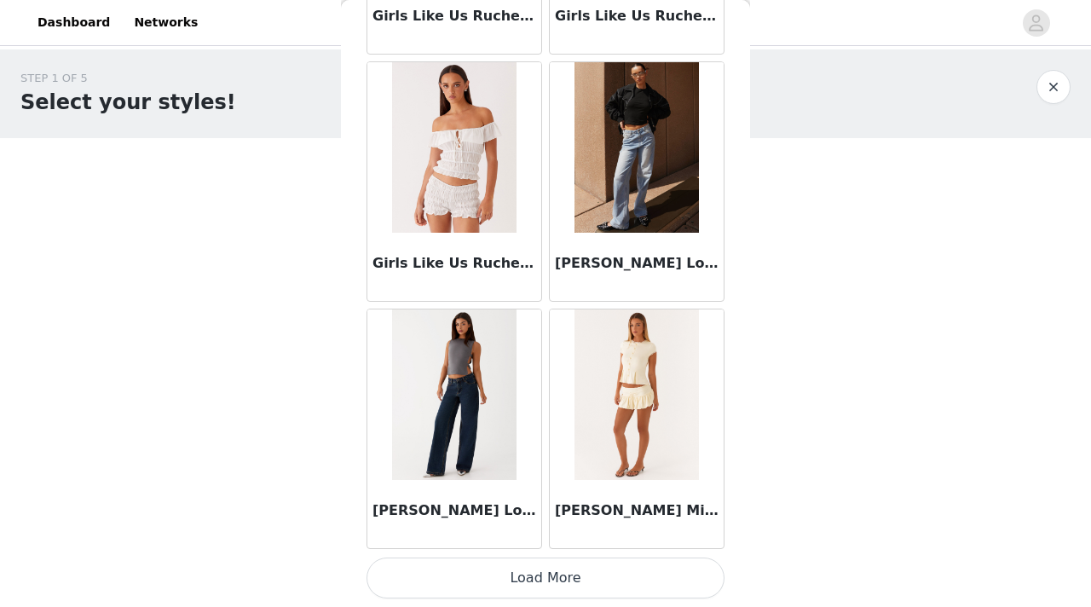
click at [547, 586] on button "Load More" at bounding box center [546, 578] width 358 height 41
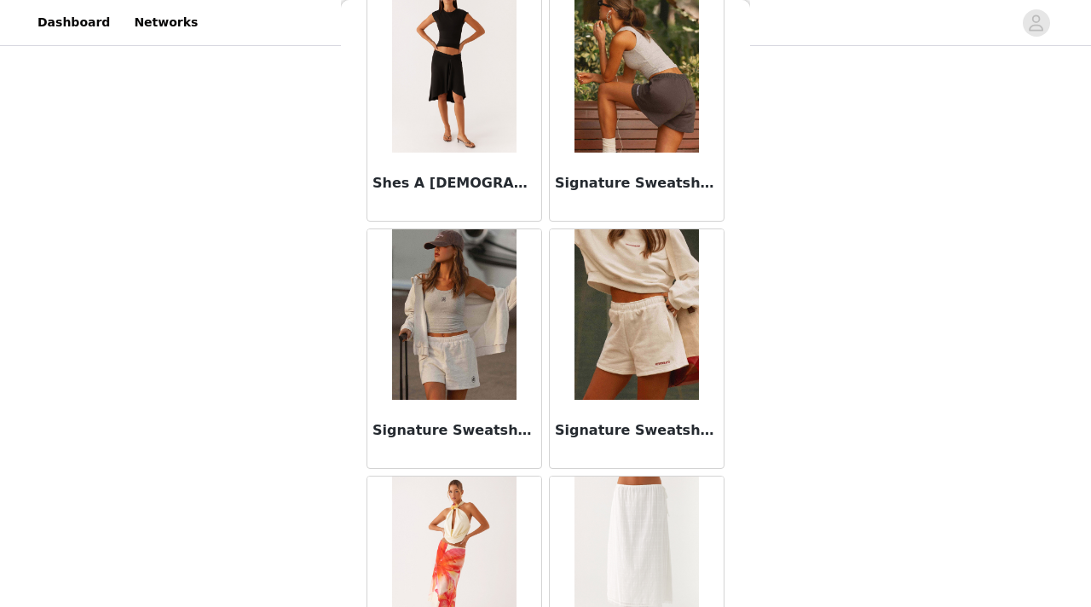
scroll to position [4475, 0]
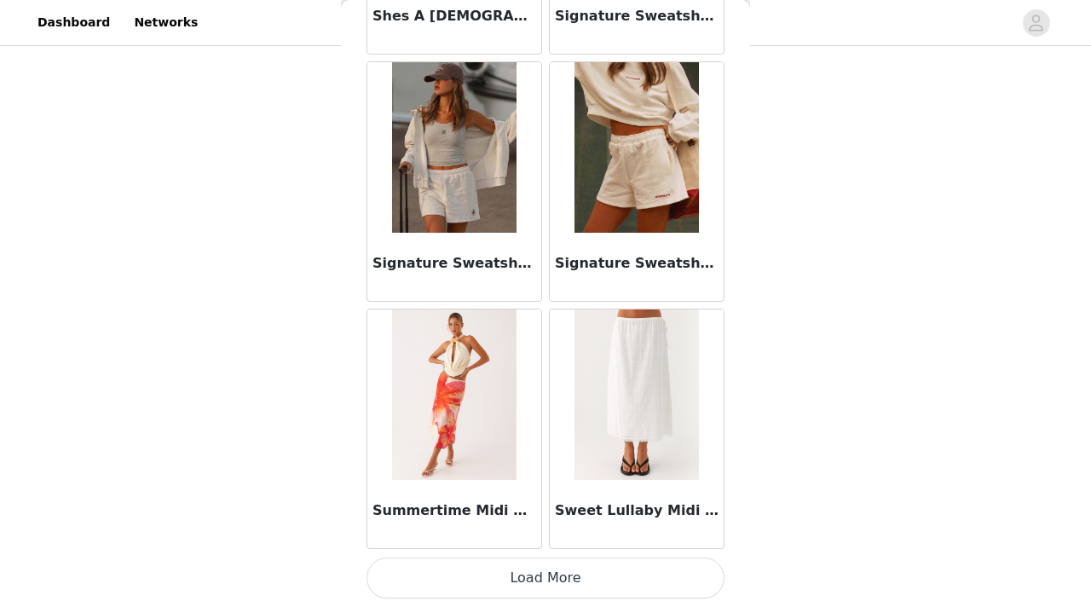
click at [537, 569] on button "Load More" at bounding box center [546, 578] width 358 height 41
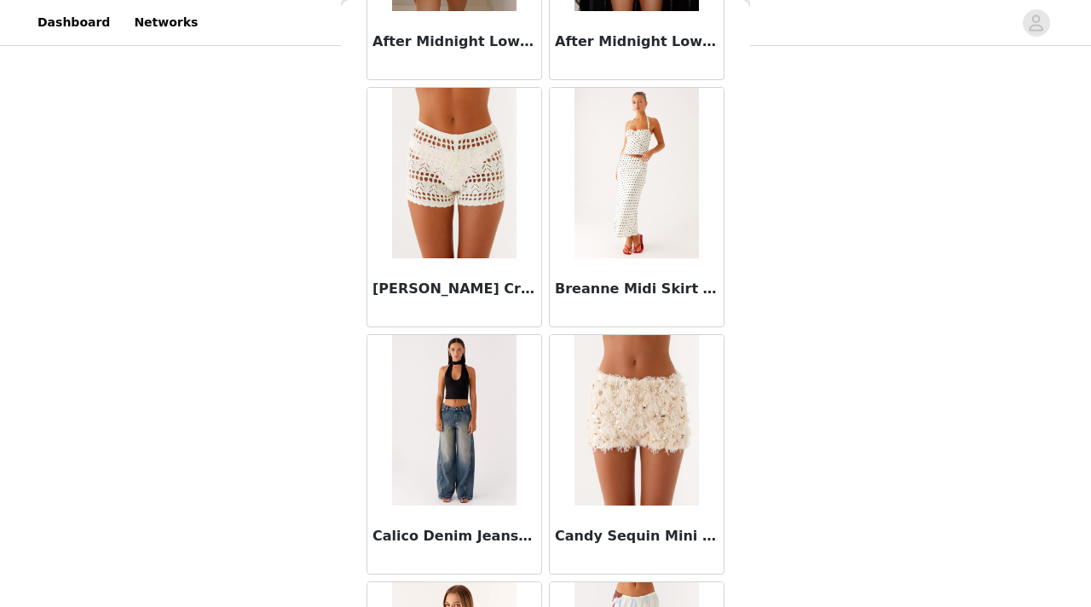
scroll to position [0, 0]
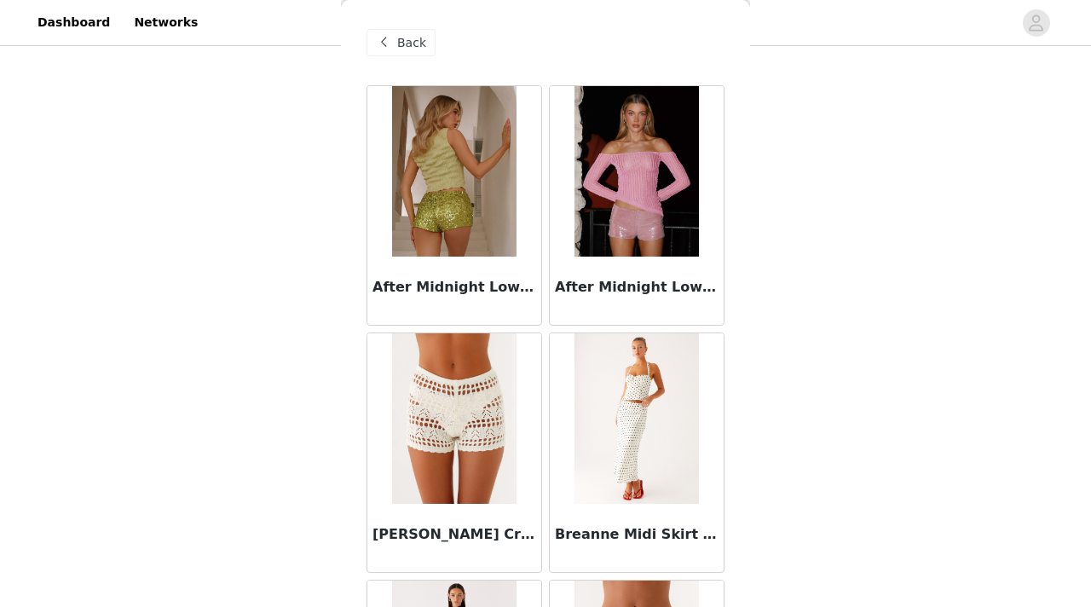
click at [406, 47] on span "Back" at bounding box center [411, 43] width 29 height 18
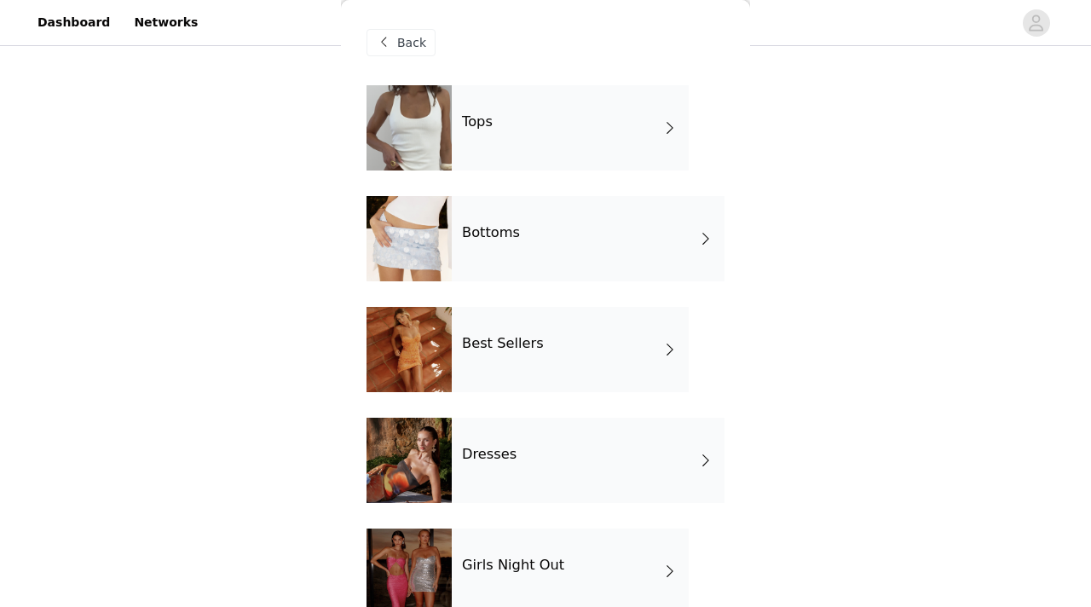
scroll to position [254, 0]
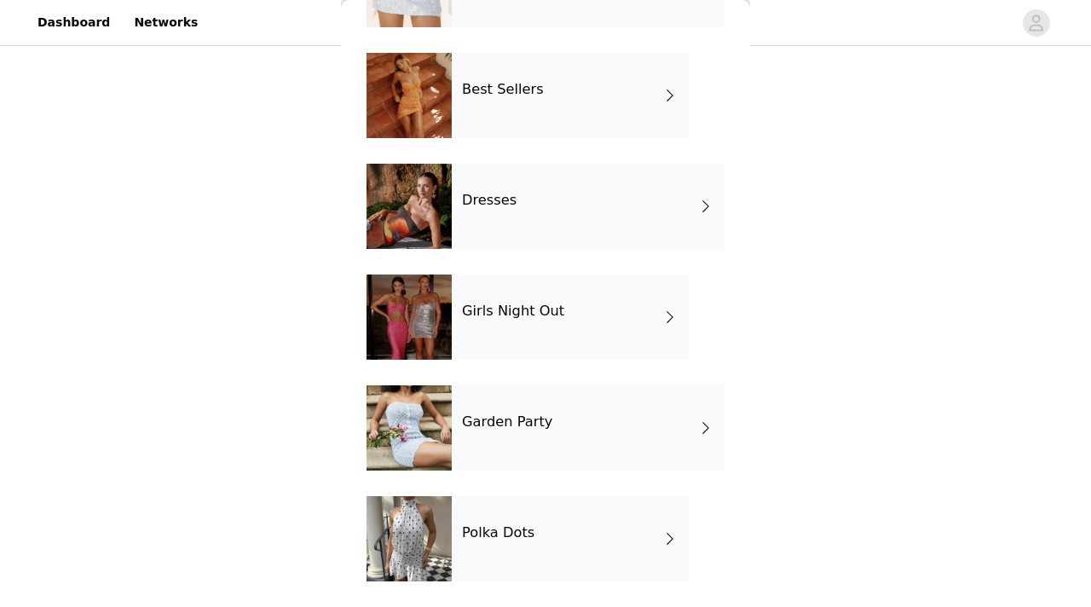
click at [498, 427] on h4 "Garden Party" at bounding box center [507, 421] width 90 height 15
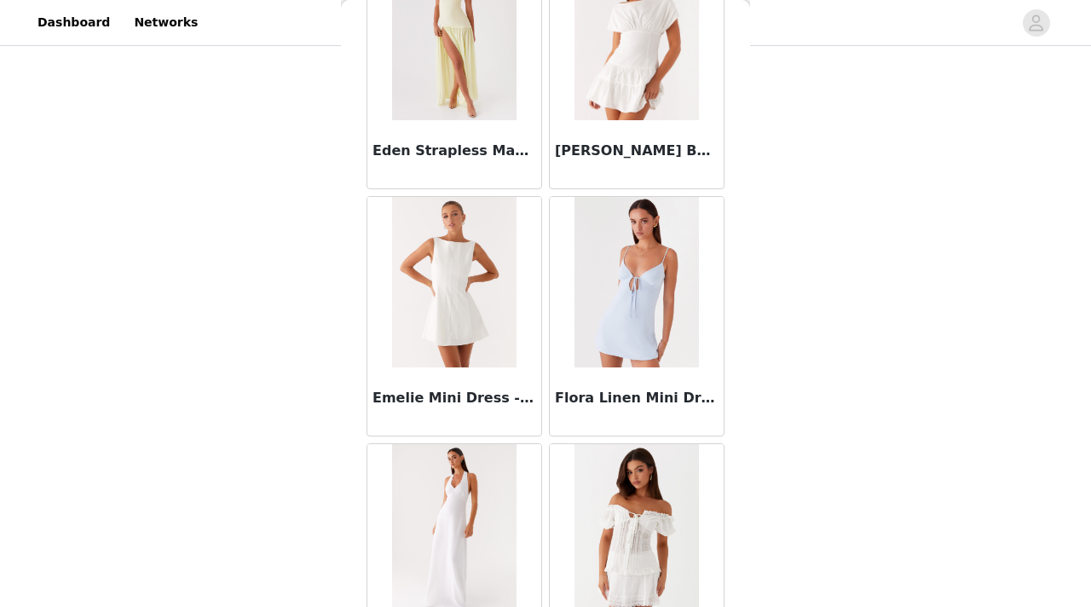
scroll to position [2002, 0]
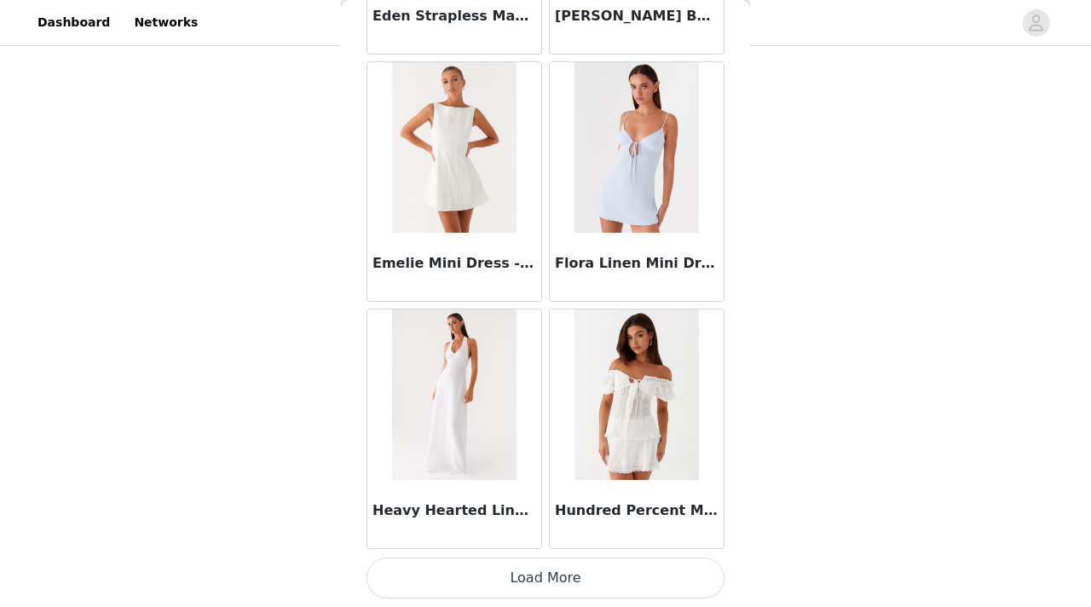
click at [526, 568] on button "Load More" at bounding box center [546, 578] width 358 height 41
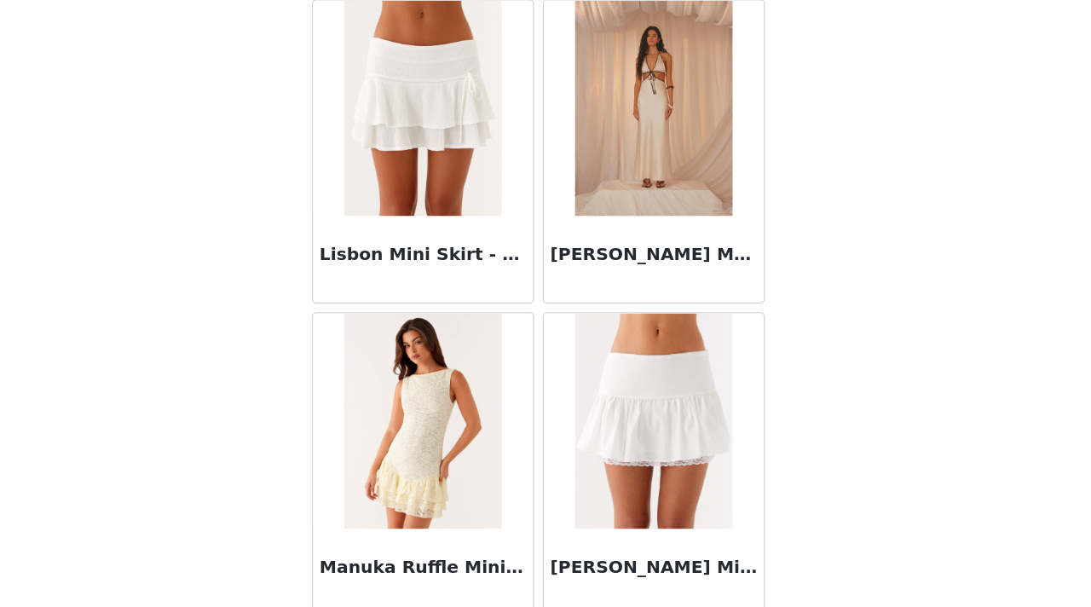
scroll to position [2922, 0]
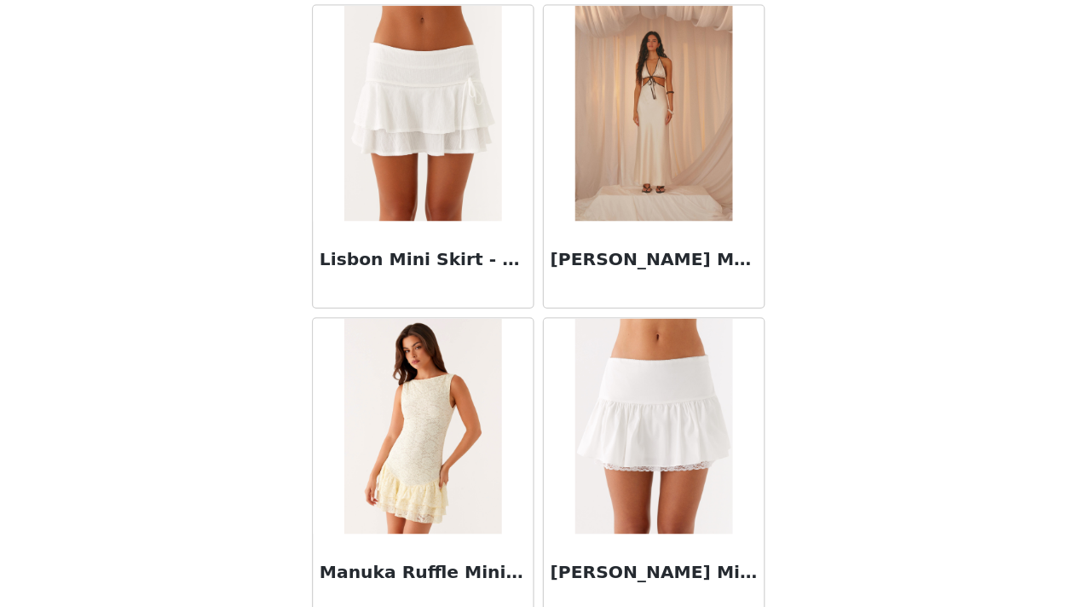
click at [403, 262] on img at bounding box center [454, 216] width 124 height 171
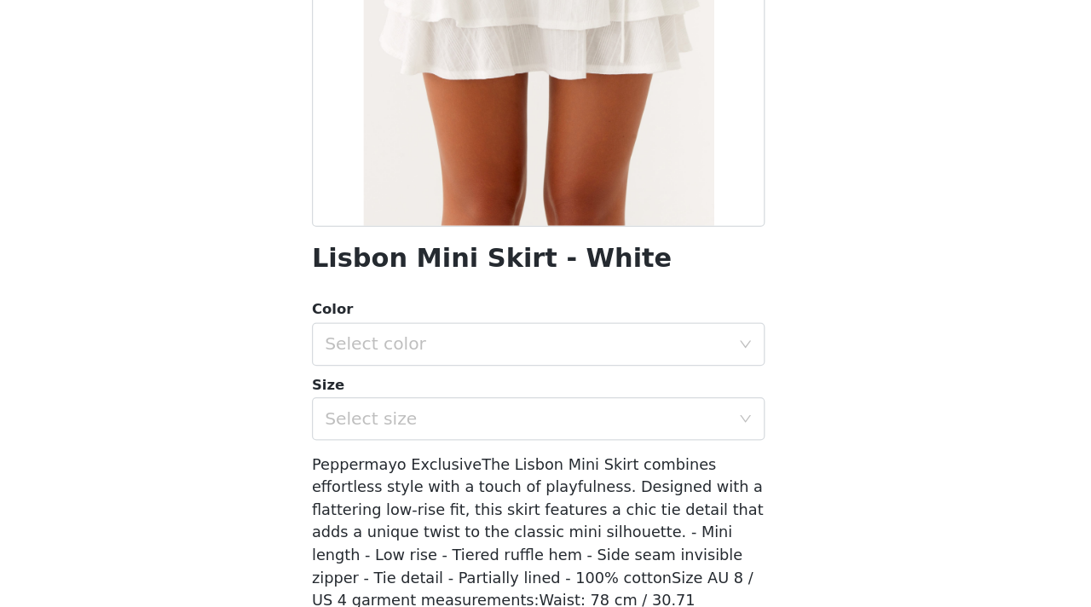
scroll to position [164, 0]
click at [495, 401] on div "Select color" at bounding box center [536, 398] width 319 height 17
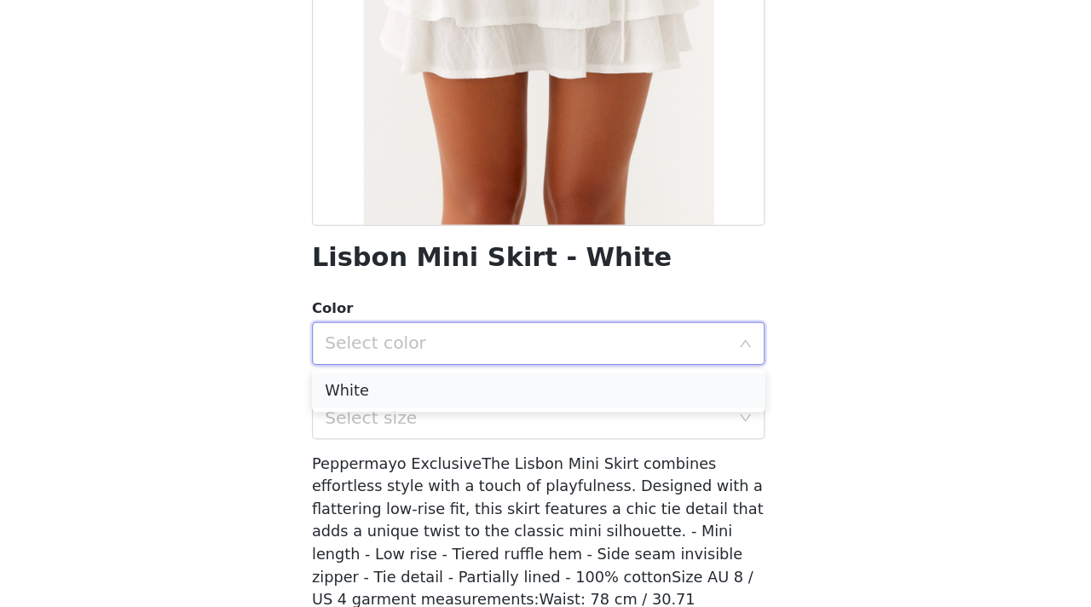
click at [489, 437] on li "White" at bounding box center [546, 435] width 358 height 27
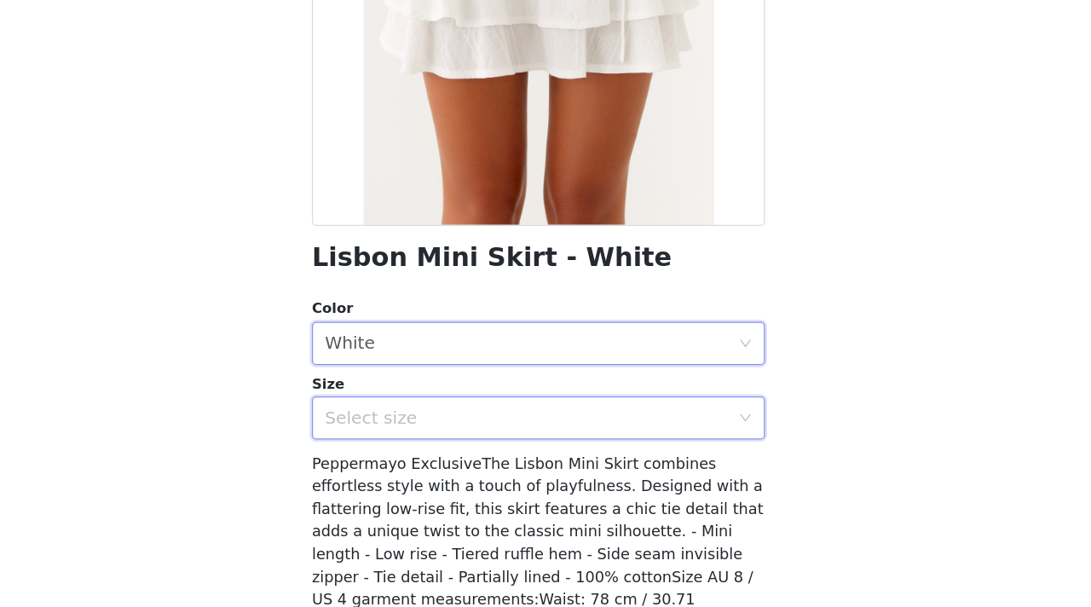
click at [493, 467] on div "Select size" at bounding box center [540, 457] width 327 height 32
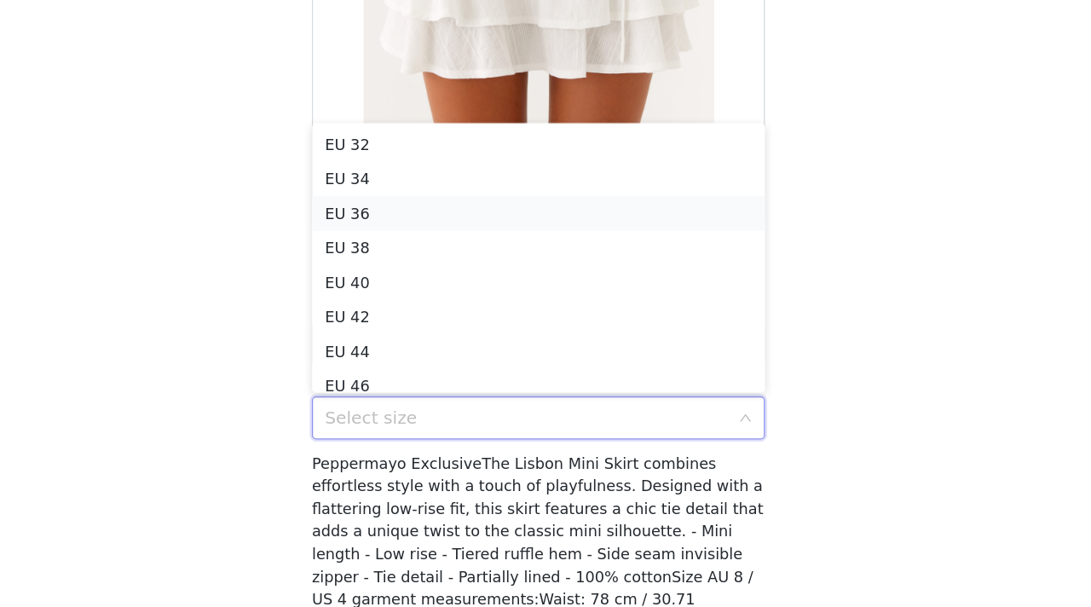
click at [443, 297] on li "EU 36" at bounding box center [546, 295] width 358 height 27
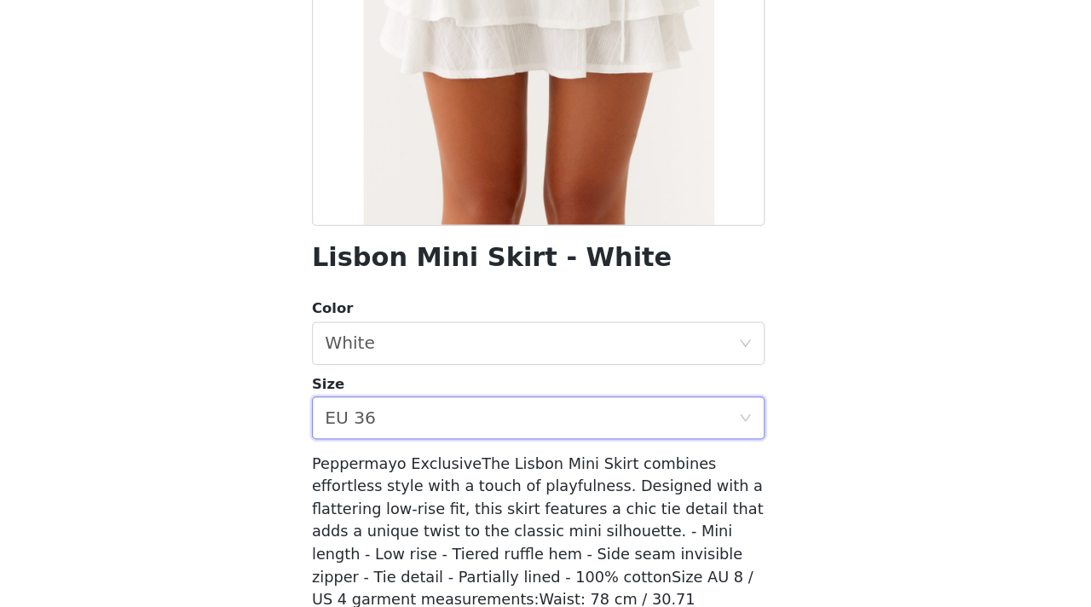
scroll to position [274, 0]
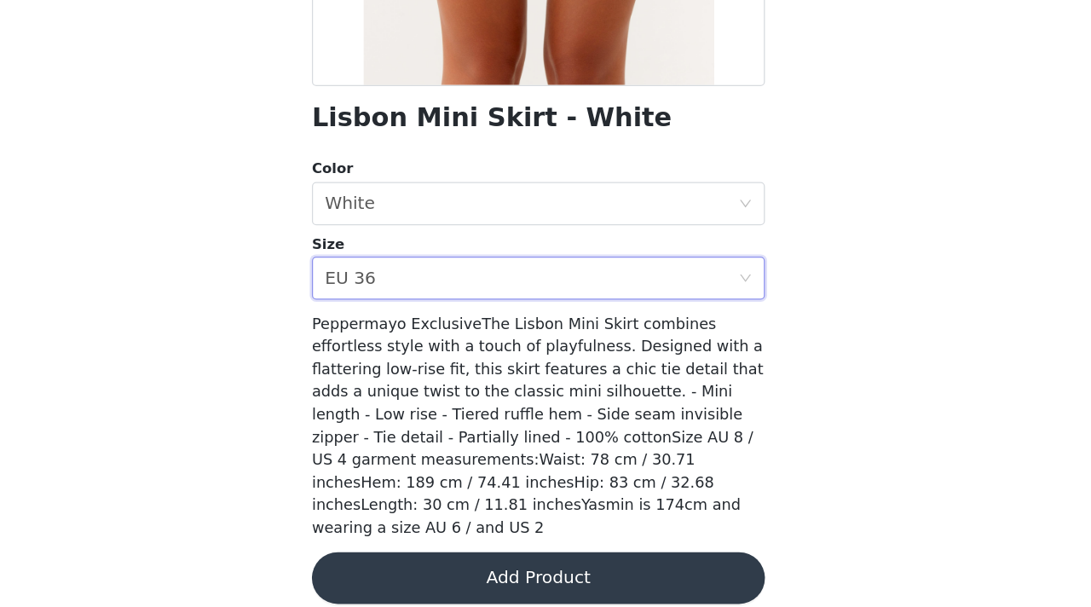
click at [566, 576] on button "Add Product" at bounding box center [546, 584] width 358 height 41
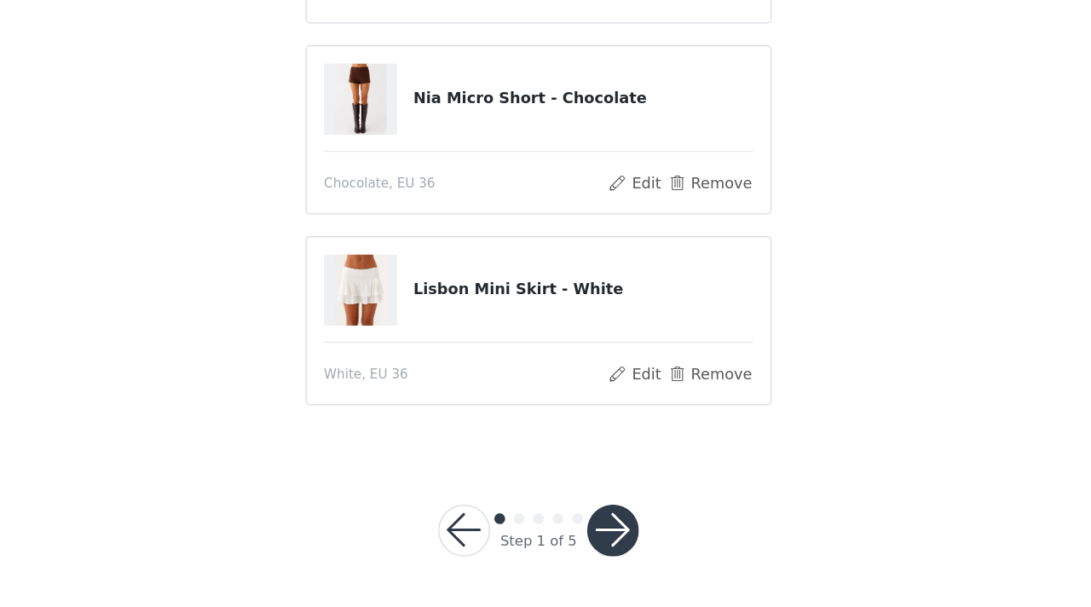
scroll to position [177, 0]
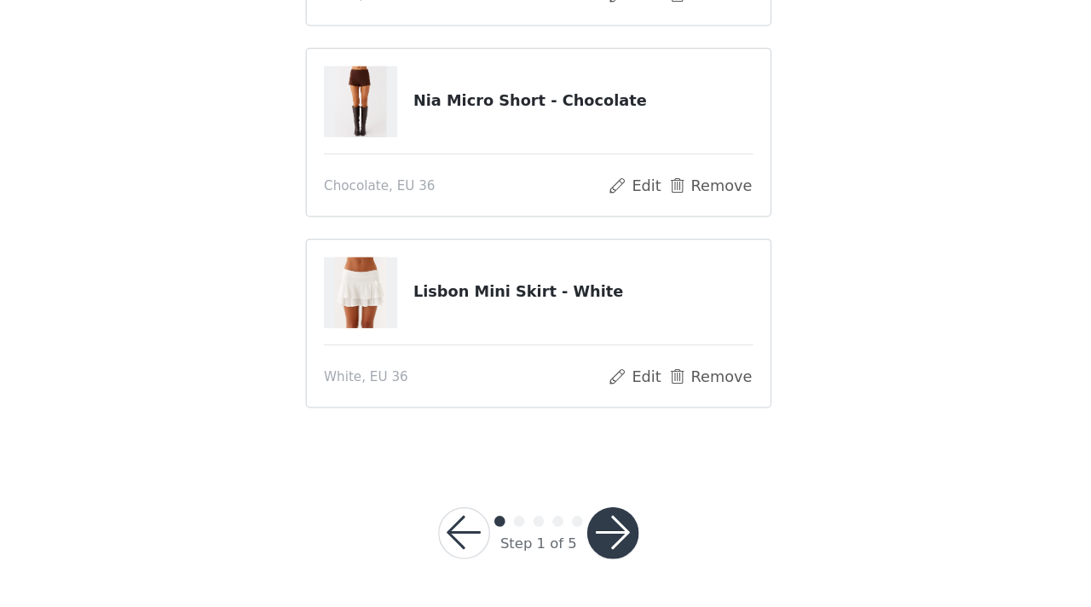
click at [603, 542] on button "button" at bounding box center [604, 546] width 41 height 41
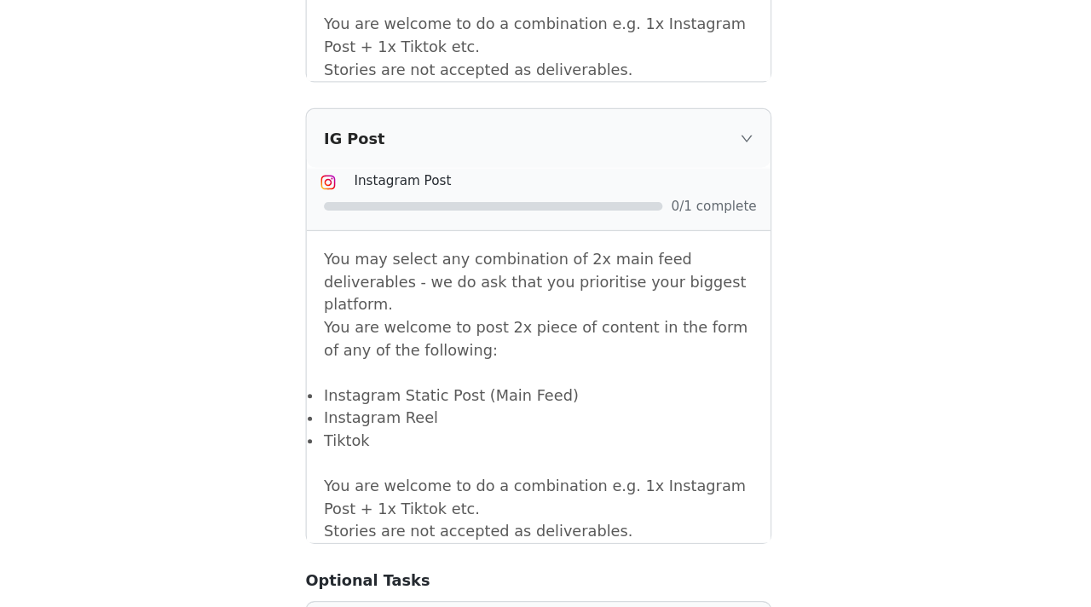
scroll to position [1540, 0]
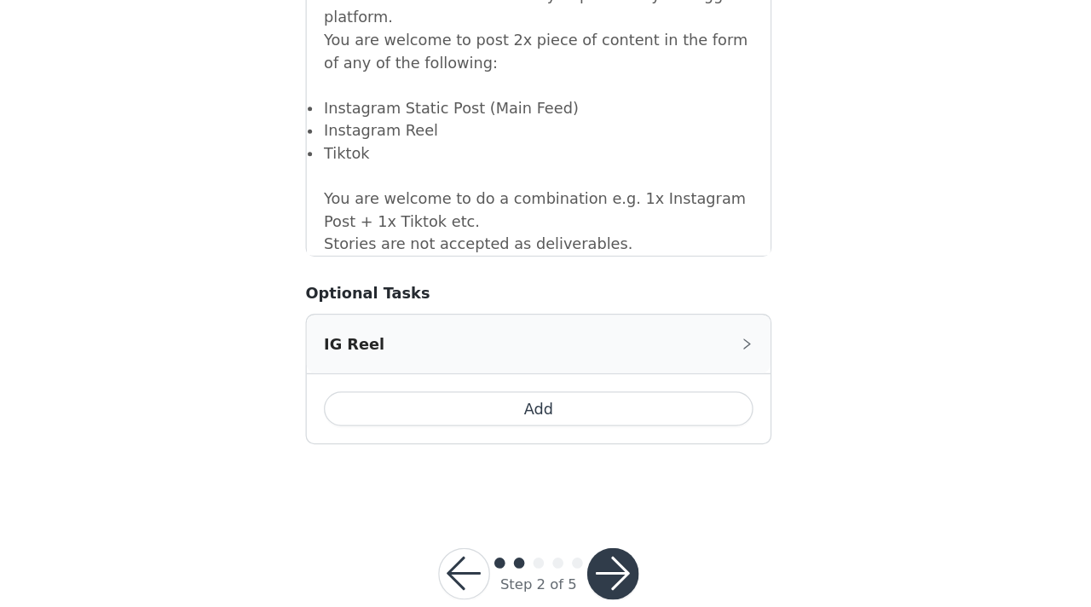
click at [610, 560] on button "button" at bounding box center [604, 580] width 41 height 41
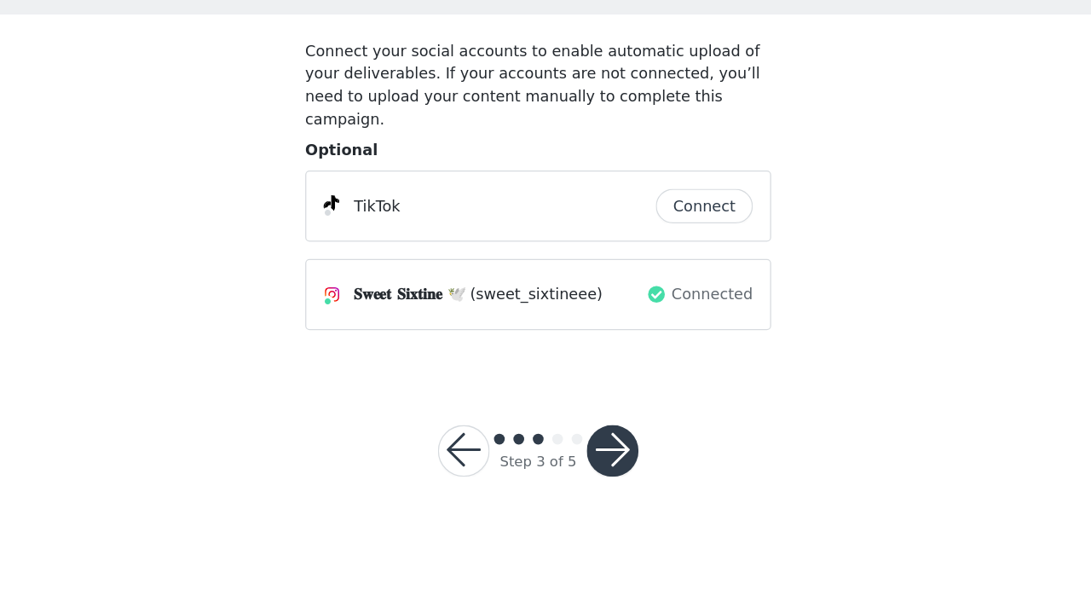
click at [605, 463] on button "button" at bounding box center [604, 483] width 41 height 41
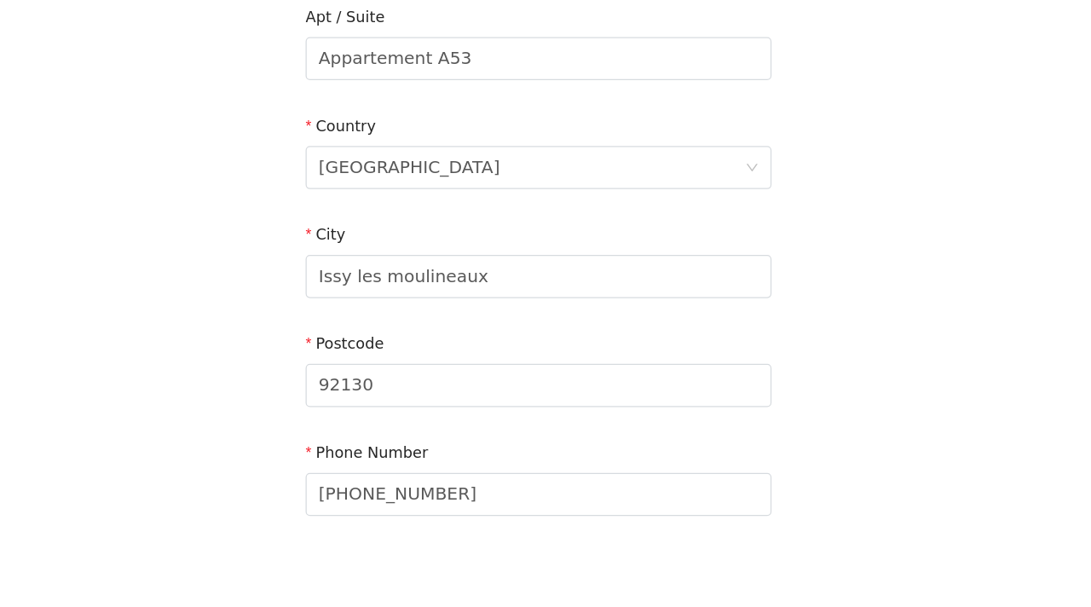
scroll to position [505, 0]
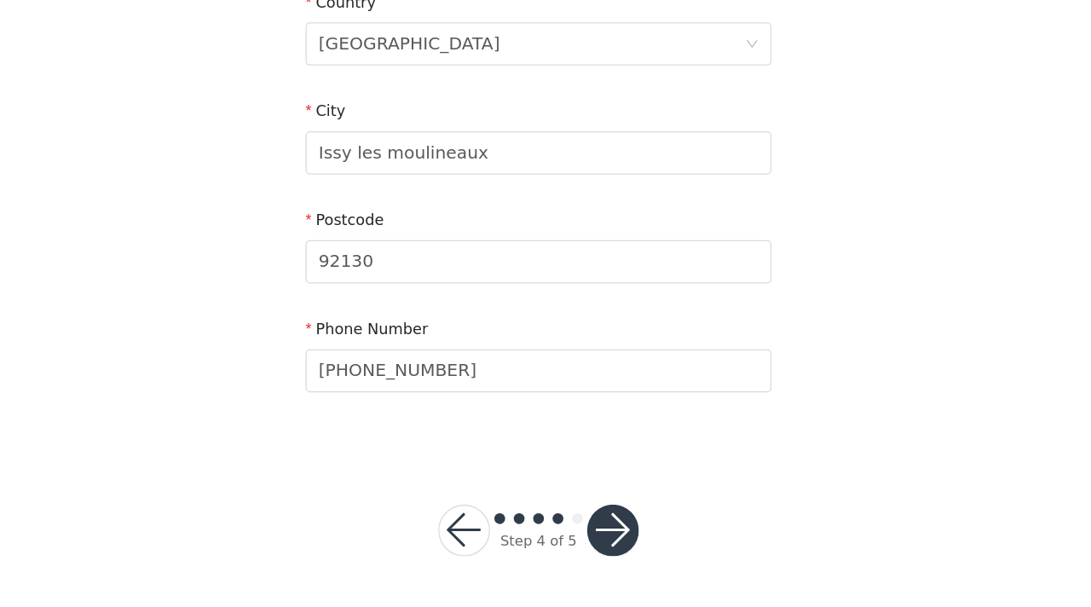
click at [605, 533] on button "button" at bounding box center [604, 546] width 41 height 41
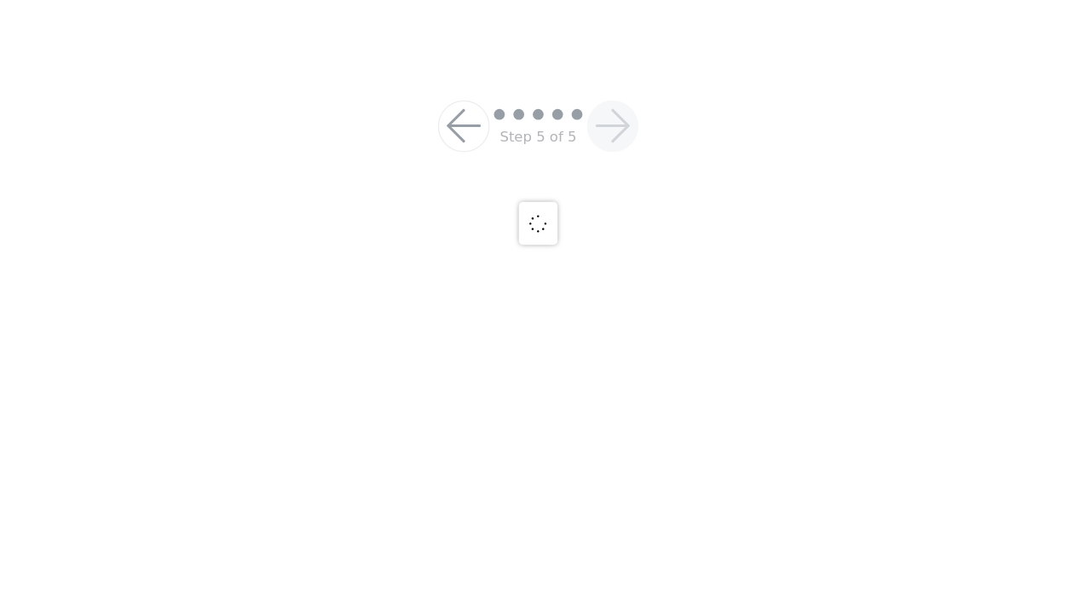
scroll to position [181, 0]
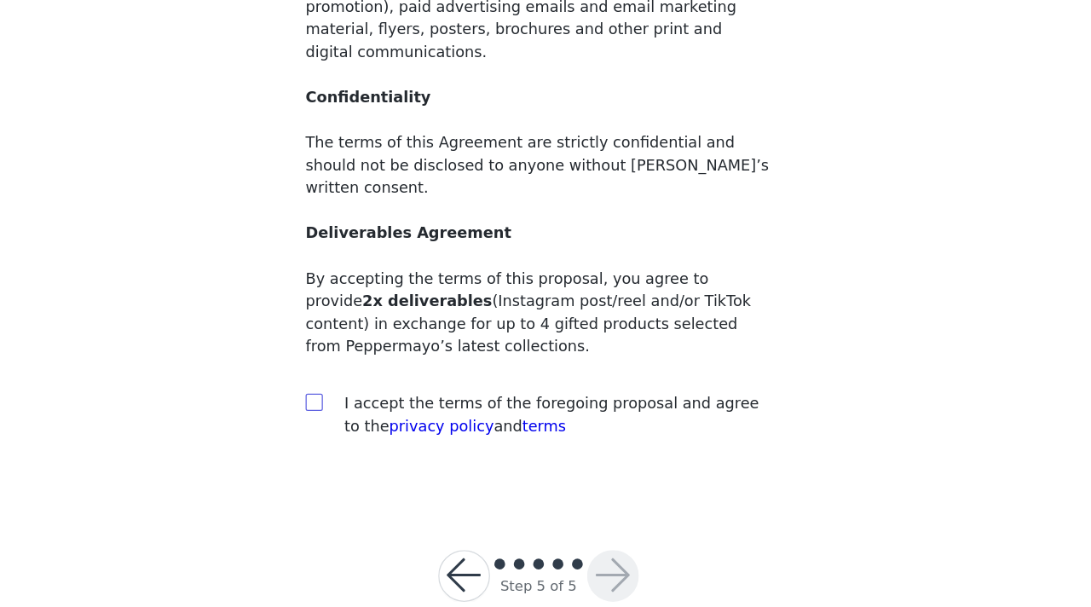
click at [366, 438] on input "checkbox" at bounding box center [368, 444] width 12 height 12
checkbox input "true"
click at [608, 562] on button "button" at bounding box center [604, 582] width 41 height 41
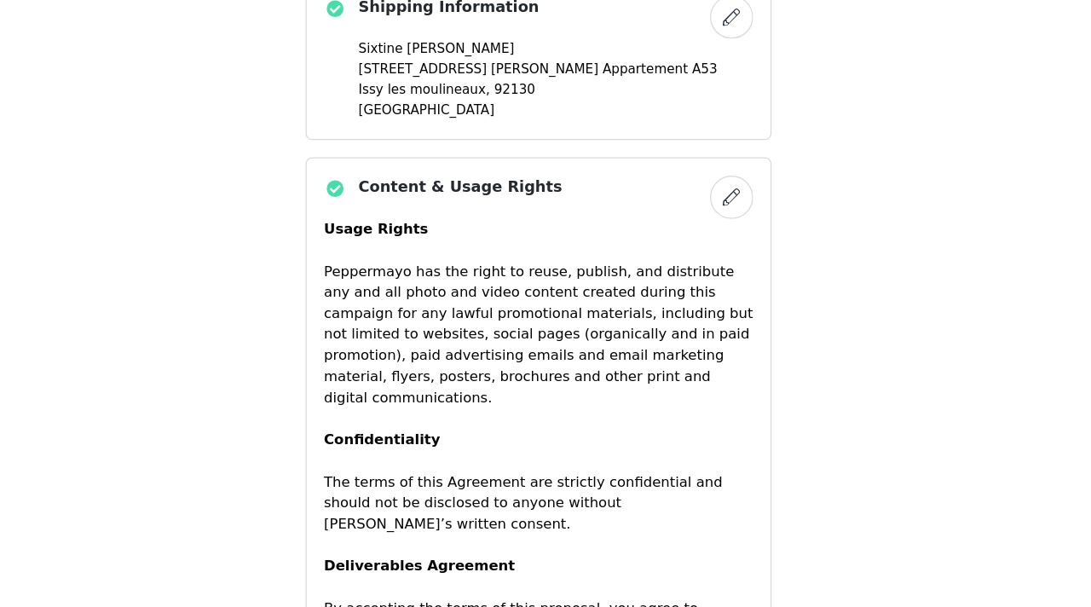
scroll to position [1218, 0]
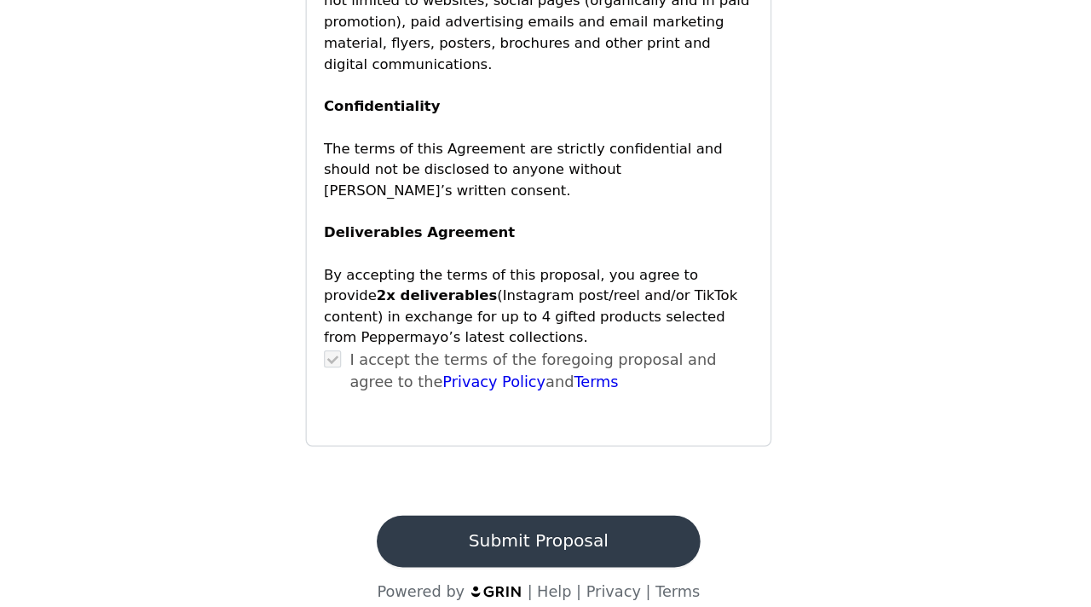
click at [625, 535] on button "Submit Proposal" at bounding box center [545, 555] width 255 height 41
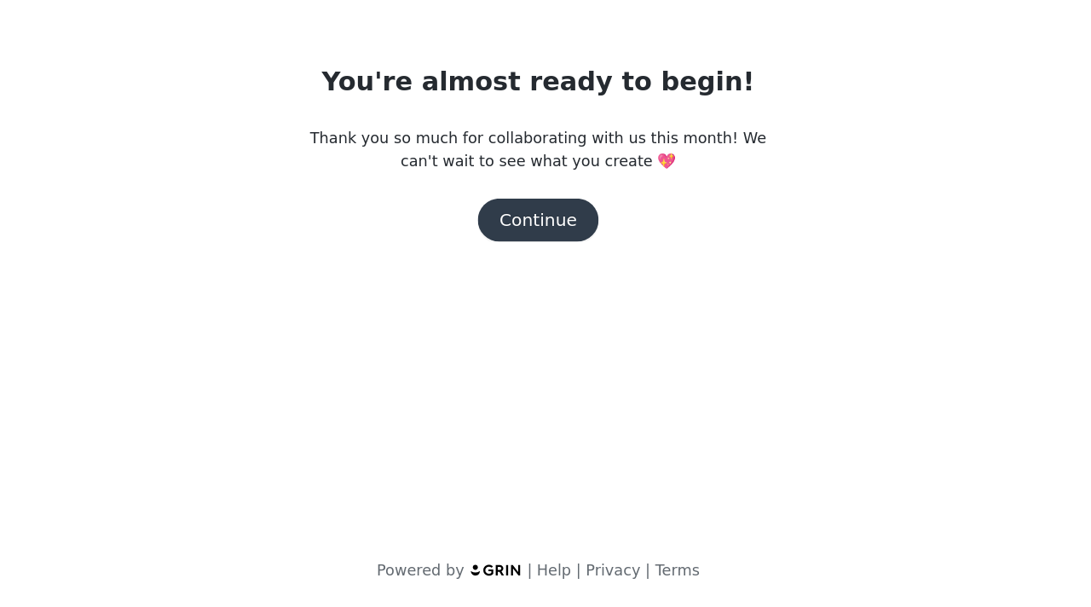
click at [535, 289] on button "Continue" at bounding box center [545, 301] width 95 height 34
